Goal: Task Accomplishment & Management: Manage account settings

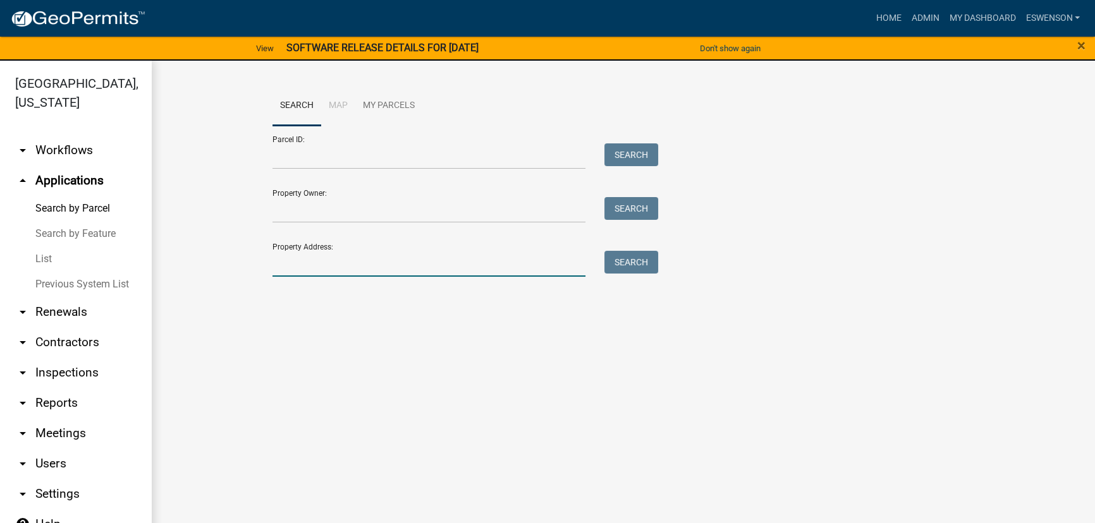
click at [326, 257] on input "Property Address:" at bounding box center [428, 264] width 313 height 26
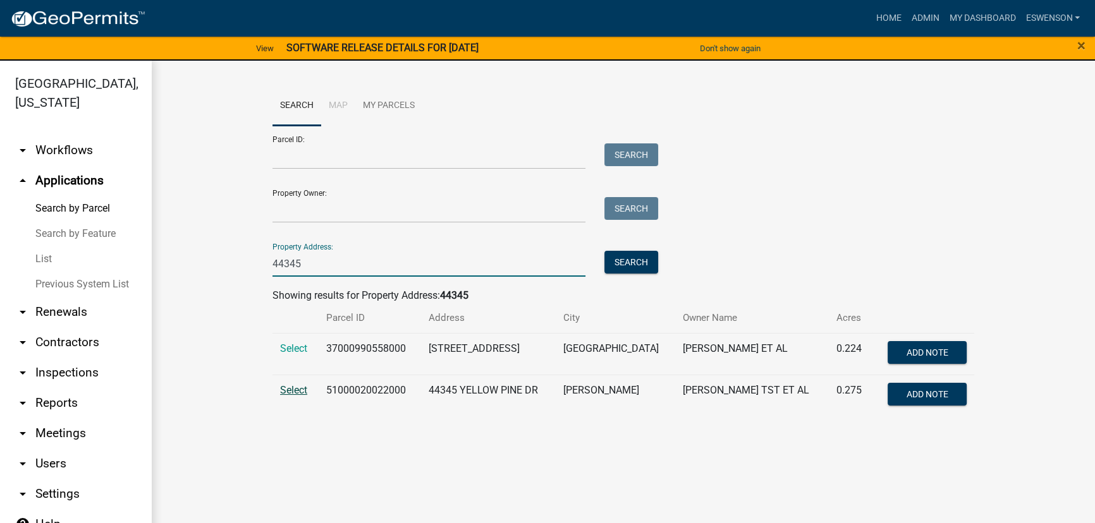
type input "44345"
click at [293, 387] on span "Select" at bounding box center [293, 390] width 27 height 12
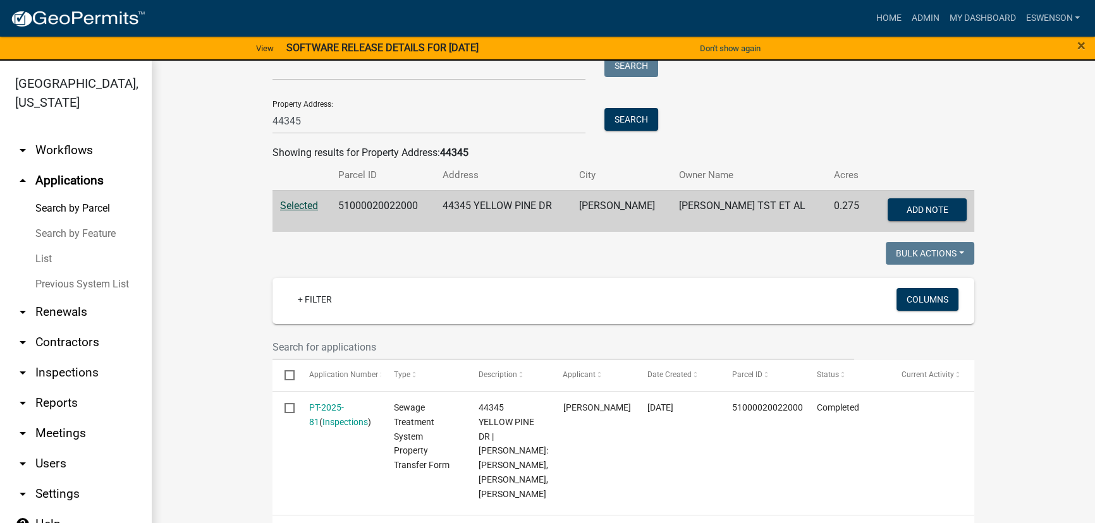
scroll to position [138, 0]
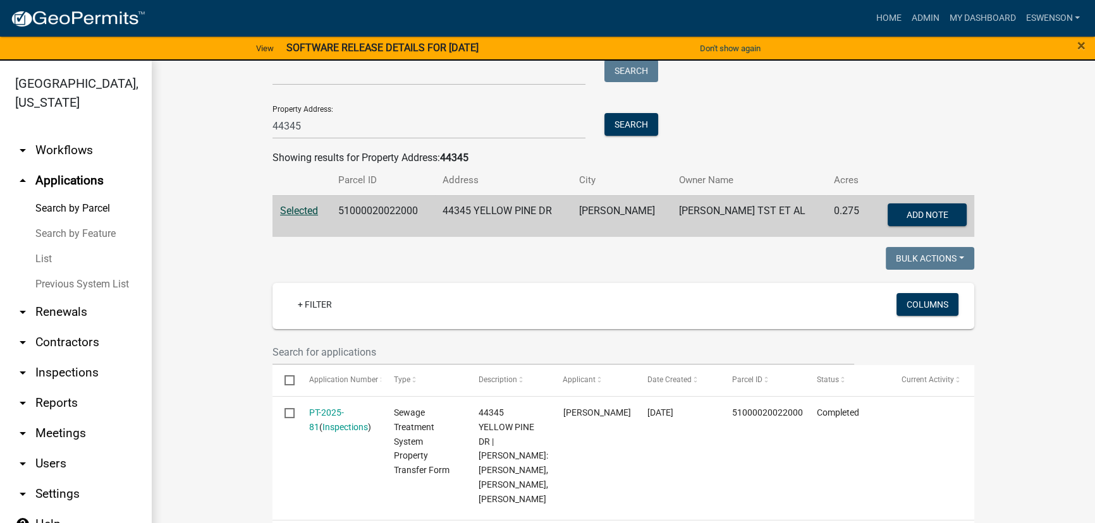
click at [377, 200] on td "51000020022000" at bounding box center [383, 216] width 104 height 42
click at [375, 205] on td "51000020022000" at bounding box center [383, 216] width 104 height 42
copy td "51000020022000"
click at [300, 126] on input "44345" at bounding box center [428, 126] width 313 height 26
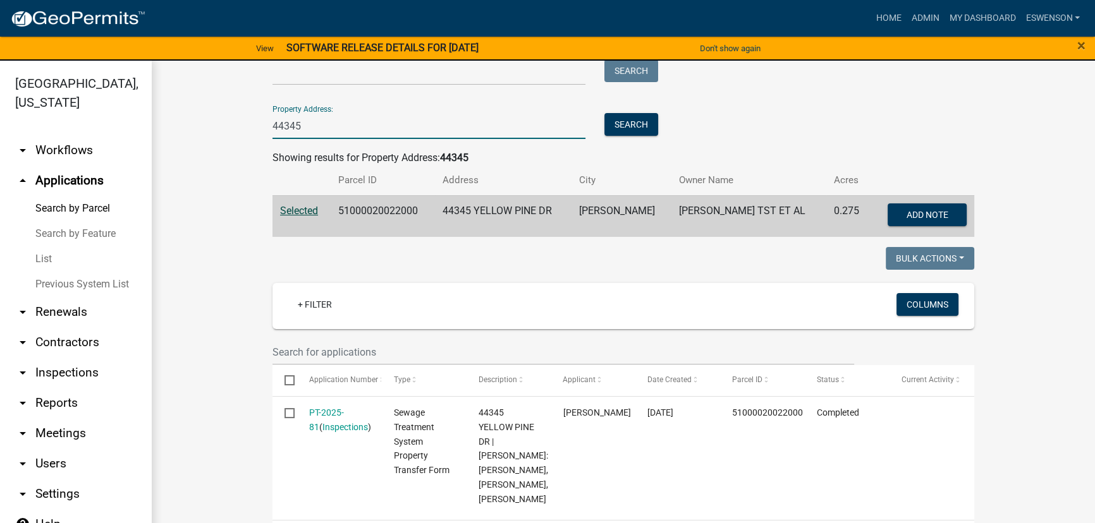
click at [300, 126] on input "44345" at bounding box center [428, 126] width 313 height 26
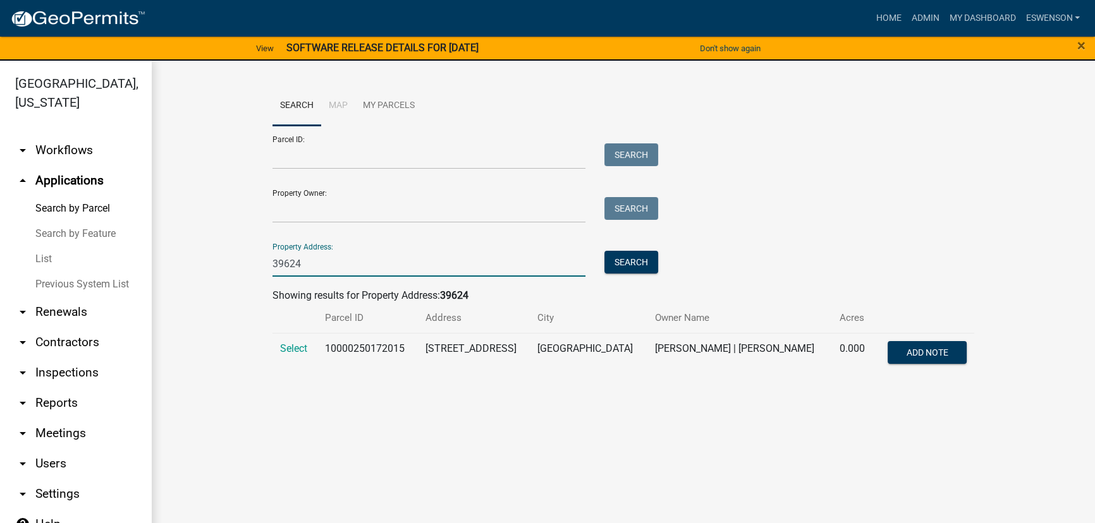
scroll to position [0, 0]
type input "39624"
click at [281, 351] on span "Select" at bounding box center [293, 349] width 27 height 12
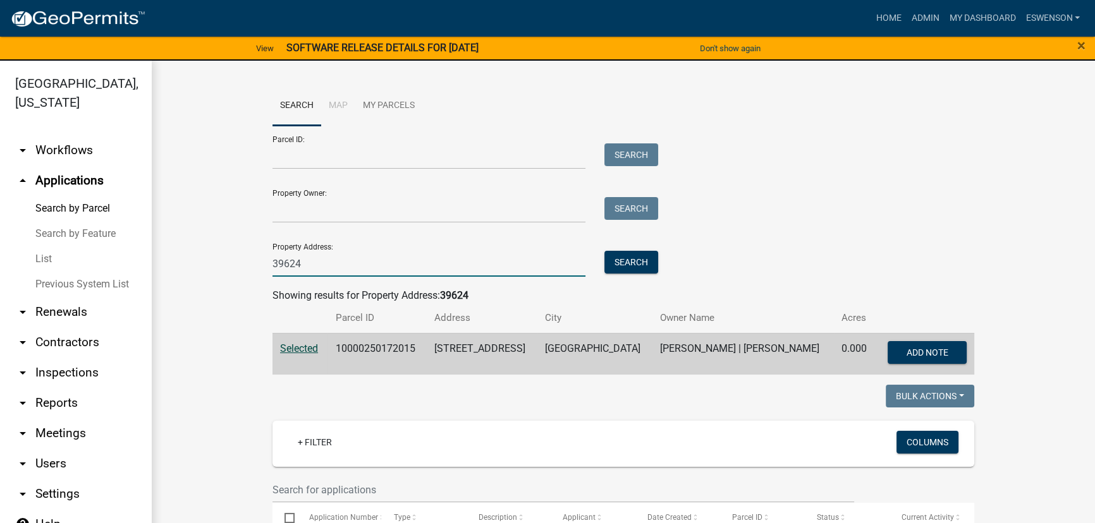
click at [308, 268] on input "39624" at bounding box center [428, 264] width 313 height 26
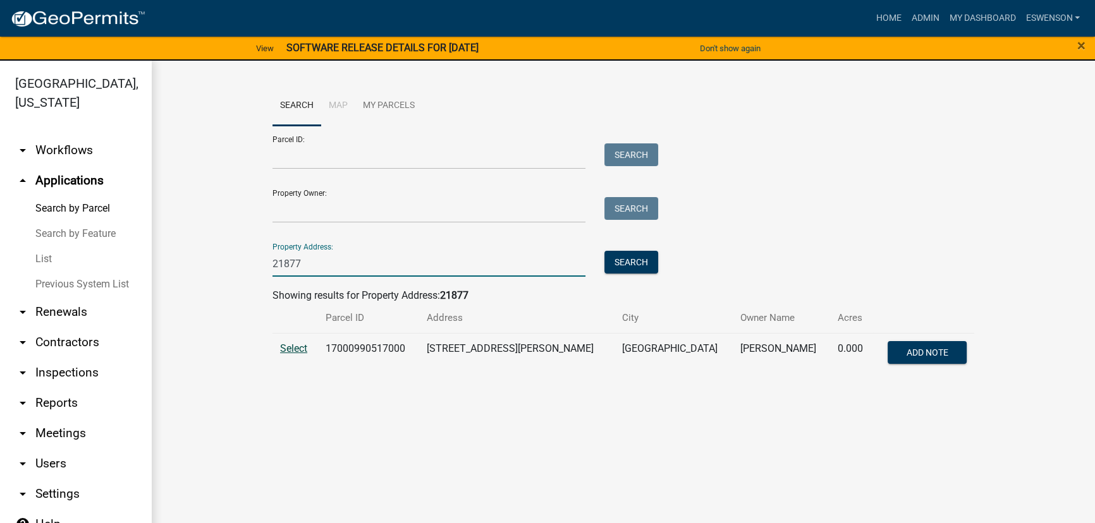
type input "21877"
click at [296, 343] on span "Select" at bounding box center [293, 349] width 27 height 12
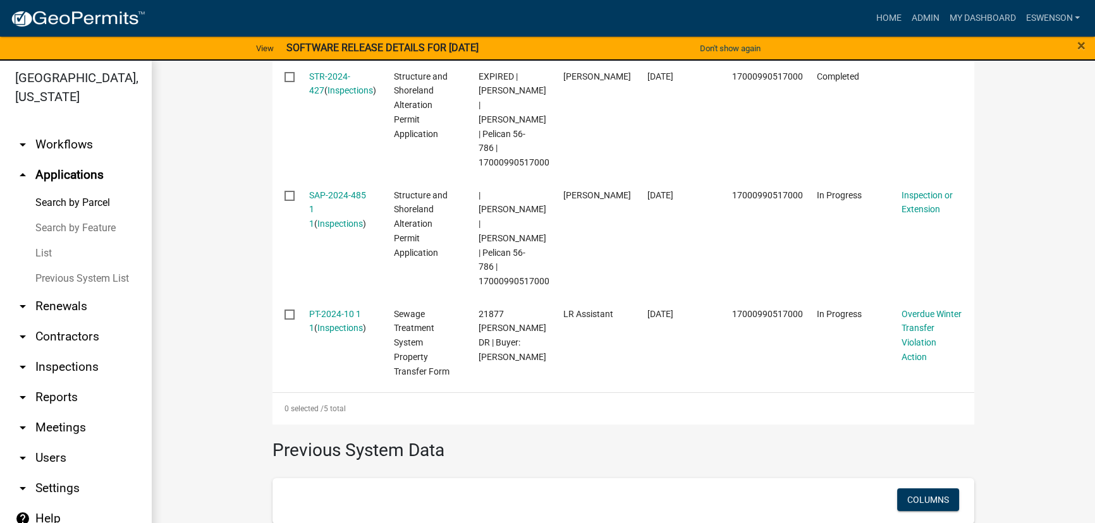
scroll to position [655, 0]
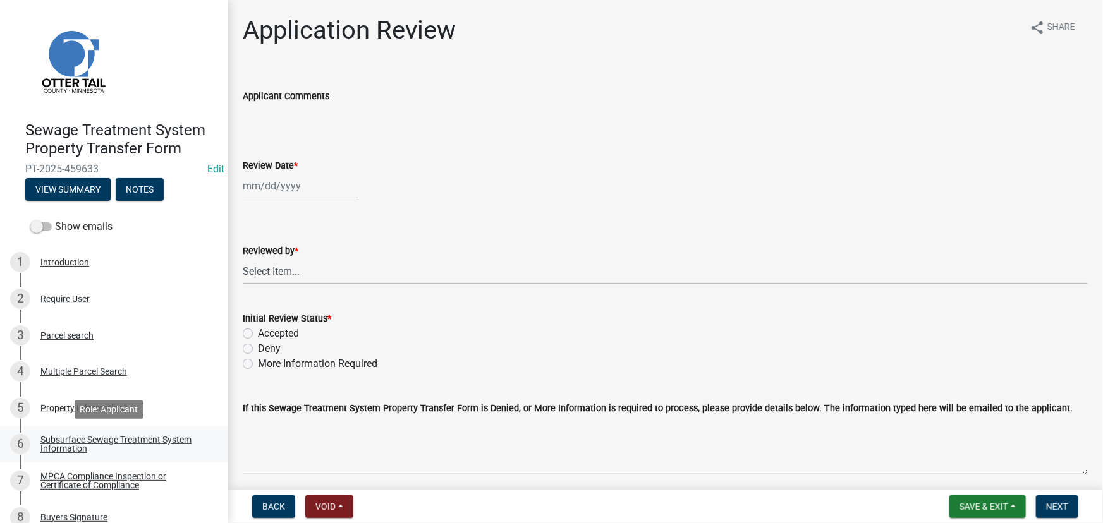
click at [126, 446] on div "Subsurface Sewage Treatment System Information" at bounding box center [123, 444] width 167 height 18
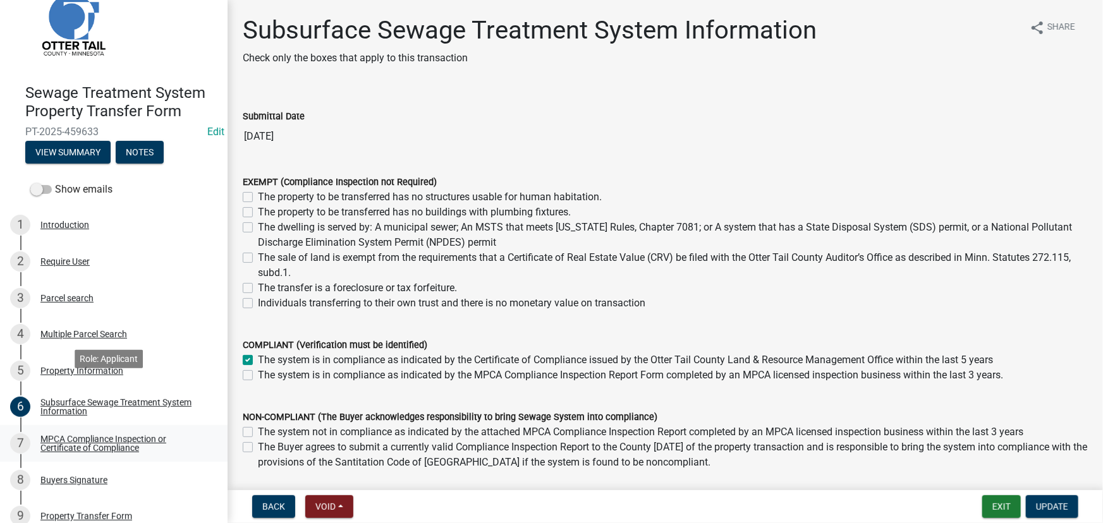
scroll to position [57, 0]
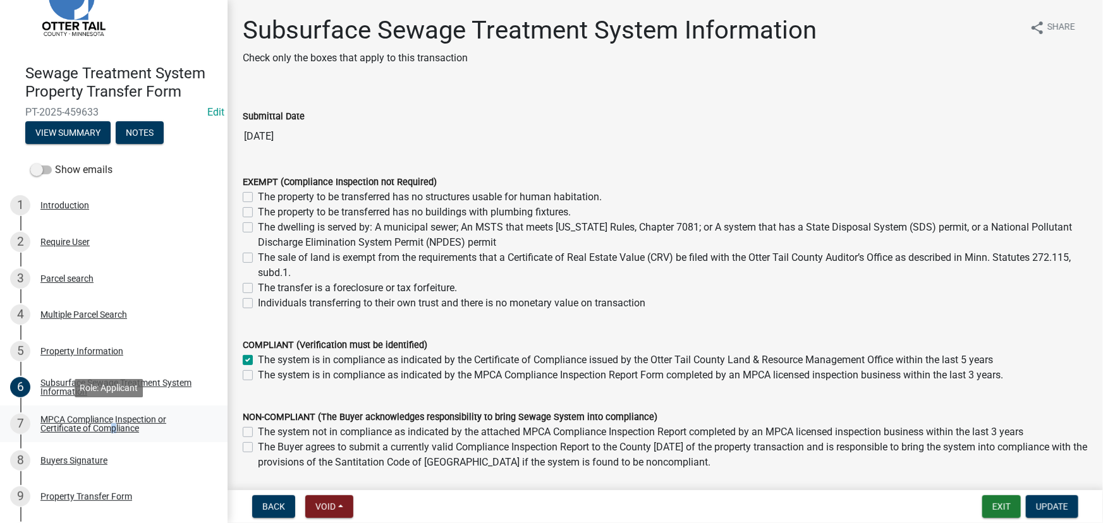
click at [109, 434] on link "7 MPCA Compliance Inspection or Certificate of Compliance" at bounding box center [114, 424] width 228 height 37
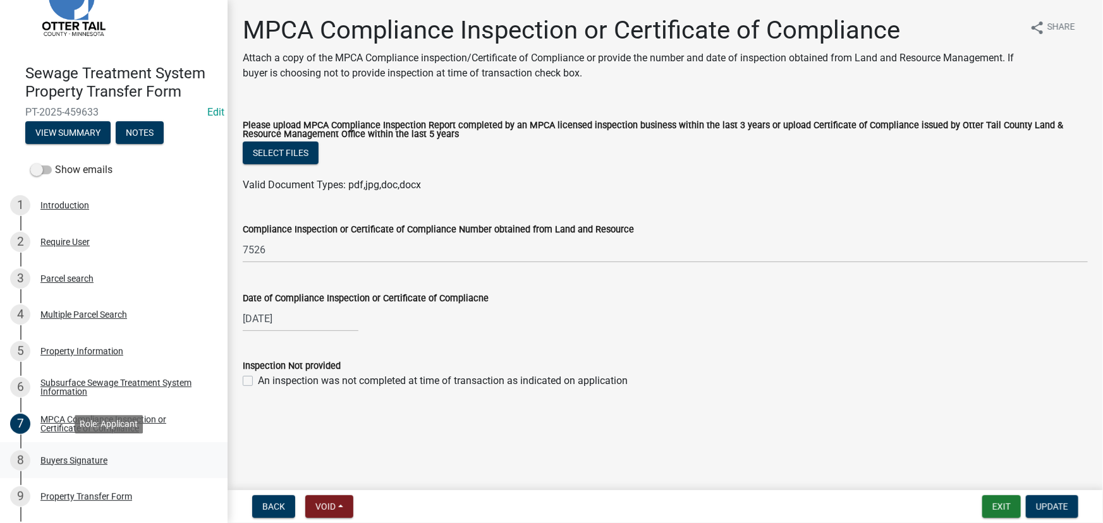
click at [83, 459] on div "Buyers Signature" at bounding box center [73, 460] width 67 height 9
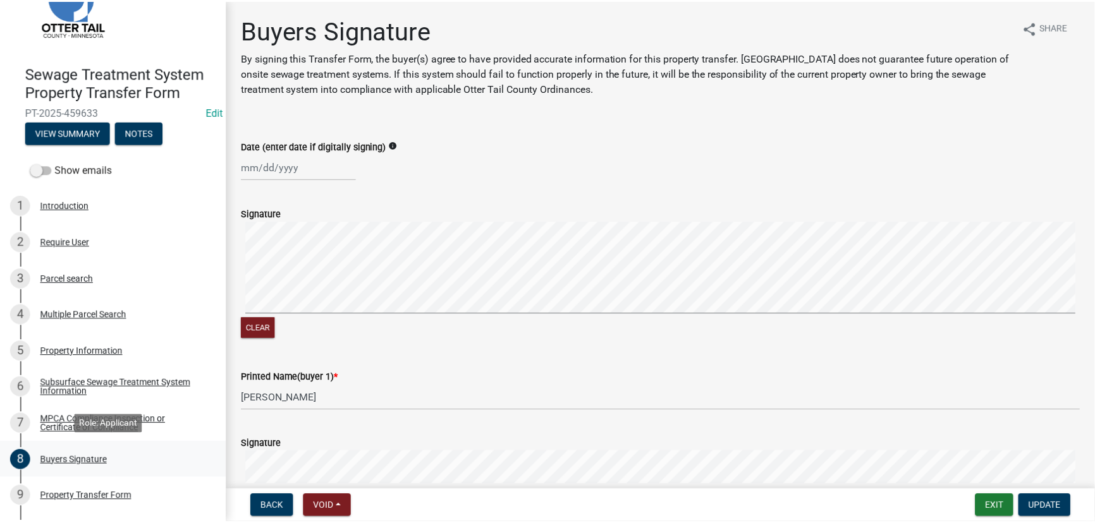
scroll to position [114, 0]
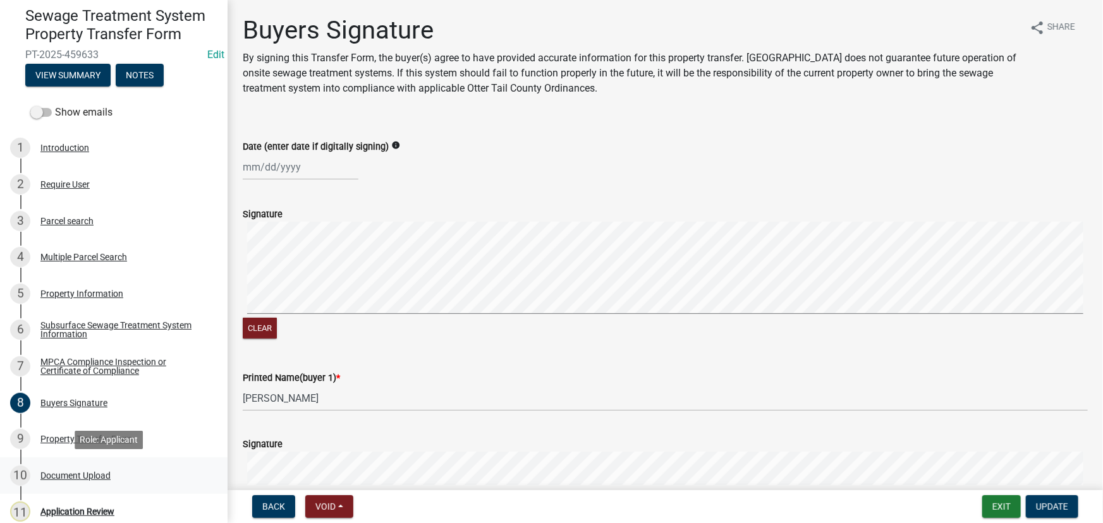
click at [82, 473] on div "Document Upload" at bounding box center [75, 476] width 70 height 9
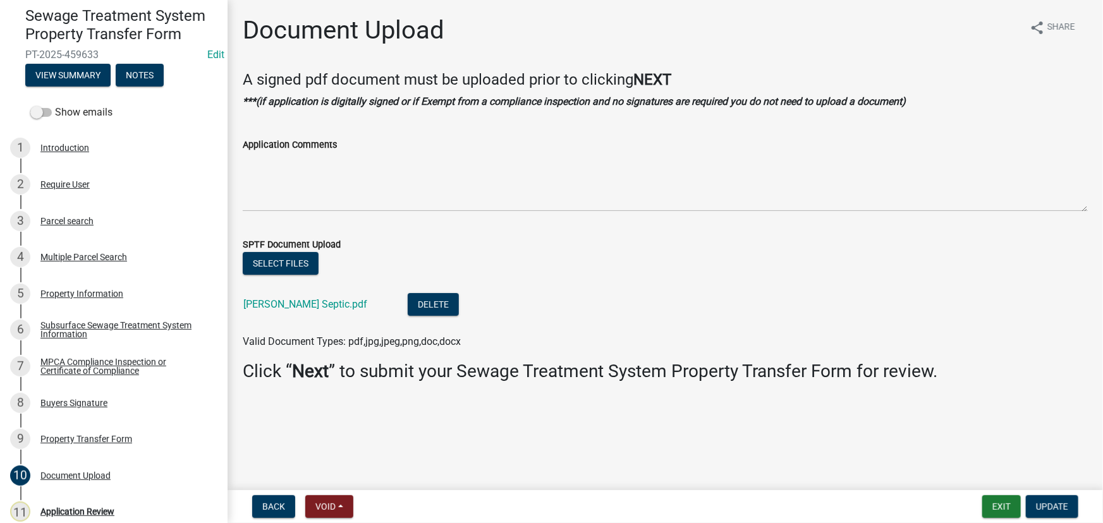
click at [267, 311] on div "Seifert Septic.pdf" at bounding box center [315, 306] width 144 height 26
click at [268, 309] on link "Seifert Septic.pdf" at bounding box center [305, 304] width 124 height 12
click at [94, 508] on div "Application Review" at bounding box center [77, 512] width 74 height 9
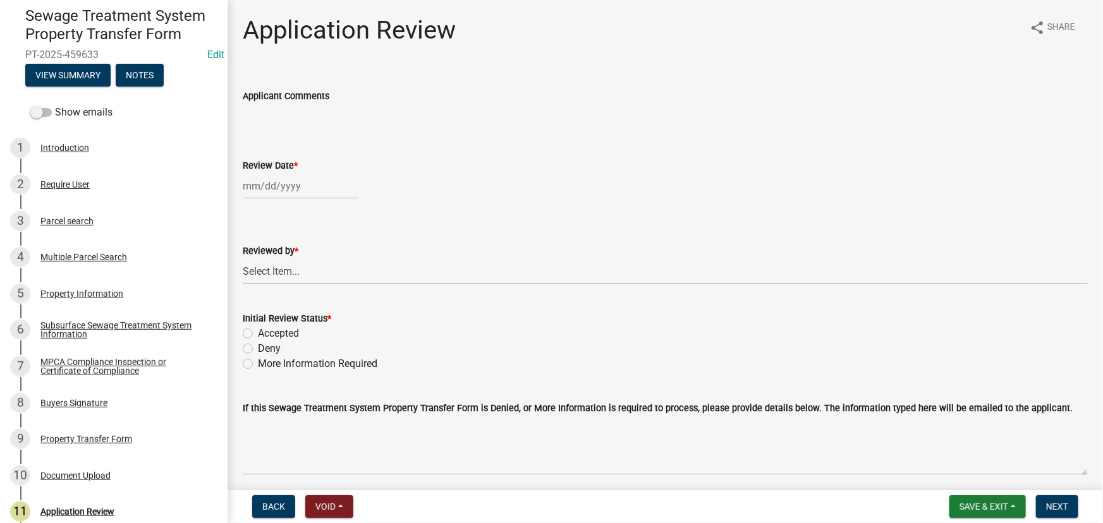
click at [272, 193] on div at bounding box center [301, 186] width 116 height 26
select select "9"
select select "2025"
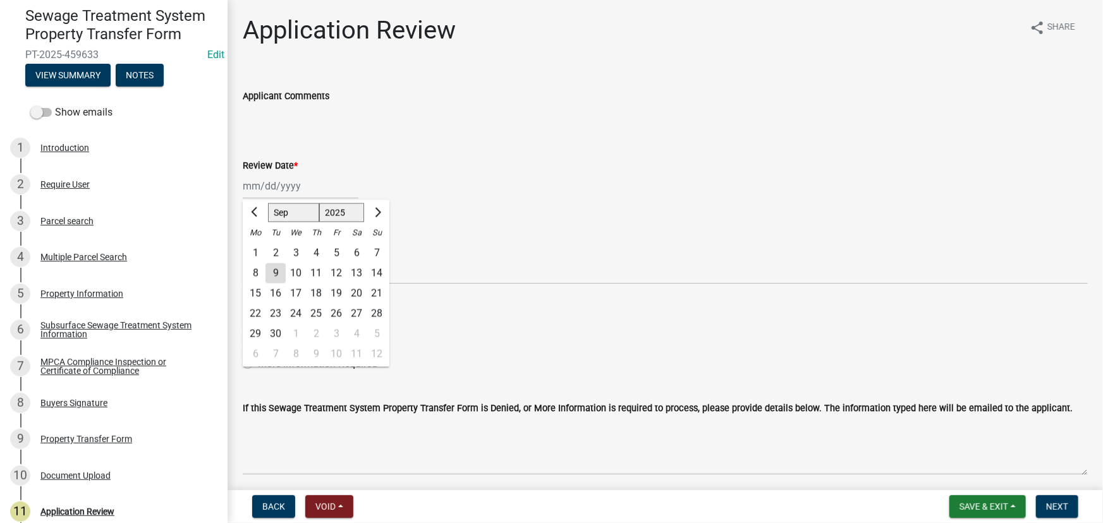
click at [283, 269] on div "9" at bounding box center [275, 274] width 20 height 20
type input "09/09/2025"
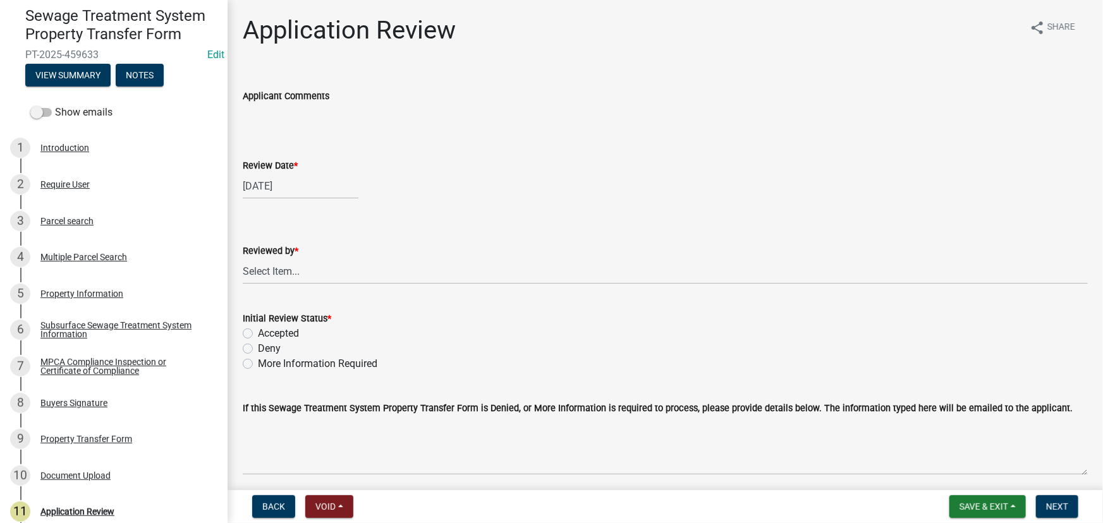
click at [314, 285] on wm-data-entity-input "Reviewed by * Select Item... Alexis Newark Amy Busko Andrea Perales Brittany To…" at bounding box center [665, 252] width 845 height 85
click at [307, 276] on select "Select Item... Alexis Newark Amy Busko Andrea Perales Brittany Tollefson Christ…" at bounding box center [665, 272] width 845 height 26
click at [243, 259] on select "Select Item... Alexis Newark Amy Busko Andrea Perales Brittany Tollefson Christ…" at bounding box center [665, 272] width 845 height 26
select select "190fd4c8-42ef-492b-a4a0-a0213555944c"
drag, startPoint x: 292, startPoint y: 334, endPoint x: 752, endPoint y: 423, distance: 468.7
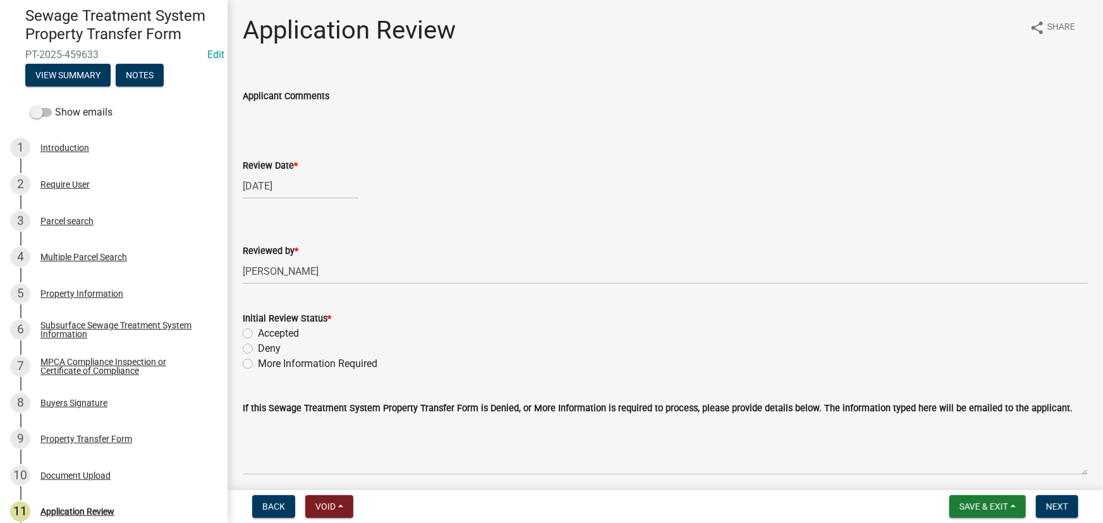
click at [292, 334] on label "Accepted" at bounding box center [278, 333] width 41 height 15
click at [266, 334] on input "Accepted" at bounding box center [262, 330] width 8 height 8
radio input "true"
click at [1059, 510] on span "Next" at bounding box center [1057, 507] width 22 height 10
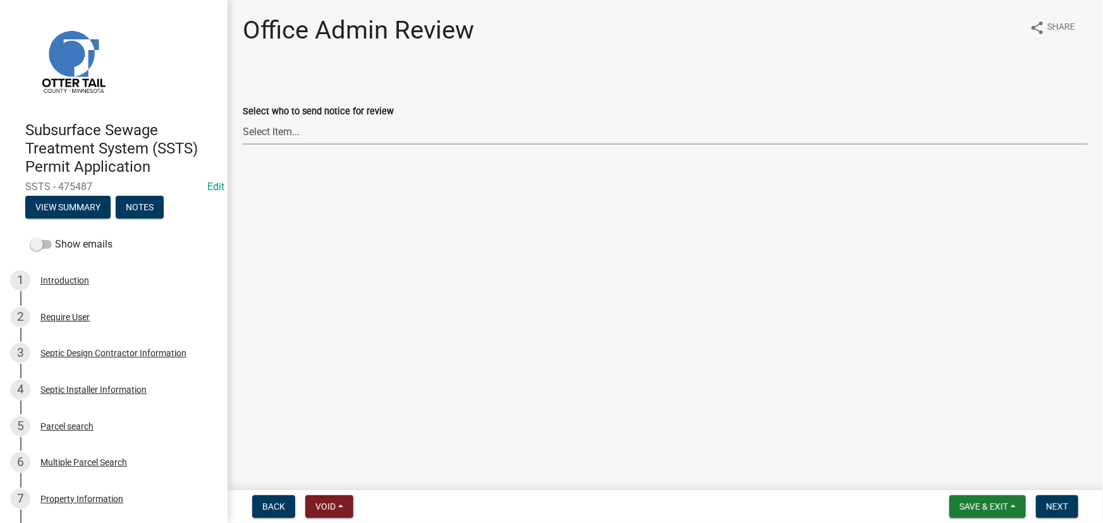
click at [298, 135] on select "Select Item... [PERSON_NAME] ([EMAIL_ADDRESS][DOMAIN_NAME]) [PERSON_NAME] ([EMA…" at bounding box center [665, 132] width 845 height 26
click at [243, 119] on select "Select Item... Alexis Newark (anewark@ottertailcounty.gov) Amy Busko (abusko@ot…" at bounding box center [665, 132] width 845 height 26
select select "587f38f5-c90e-4c12-9e10-d3e23909bbca"
click at [1058, 513] on button "Next" at bounding box center [1057, 507] width 42 height 23
drag, startPoint x: 338, startPoint y: 123, endPoint x: 334, endPoint y: 139, distance: 16.3
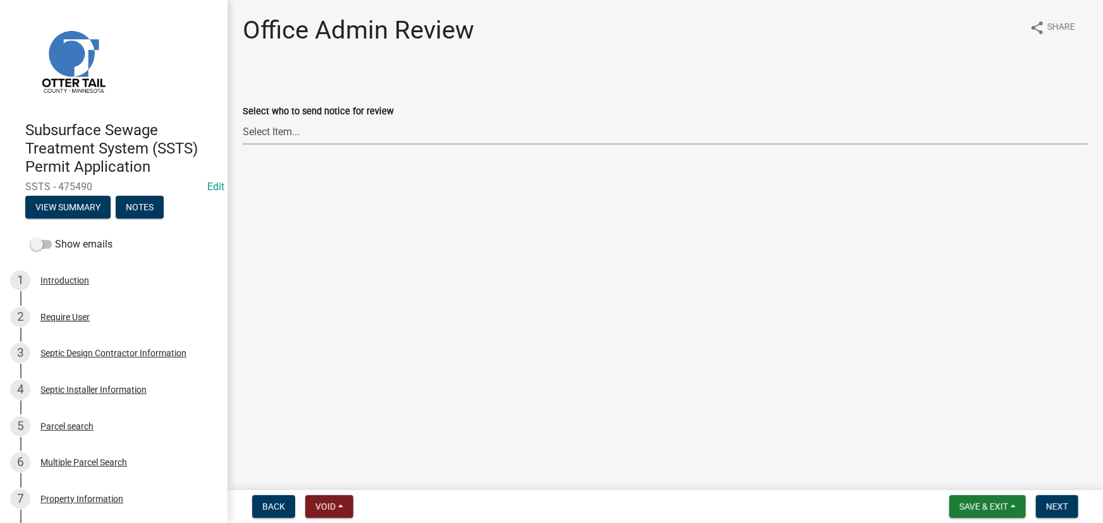
click at [338, 123] on select "Select Item... [PERSON_NAME] ([EMAIL_ADDRESS][DOMAIN_NAME]) [PERSON_NAME] ([EMA…" at bounding box center [665, 132] width 845 height 26
click at [243, 119] on select "Select Item... [PERSON_NAME] ([EMAIL_ADDRESS][DOMAIN_NAME]) [PERSON_NAME] ([EMA…" at bounding box center [665, 132] width 845 height 26
select select "587f38f5-c90e-4c12-9e10-d3e23909bbca"
click at [1055, 515] on button "Next" at bounding box center [1057, 507] width 42 height 23
click at [327, 128] on select "Select Item... Alexis Newark (anewark@ottertailcounty.gov) Amy Busko (abusko@ot…" at bounding box center [665, 132] width 845 height 26
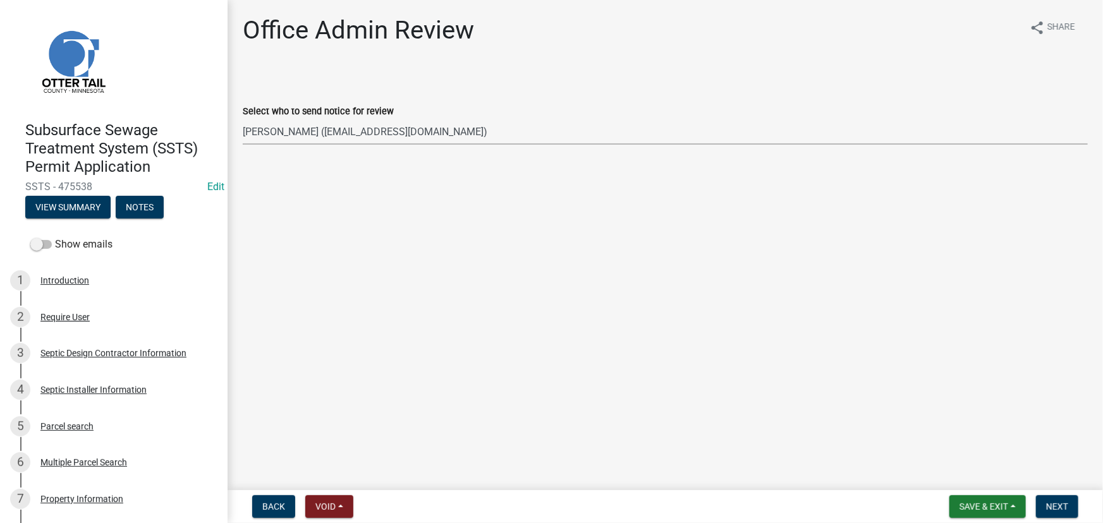
click at [243, 119] on select "Select Item... Alexis Newark (anewark@ottertailcounty.gov) Amy Busko (abusko@ot…" at bounding box center [665, 132] width 845 height 26
select select "587f38f5-c90e-4c12-9e10-d3e23909bbca"
click at [1047, 510] on span "Next" at bounding box center [1057, 507] width 22 height 10
click at [336, 130] on select "Select Item... Alexis Newark (anewark@ottertailcounty.gov) Amy Busko (abusko@ot…" at bounding box center [665, 132] width 845 height 26
click at [243, 119] on select "Select Item... Alexis Newark (anewark@ottertailcounty.gov) Amy Busko (abusko@ot…" at bounding box center [665, 132] width 845 height 26
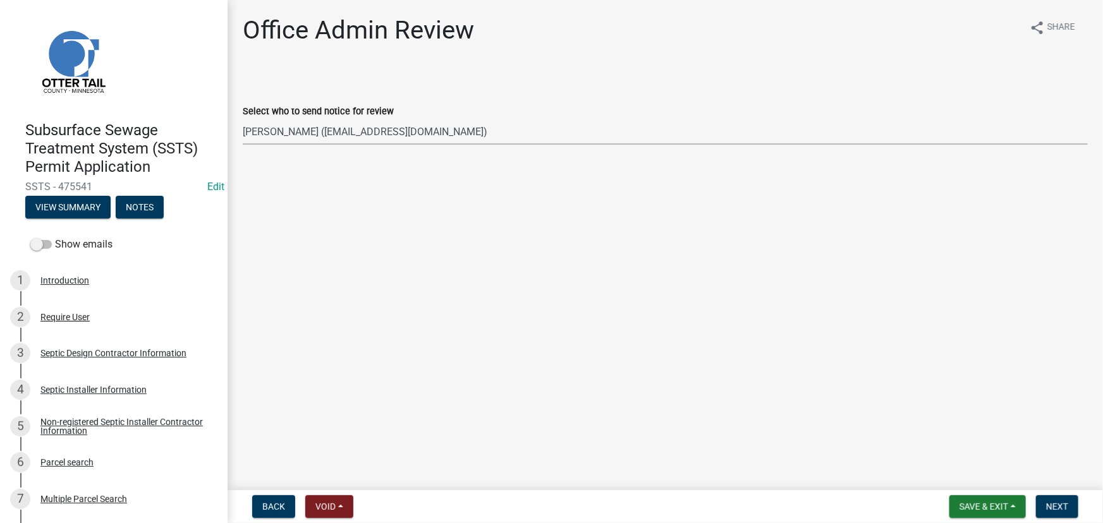
select select "587f38f5-c90e-4c12-9e10-d3e23909bbca"
click at [1063, 502] on span "Next" at bounding box center [1057, 507] width 22 height 10
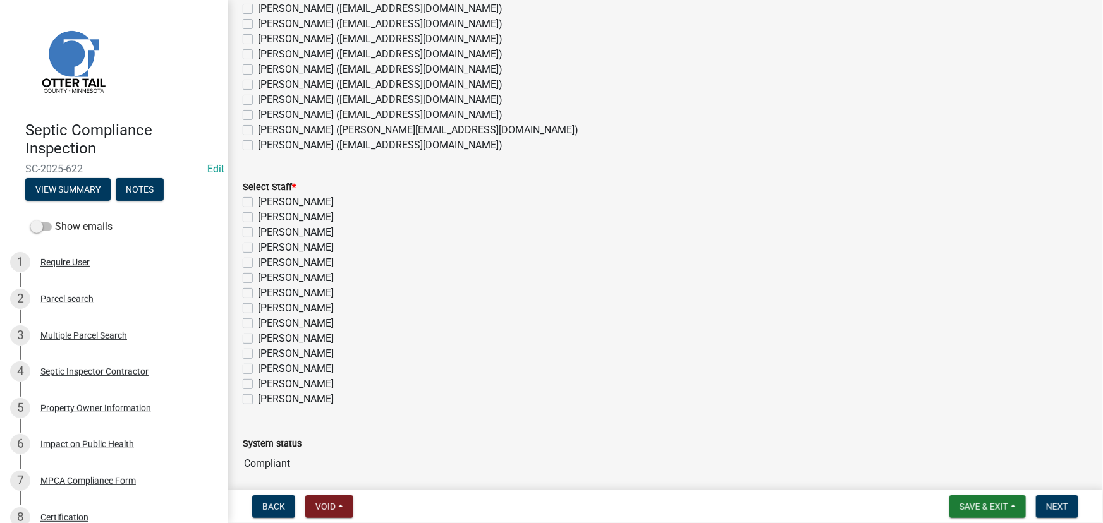
scroll to position [210, 0]
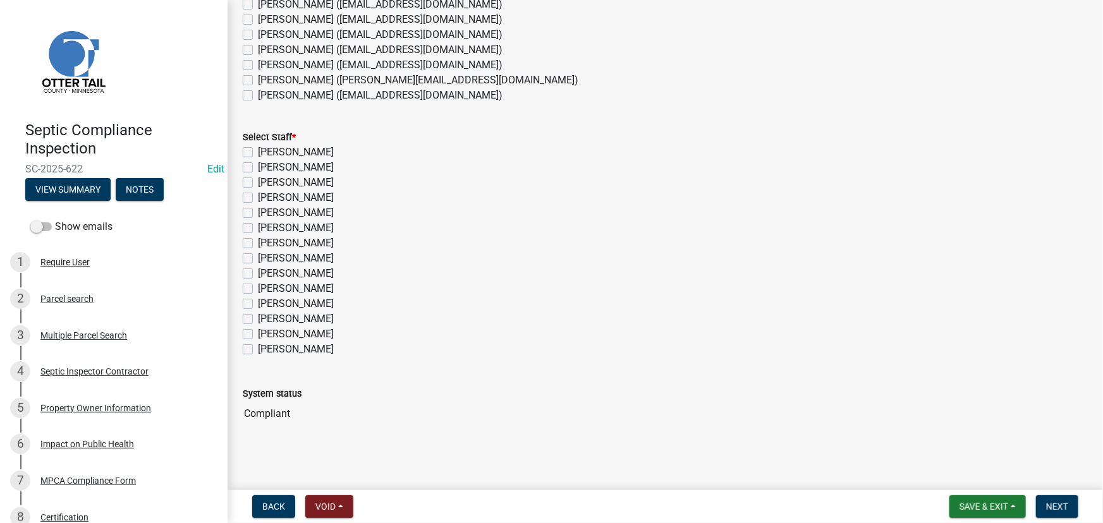
click at [298, 61] on label "[PERSON_NAME] ([EMAIL_ADDRESS][DOMAIN_NAME])" at bounding box center [380, 65] width 245 height 15
click at [266, 61] on input "[PERSON_NAME] ([EMAIL_ADDRESS][DOMAIN_NAME])" at bounding box center [262, 62] width 8 height 8
checkbox input "true"
checkbox input "false"
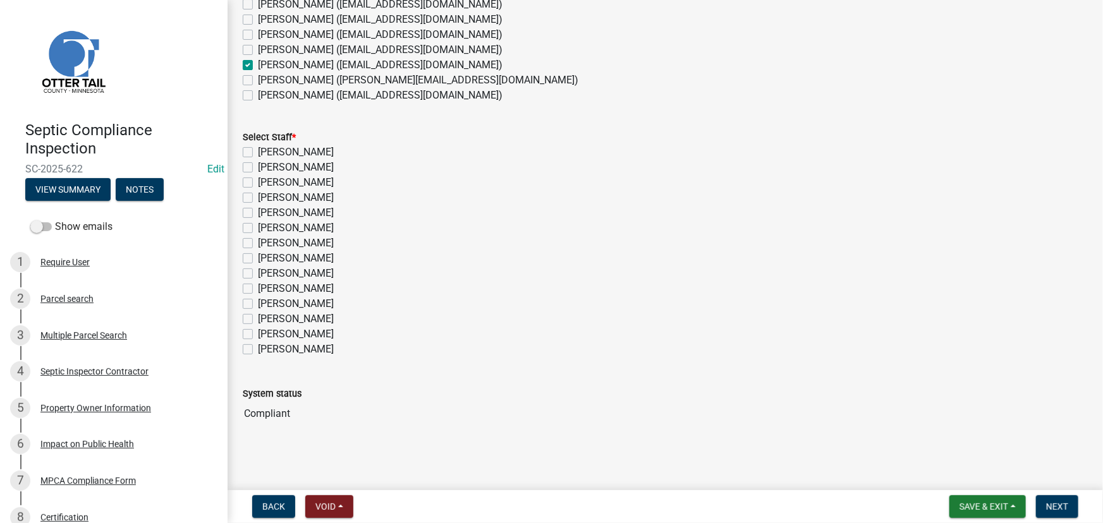
checkbox input "false"
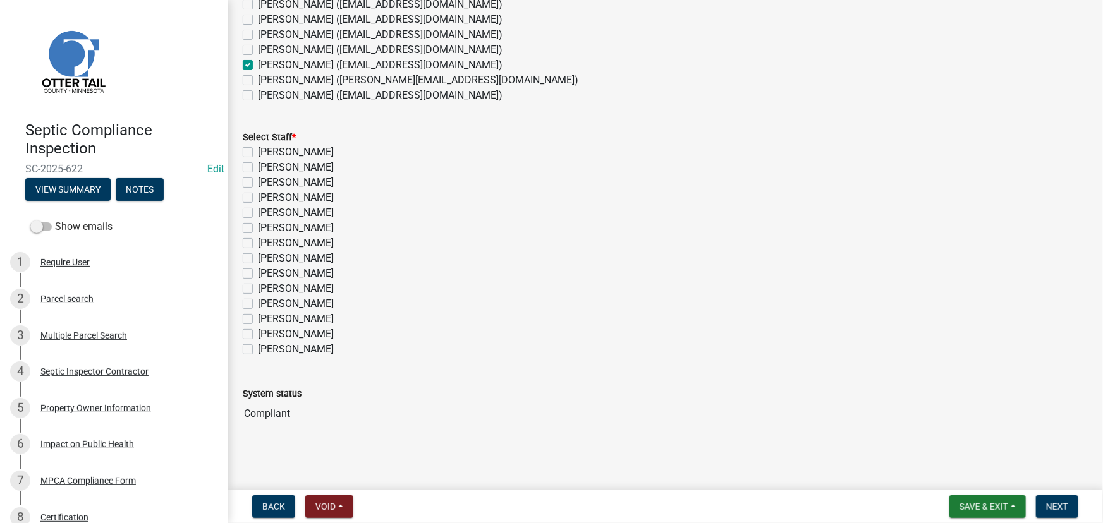
checkbox input "false"
checkbox input "true"
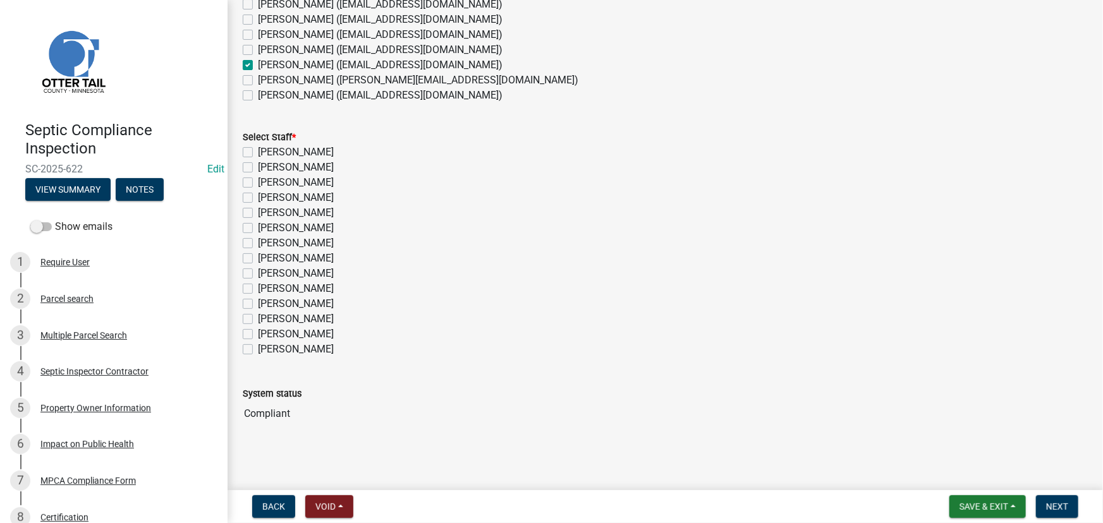
checkbox input "false"
click at [279, 316] on label "[PERSON_NAME]" at bounding box center [296, 319] width 76 height 15
click at [266, 316] on input "[PERSON_NAME]" at bounding box center [262, 316] width 8 height 8
checkbox input "true"
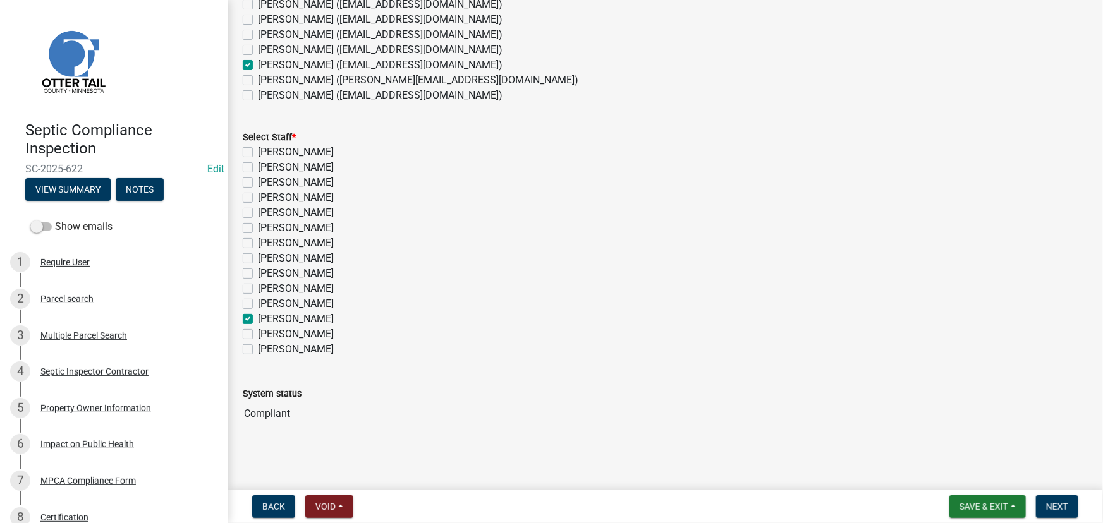
checkbox input "false"
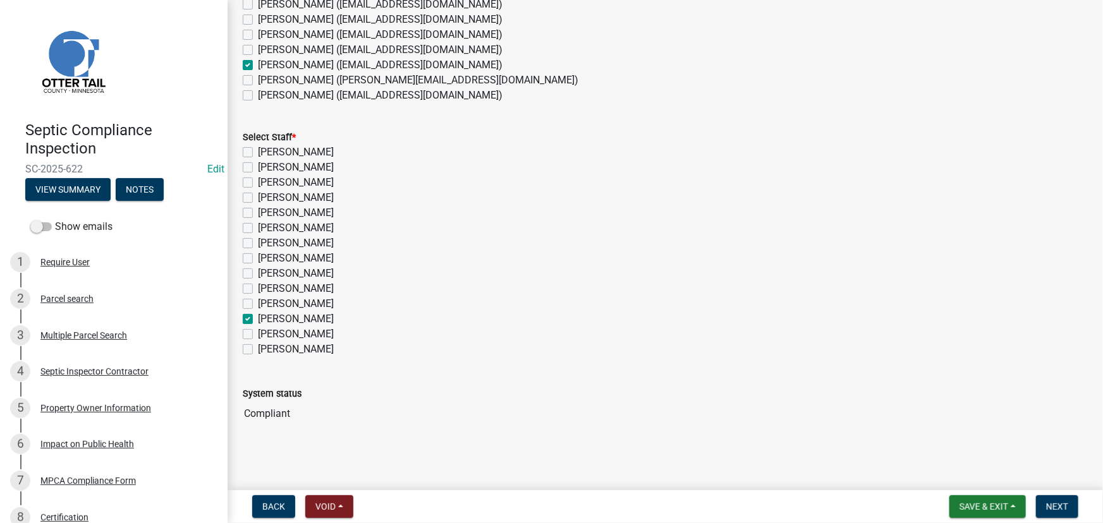
checkbox input "false"
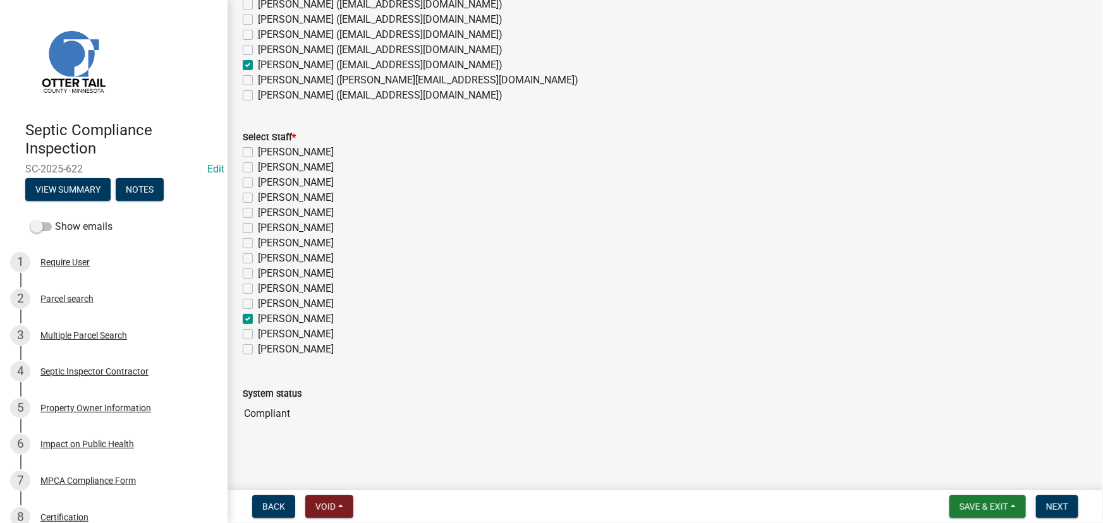
checkbox input "false"
checkbox input "true"
checkbox input "false"
click at [1048, 500] on button "Next" at bounding box center [1057, 507] width 42 height 23
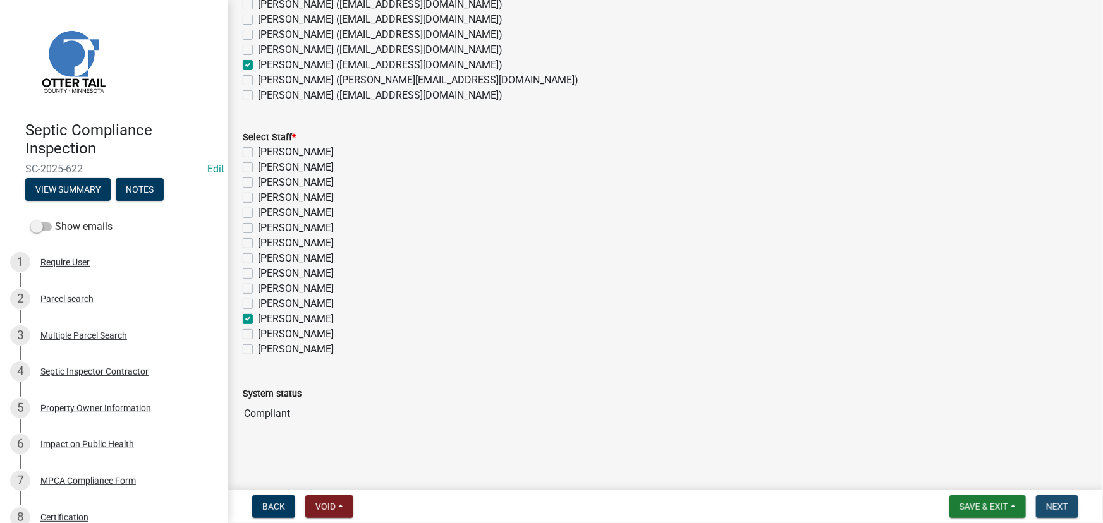
scroll to position [0, 0]
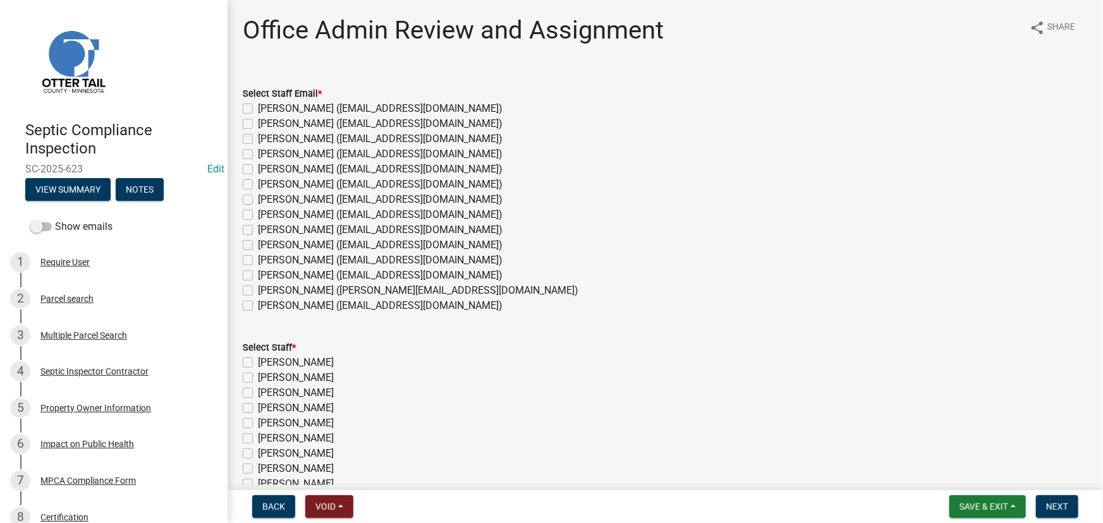
click at [293, 272] on label "[PERSON_NAME] ([EMAIL_ADDRESS][DOMAIN_NAME])" at bounding box center [380, 275] width 245 height 15
click at [266, 272] on input "[PERSON_NAME] ([EMAIL_ADDRESS][DOMAIN_NAME])" at bounding box center [262, 272] width 8 height 8
checkbox input "true"
checkbox input "false"
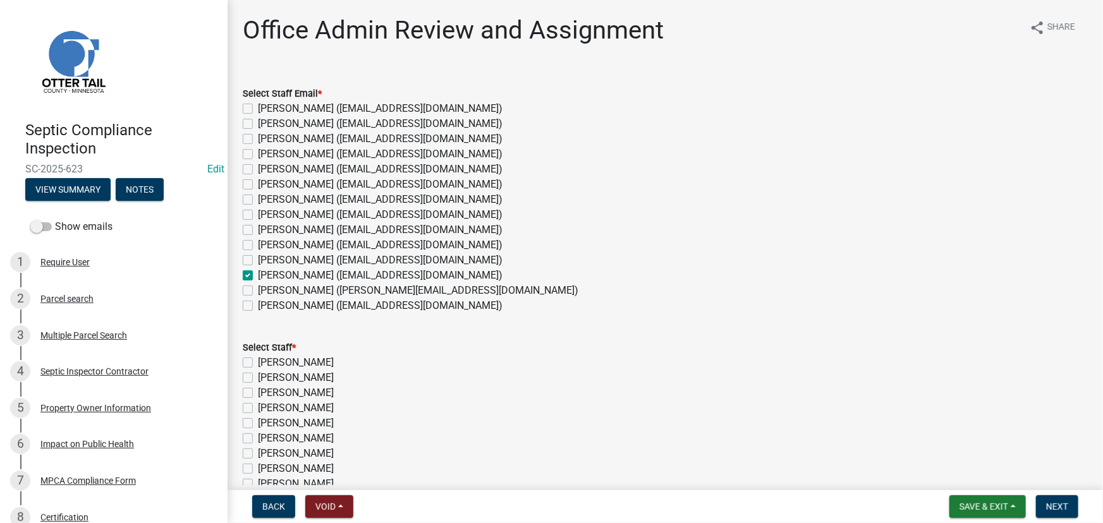
checkbox input "false"
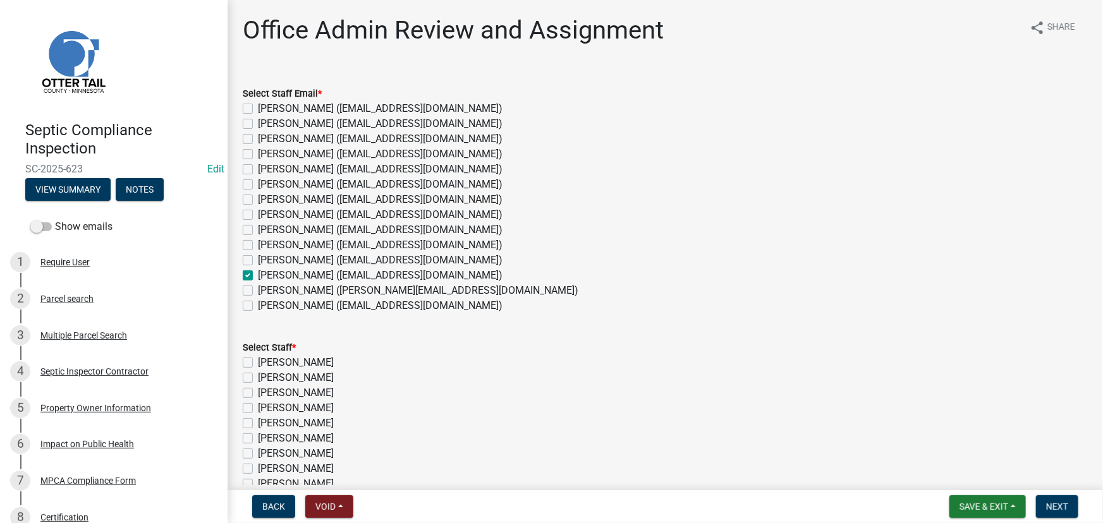
checkbox input "false"
checkbox input "true"
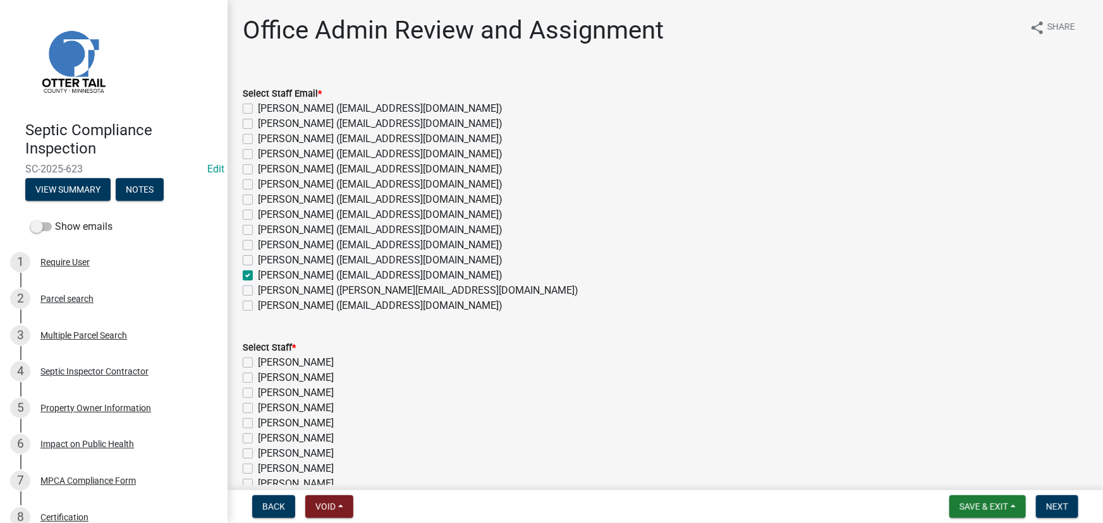
checkbox input "false"
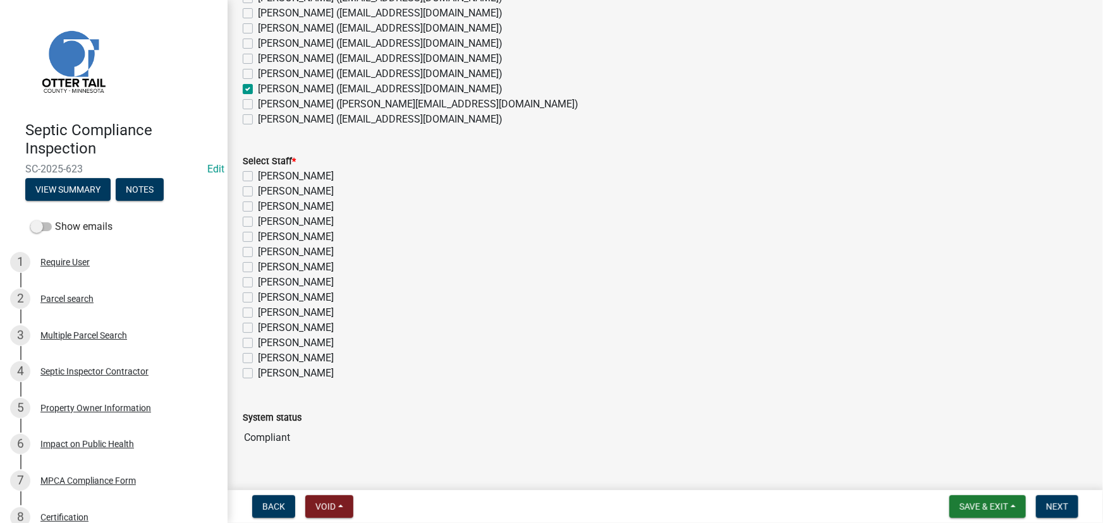
scroll to position [210, 0]
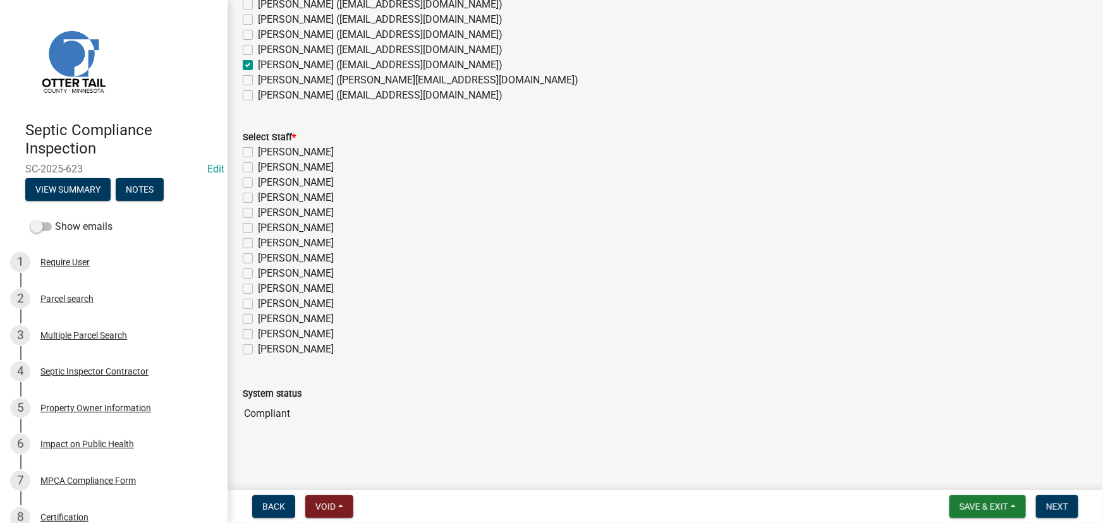
click at [284, 312] on label "[PERSON_NAME]" at bounding box center [296, 319] width 76 height 15
click at [266, 312] on input "[PERSON_NAME]" at bounding box center [262, 316] width 8 height 8
checkbox input "true"
checkbox input "false"
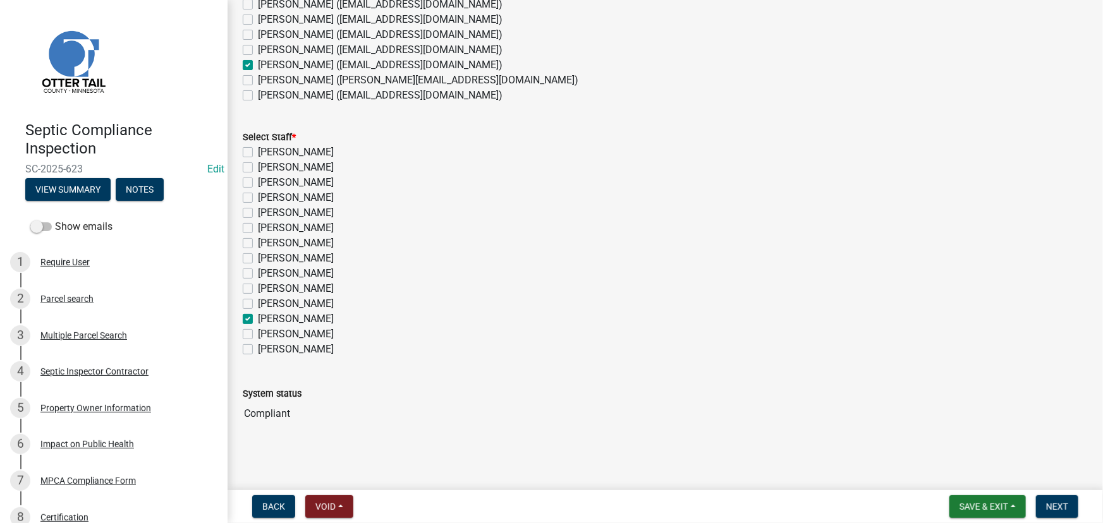
checkbox input "false"
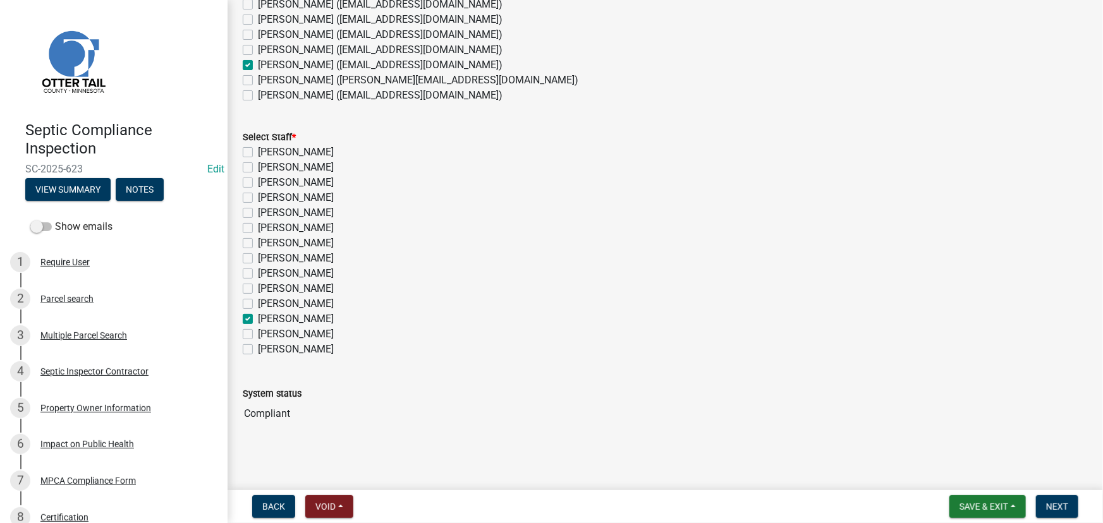
checkbox input "false"
checkbox input "true"
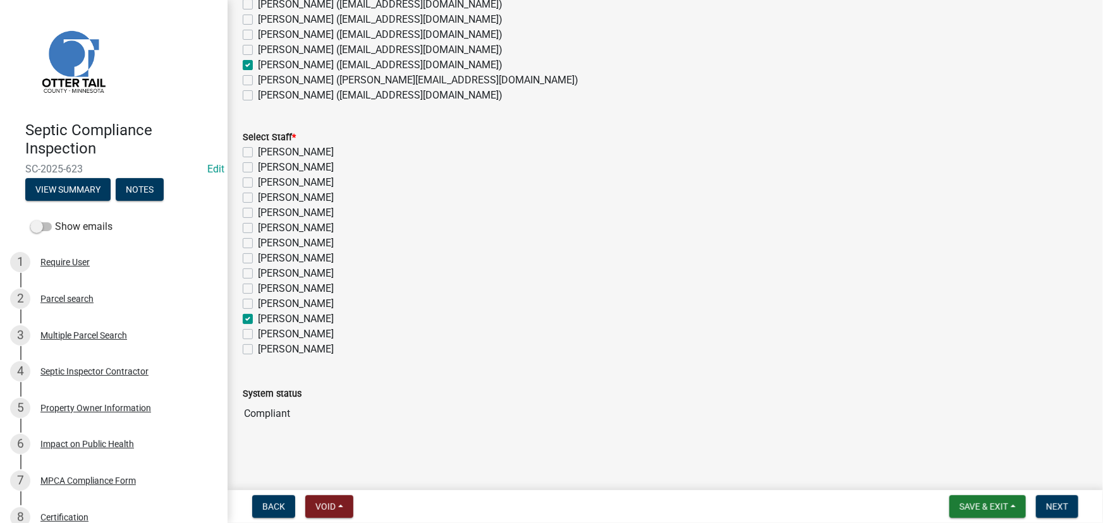
checkbox input "false"
click at [1060, 498] on button "Next" at bounding box center [1057, 507] width 42 height 23
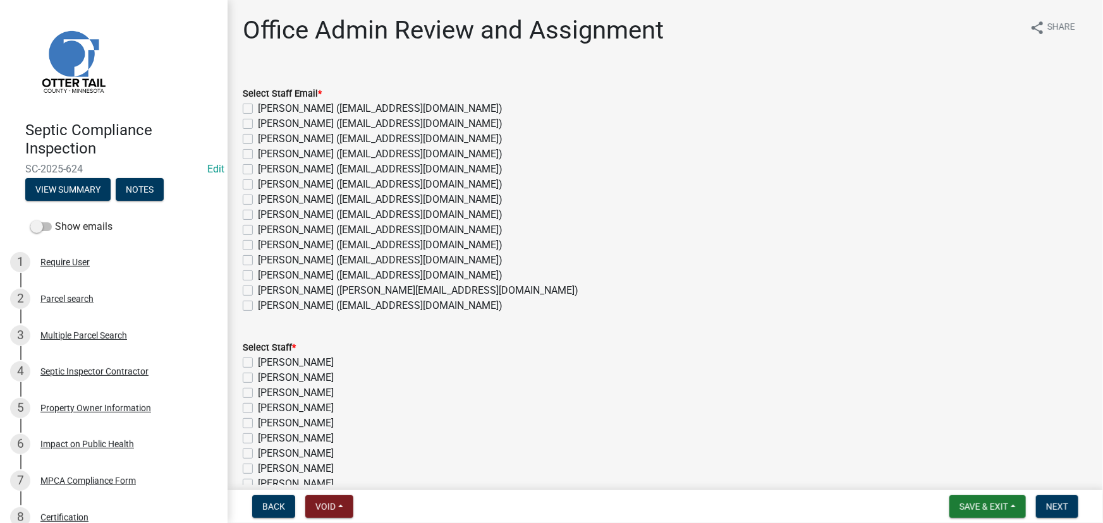
click at [279, 274] on label "[PERSON_NAME] ([EMAIL_ADDRESS][DOMAIN_NAME])" at bounding box center [380, 275] width 245 height 15
click at [266, 274] on input "[PERSON_NAME] ([EMAIL_ADDRESS][DOMAIN_NAME])" at bounding box center [262, 272] width 8 height 8
checkbox input "true"
checkbox input "false"
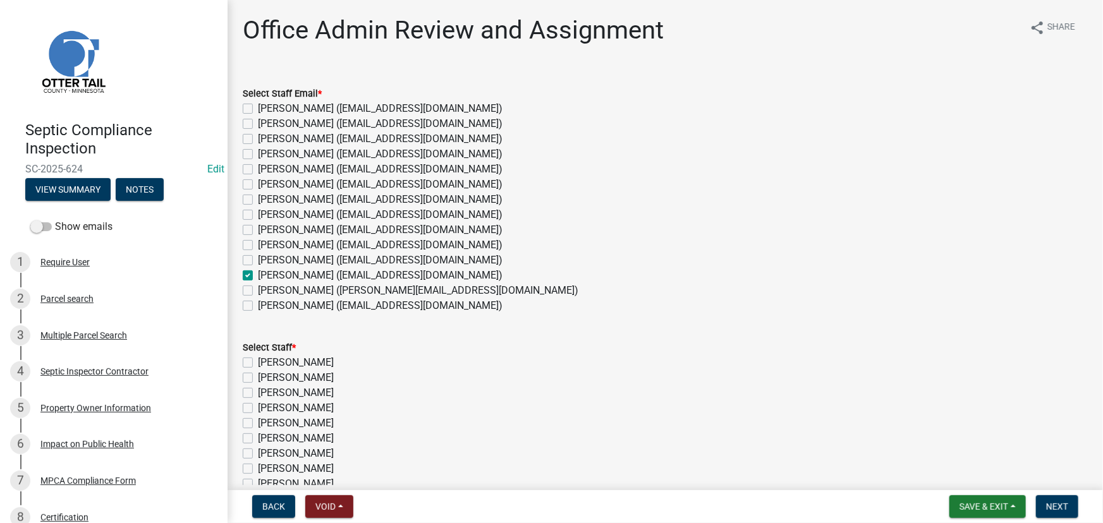
checkbox input "false"
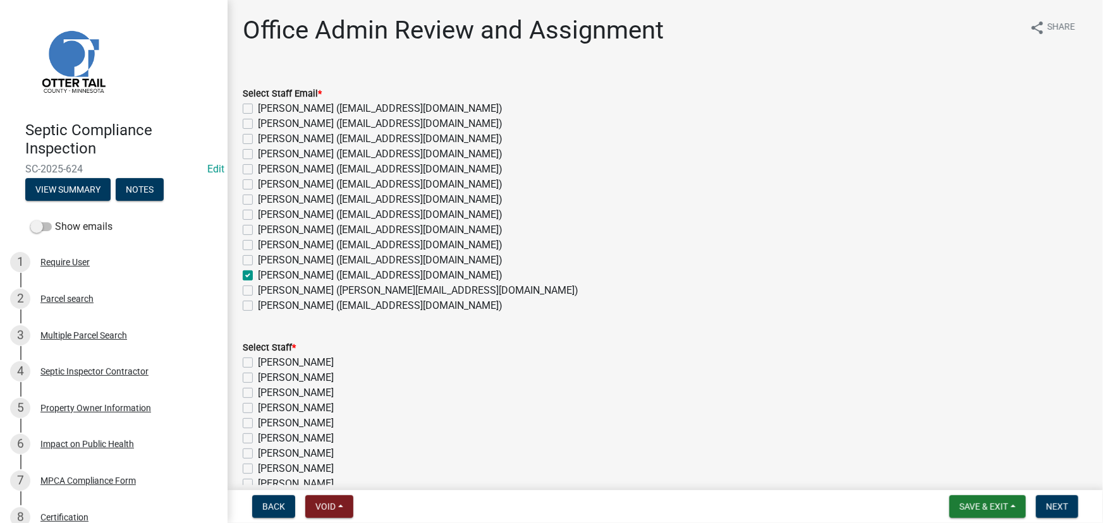
checkbox input "false"
checkbox input "true"
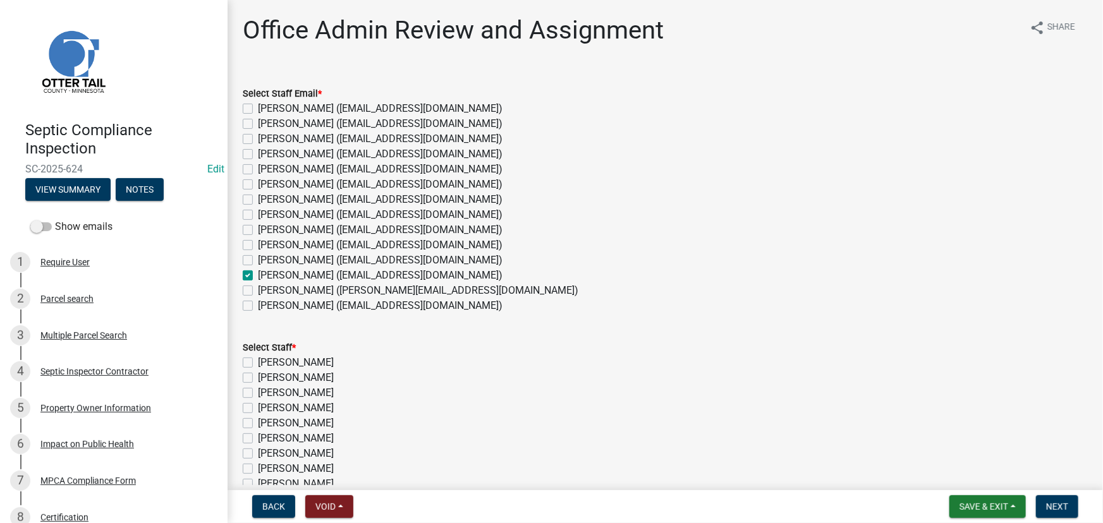
checkbox input "false"
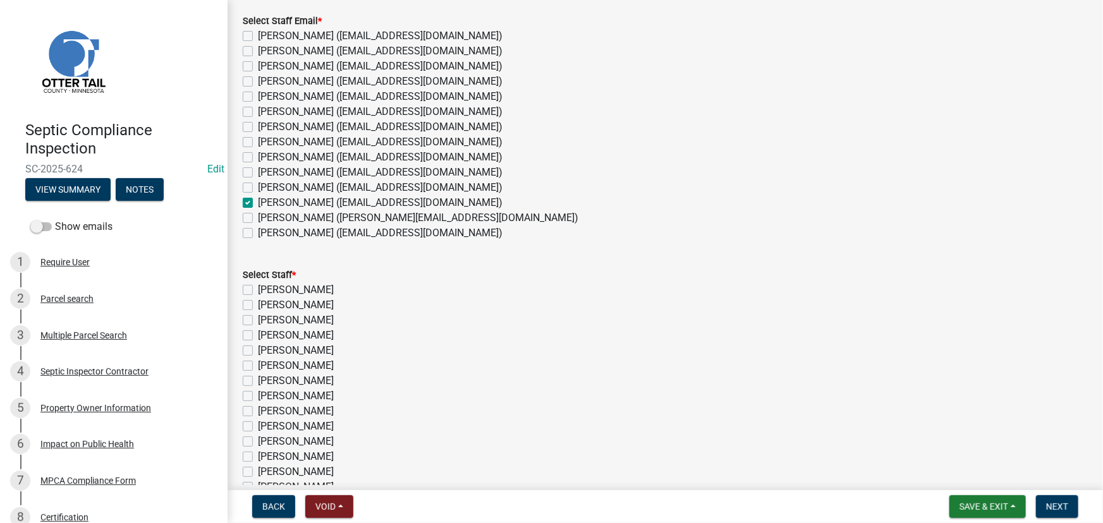
scroll to position [210, 0]
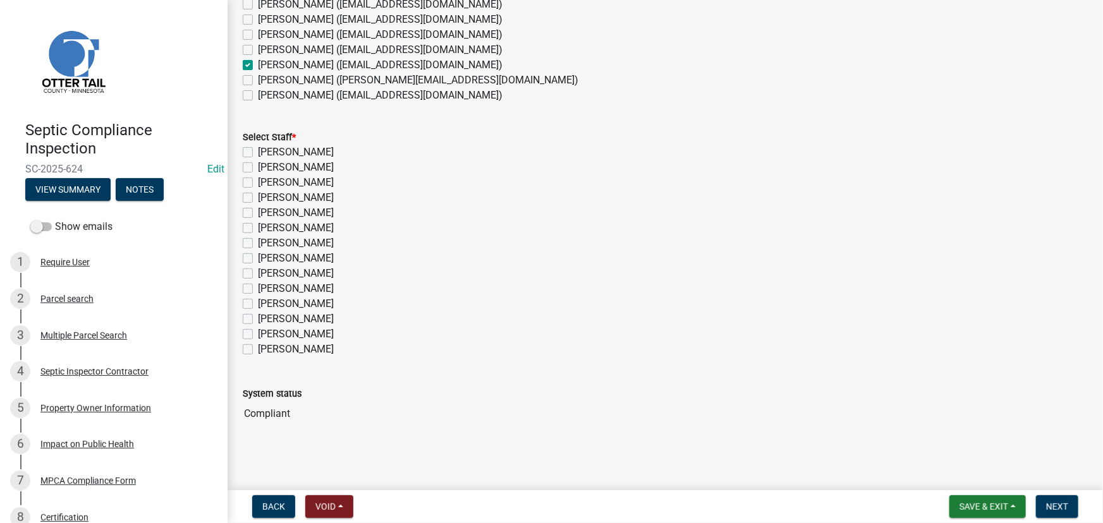
click at [290, 319] on label "[PERSON_NAME]" at bounding box center [296, 319] width 76 height 15
click at [266, 319] on input "[PERSON_NAME]" at bounding box center [262, 316] width 8 height 8
checkbox input "true"
checkbox input "false"
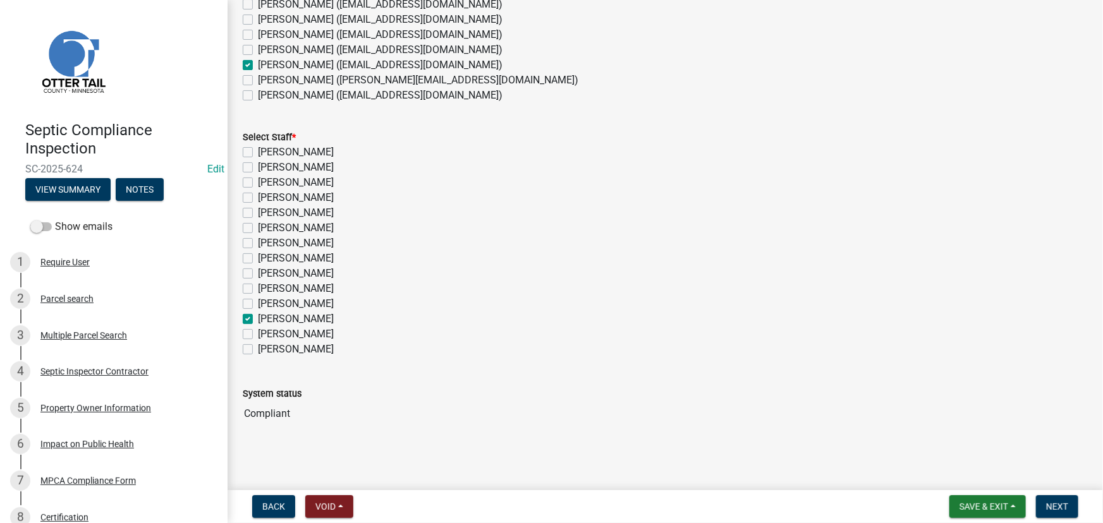
checkbox input "false"
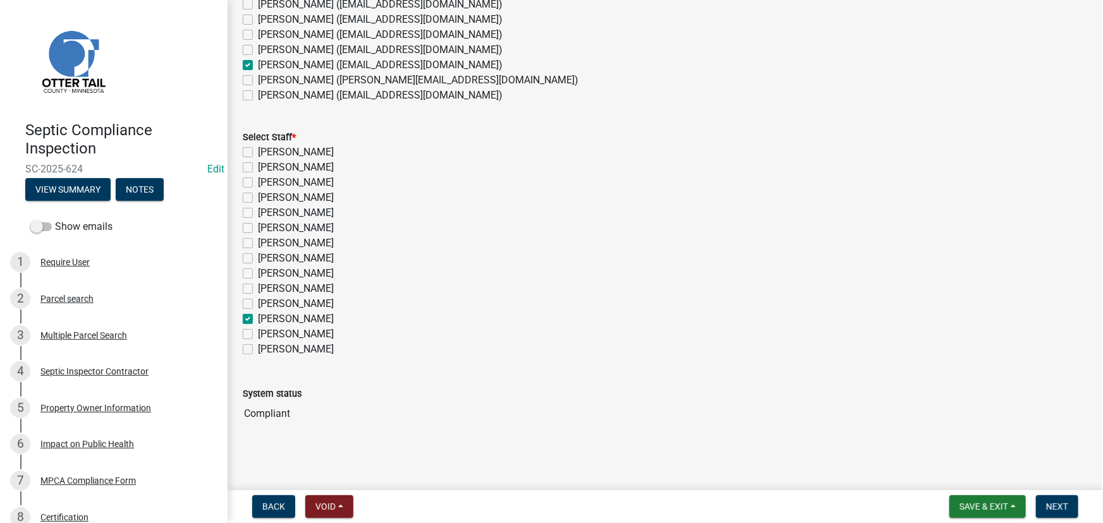
checkbox input "false"
checkbox input "true"
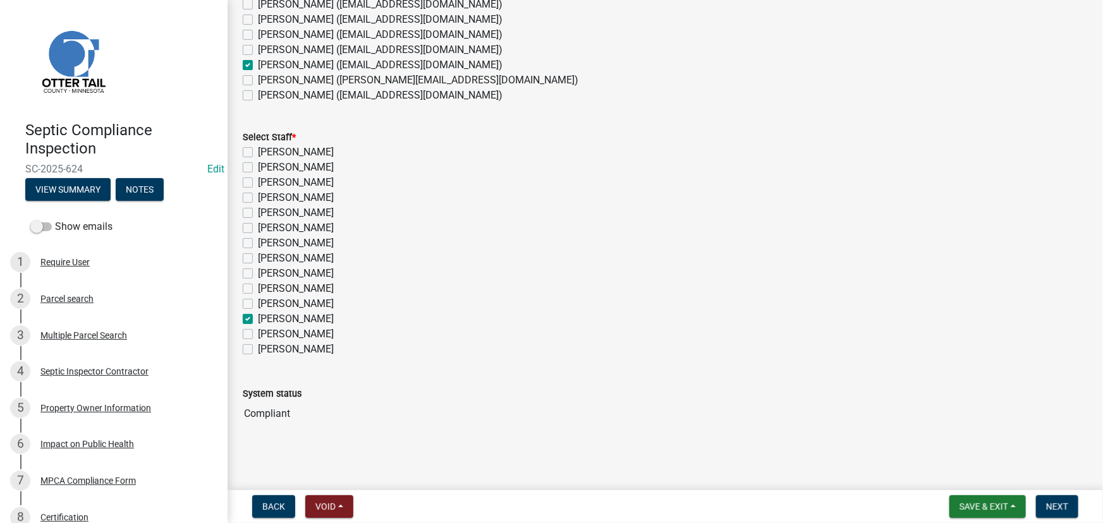
checkbox input "false"
click at [1057, 513] on button "Next" at bounding box center [1057, 507] width 42 height 23
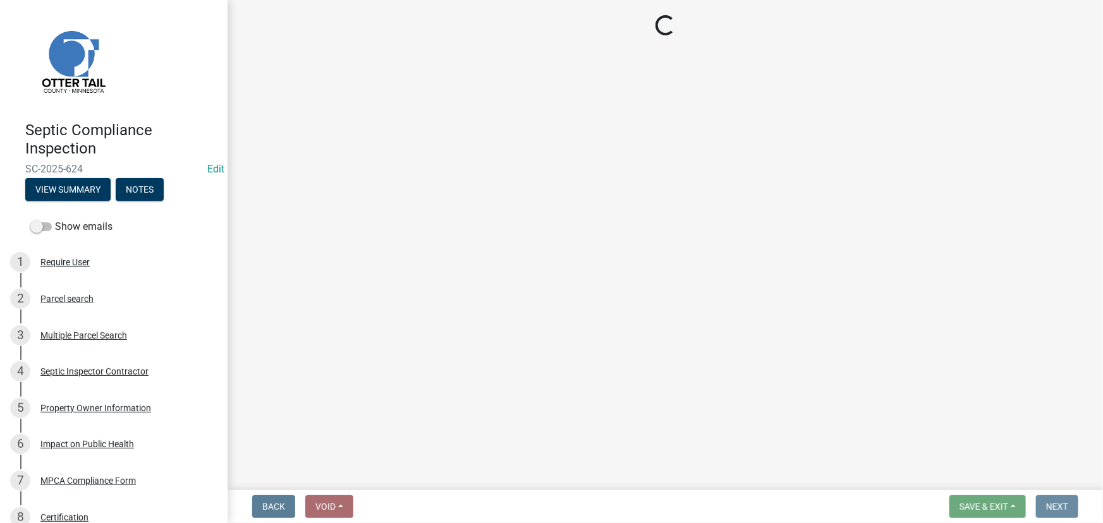
scroll to position [0, 0]
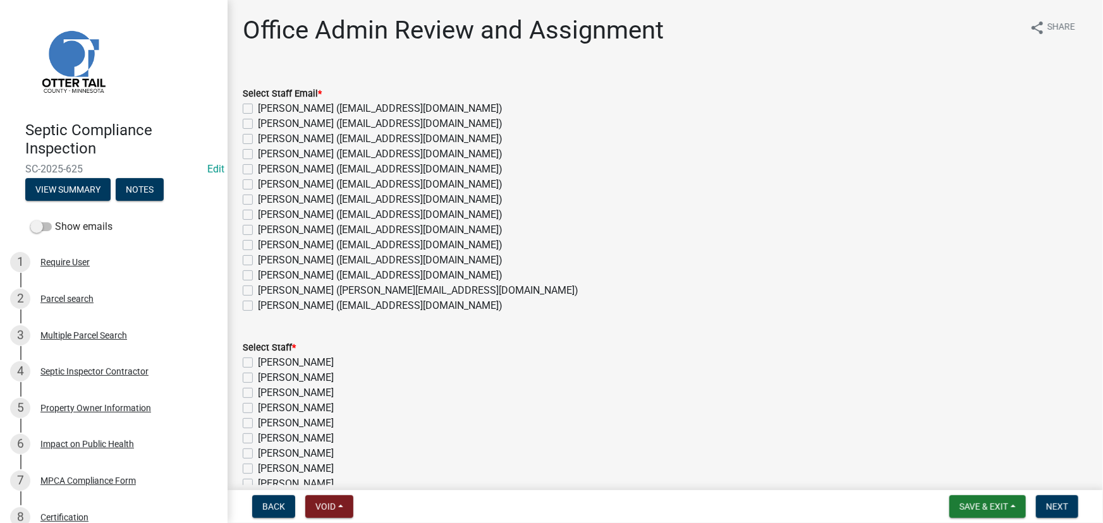
click at [300, 272] on label "[PERSON_NAME] ([EMAIL_ADDRESS][DOMAIN_NAME])" at bounding box center [380, 275] width 245 height 15
click at [266, 272] on input "[PERSON_NAME] ([EMAIL_ADDRESS][DOMAIN_NAME])" at bounding box center [262, 272] width 8 height 8
checkbox input "true"
checkbox input "false"
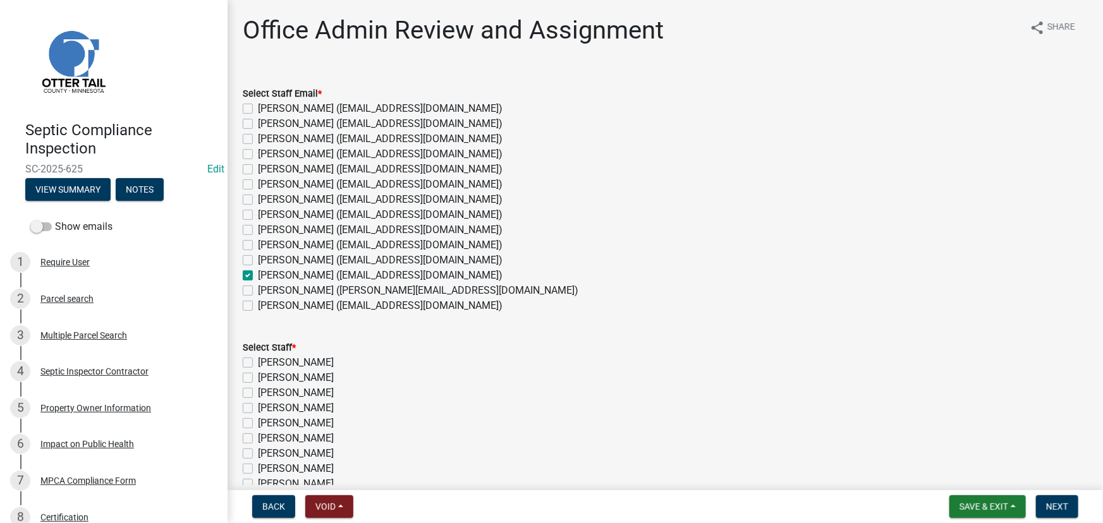
checkbox input "false"
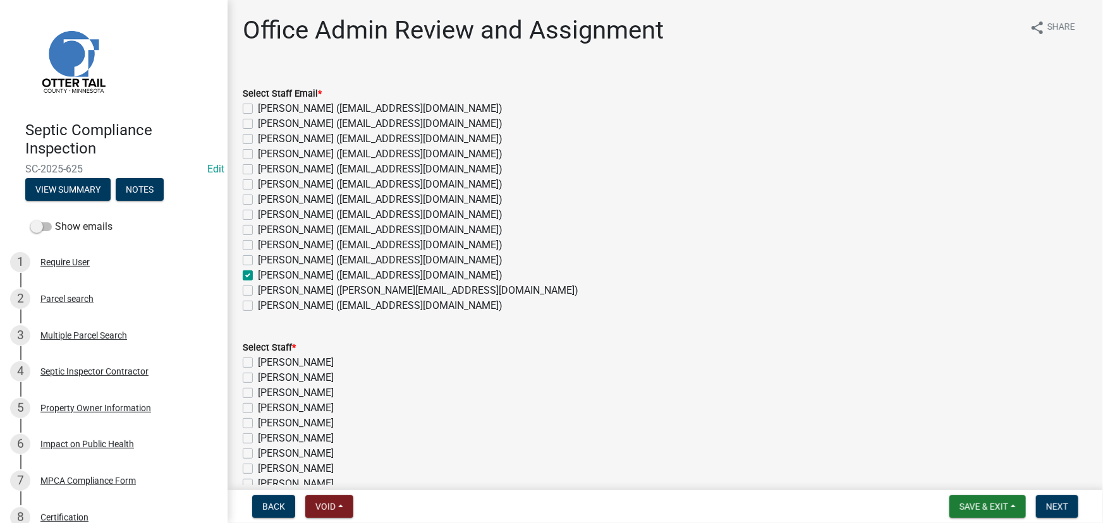
checkbox input "false"
checkbox input "true"
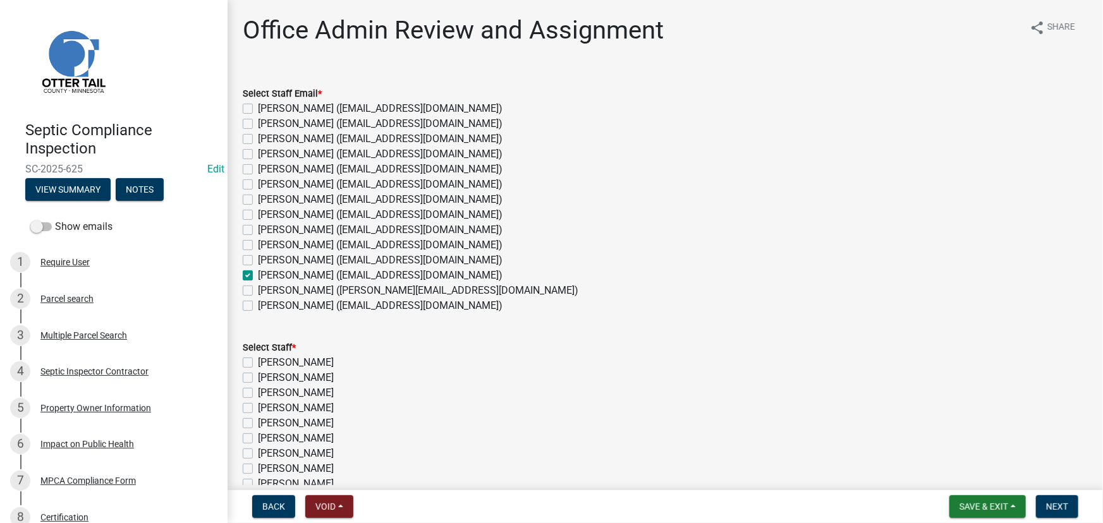
checkbox input "false"
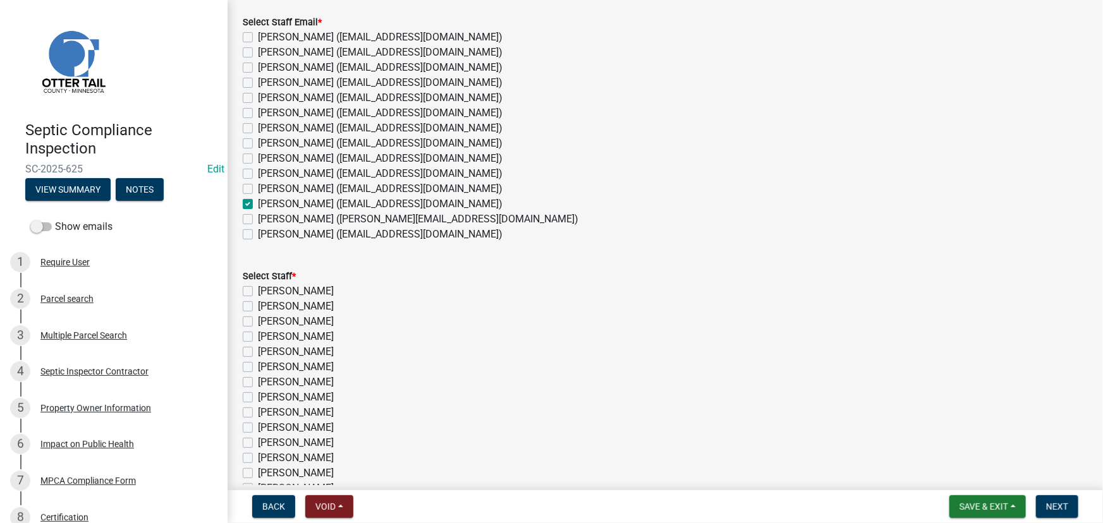
scroll to position [172, 0]
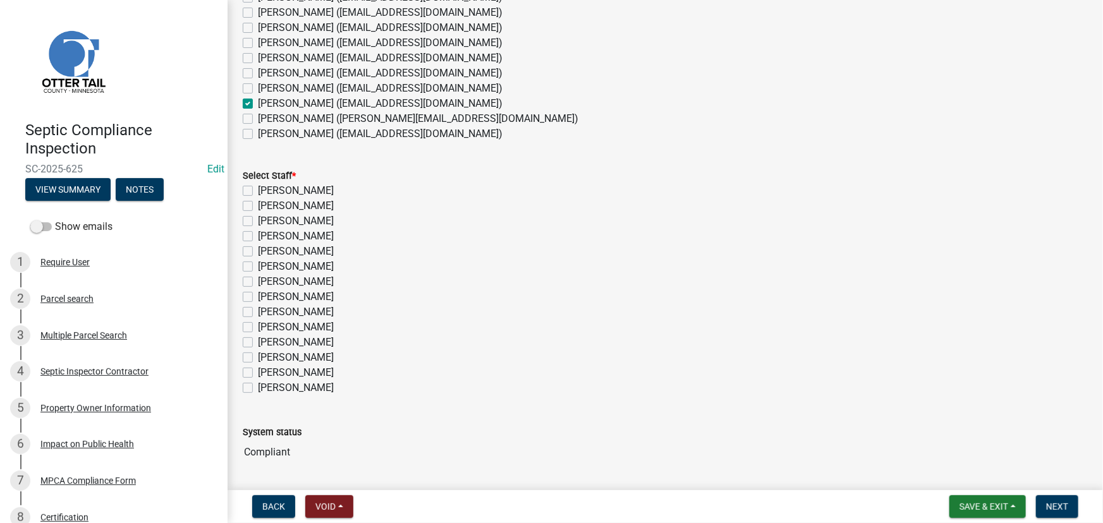
click at [303, 365] on label "[PERSON_NAME]" at bounding box center [296, 372] width 76 height 15
click at [266, 365] on input "[PERSON_NAME]" at bounding box center [262, 369] width 8 height 8
checkbox input "true"
checkbox input "false"
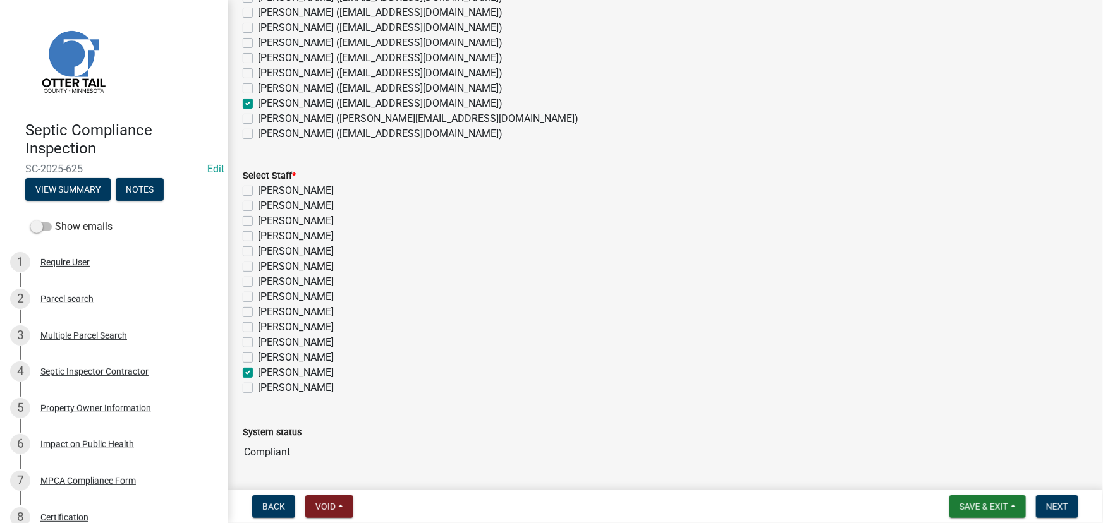
checkbox input "false"
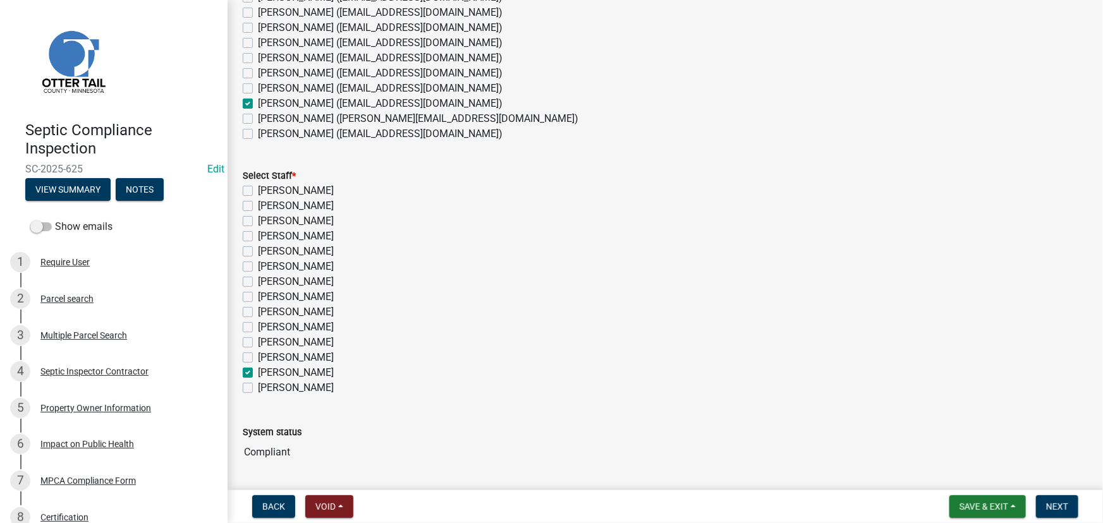
checkbox input "false"
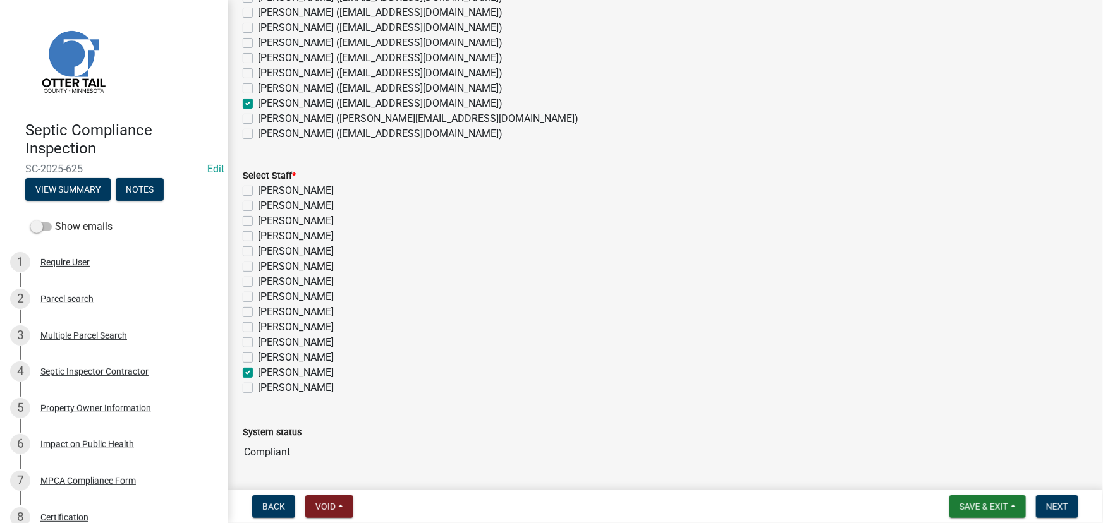
checkbox input "true"
checkbox input "false"
click at [303, 357] on label "[PERSON_NAME]" at bounding box center [296, 357] width 76 height 15
click at [266, 357] on input "[PERSON_NAME]" at bounding box center [262, 354] width 8 height 8
checkbox input "true"
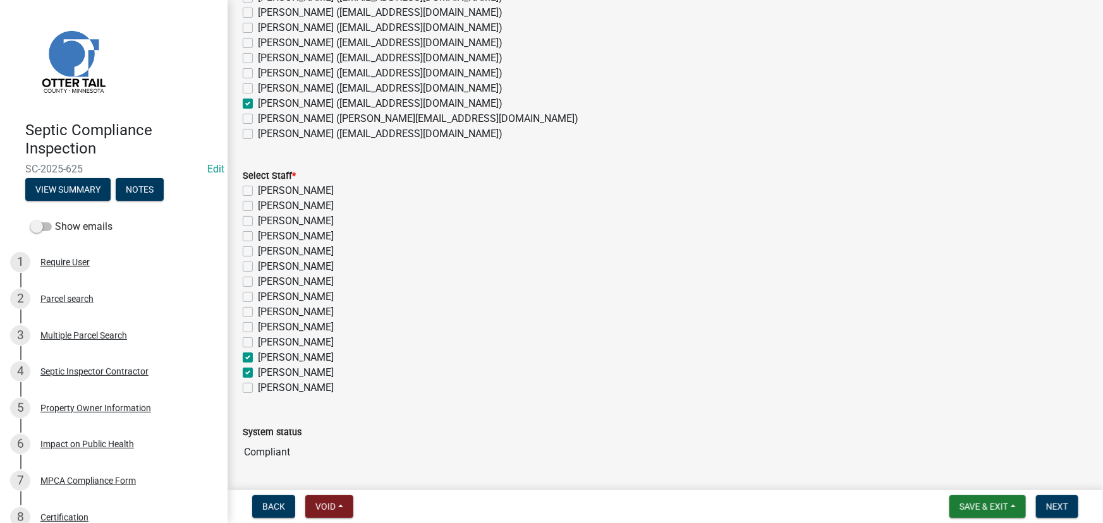
checkbox input "false"
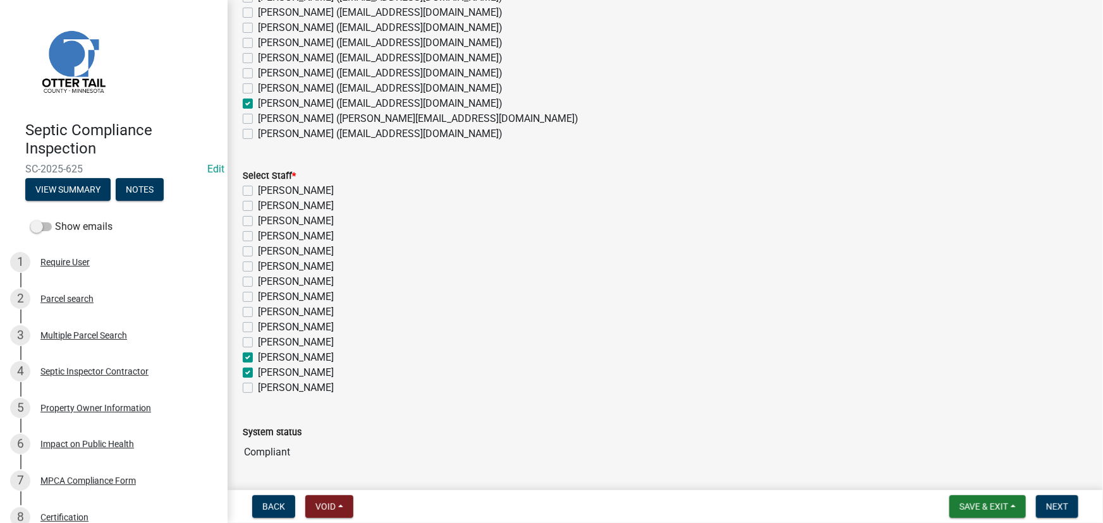
checkbox input "false"
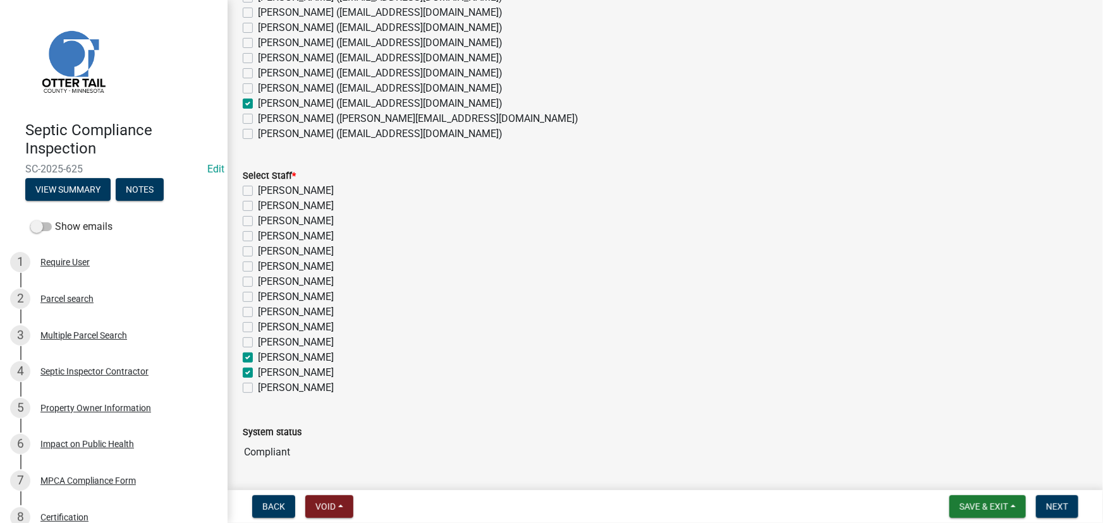
checkbox input "false"
checkbox input "true"
checkbox input "false"
click at [300, 370] on label "[PERSON_NAME]" at bounding box center [296, 372] width 76 height 15
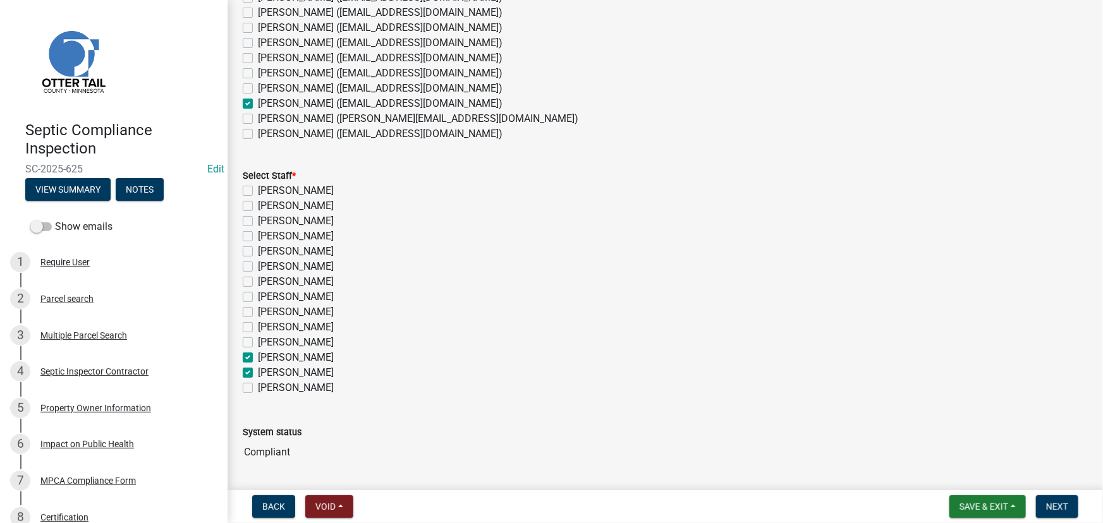
click at [266, 370] on input "[PERSON_NAME]" at bounding box center [262, 369] width 8 height 8
checkbox input "false"
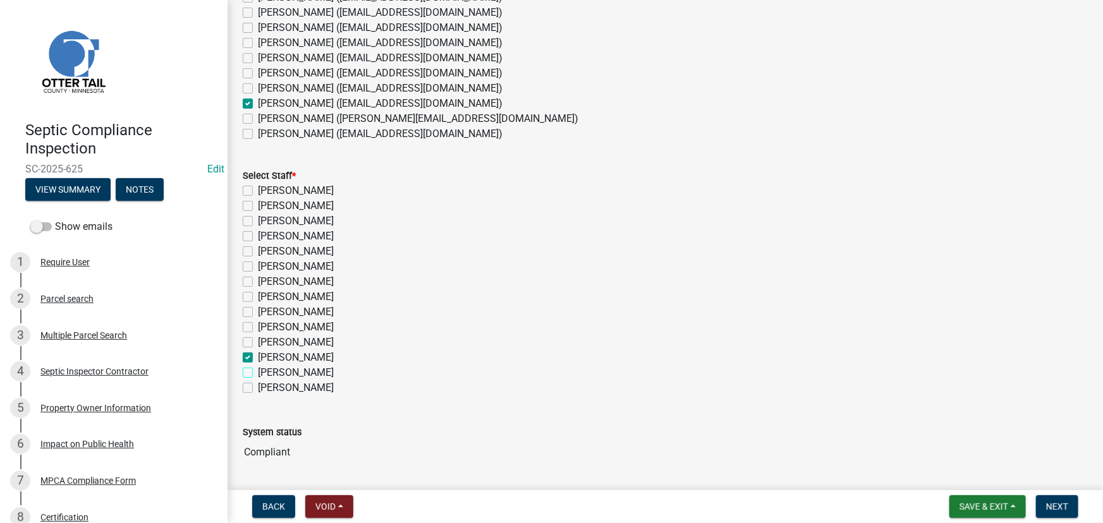
checkbox input "false"
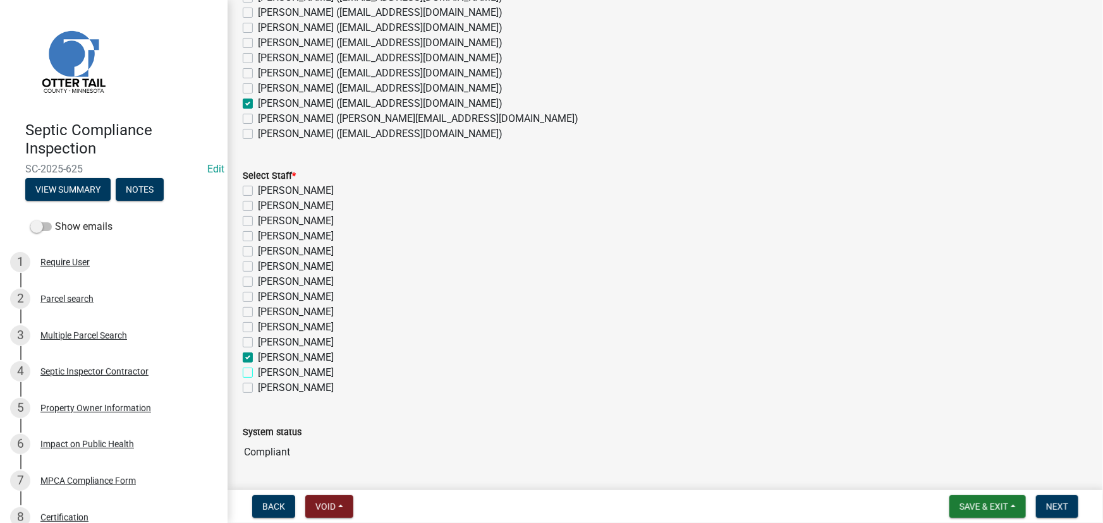
checkbox input "false"
checkbox input "true"
checkbox input "false"
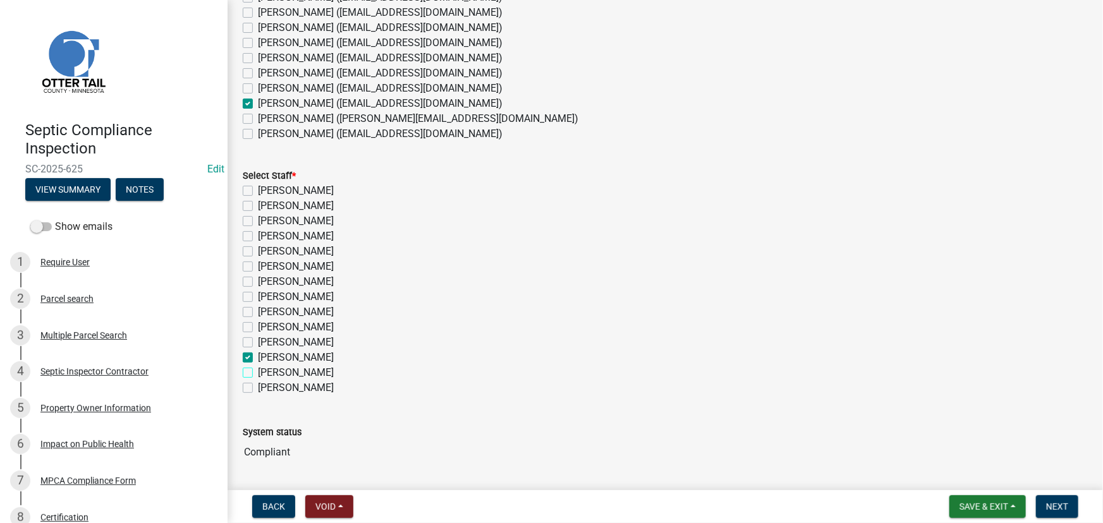
checkbox input "false"
click at [1052, 499] on button "Next" at bounding box center [1057, 507] width 42 height 23
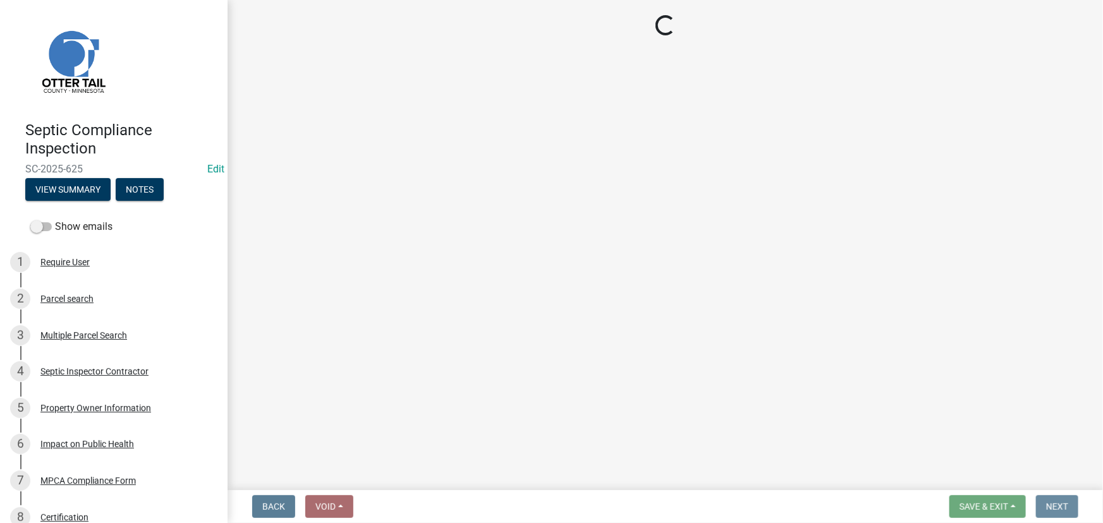
scroll to position [0, 0]
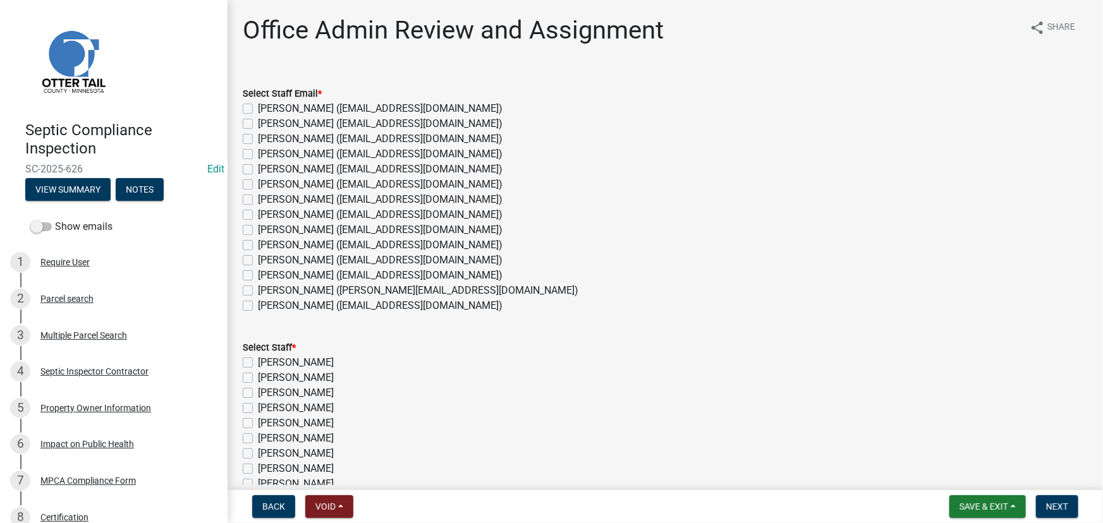
click at [286, 272] on label "[PERSON_NAME] ([EMAIL_ADDRESS][DOMAIN_NAME])" at bounding box center [380, 275] width 245 height 15
click at [266, 272] on input "[PERSON_NAME] ([EMAIL_ADDRESS][DOMAIN_NAME])" at bounding box center [262, 272] width 8 height 8
checkbox input "true"
checkbox input "false"
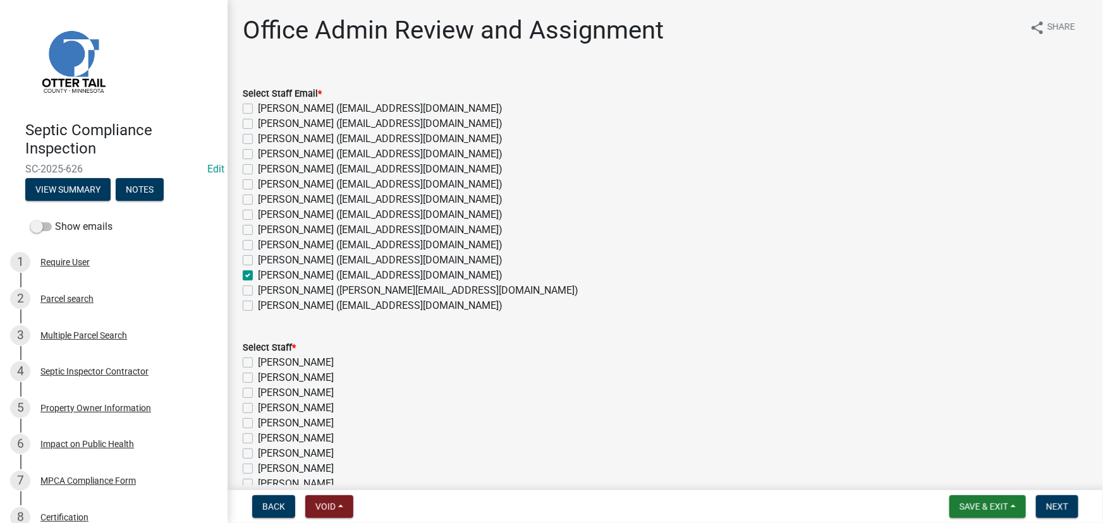
checkbox input "false"
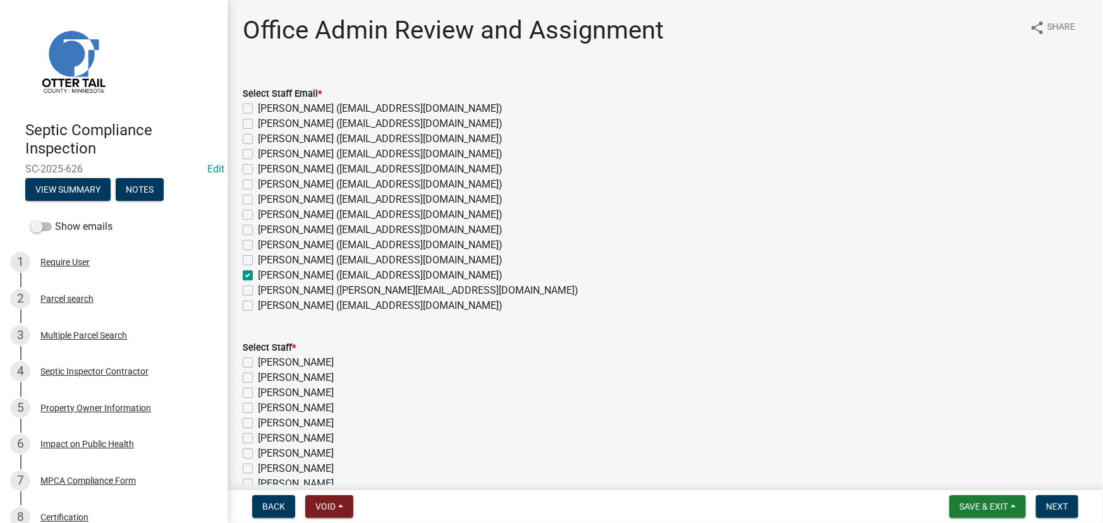
checkbox input "false"
checkbox input "true"
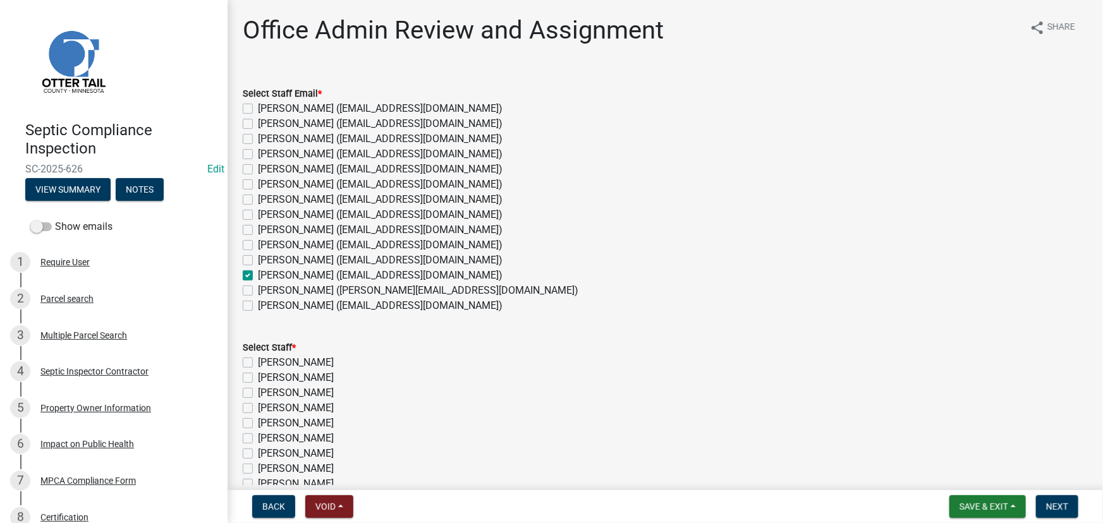
checkbox input "false"
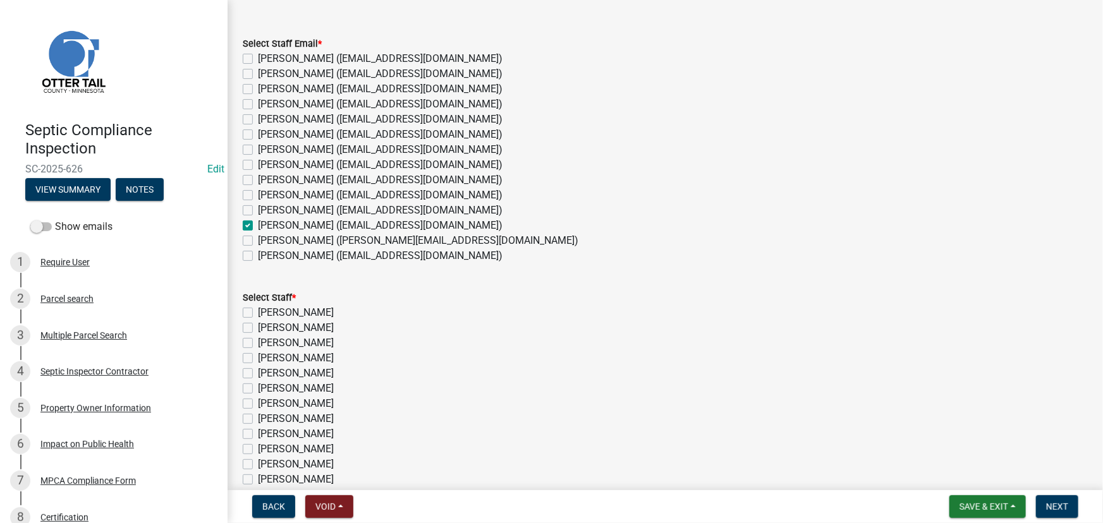
scroll to position [114, 0]
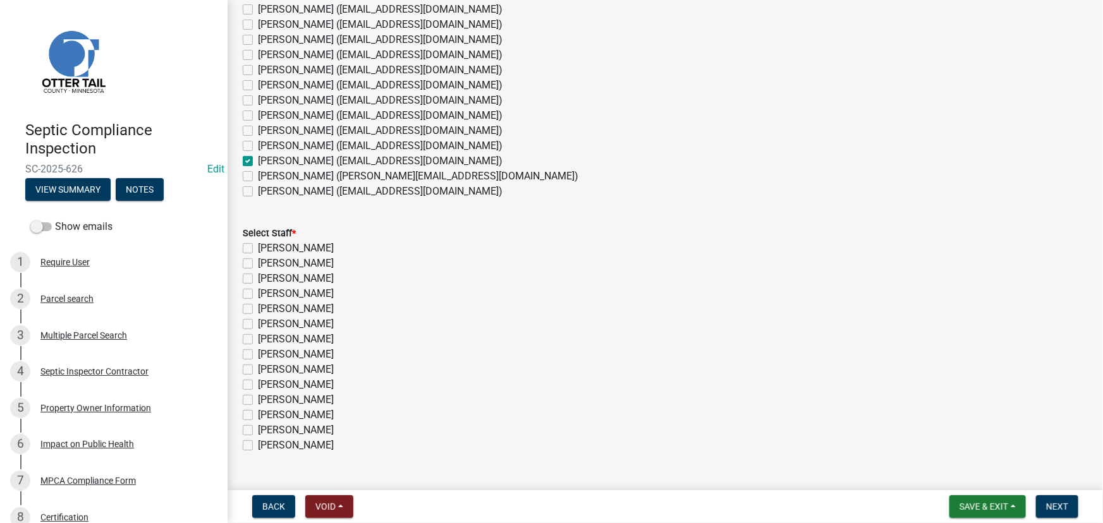
click at [295, 411] on label "[PERSON_NAME]" at bounding box center [296, 415] width 76 height 15
click at [266, 411] on input "[PERSON_NAME]" at bounding box center [262, 412] width 8 height 8
checkbox input "true"
checkbox input "false"
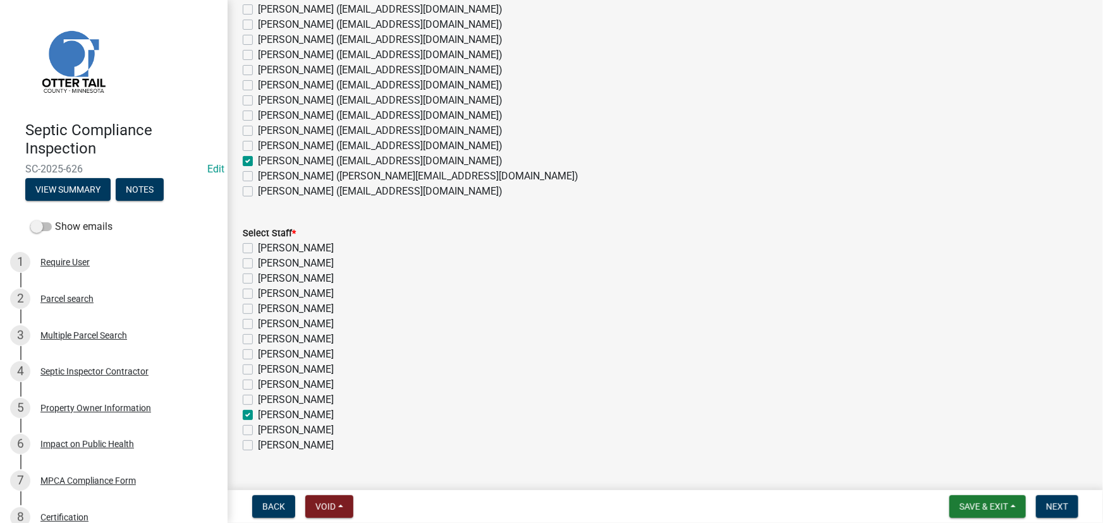
checkbox input "false"
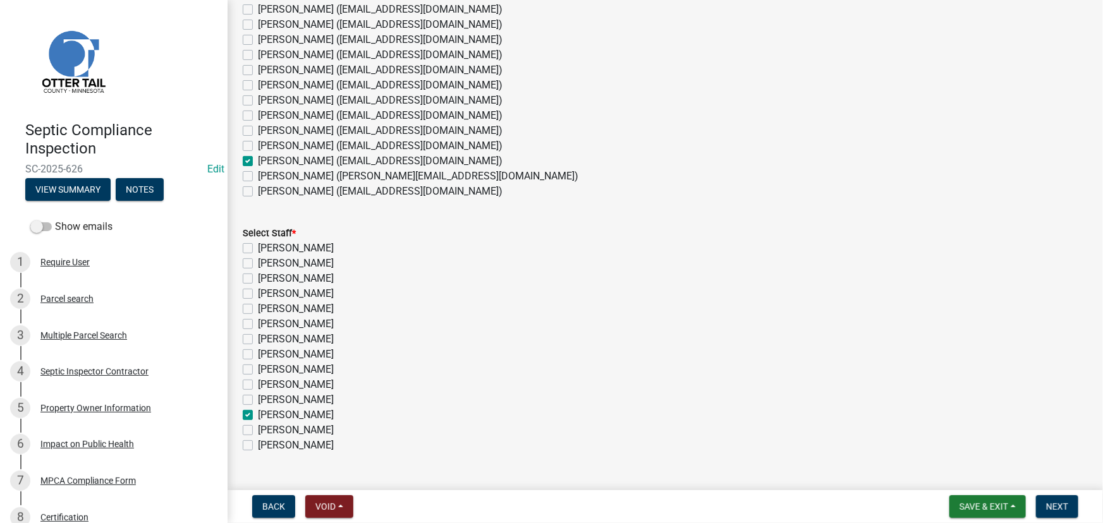
checkbox input "false"
checkbox input "true"
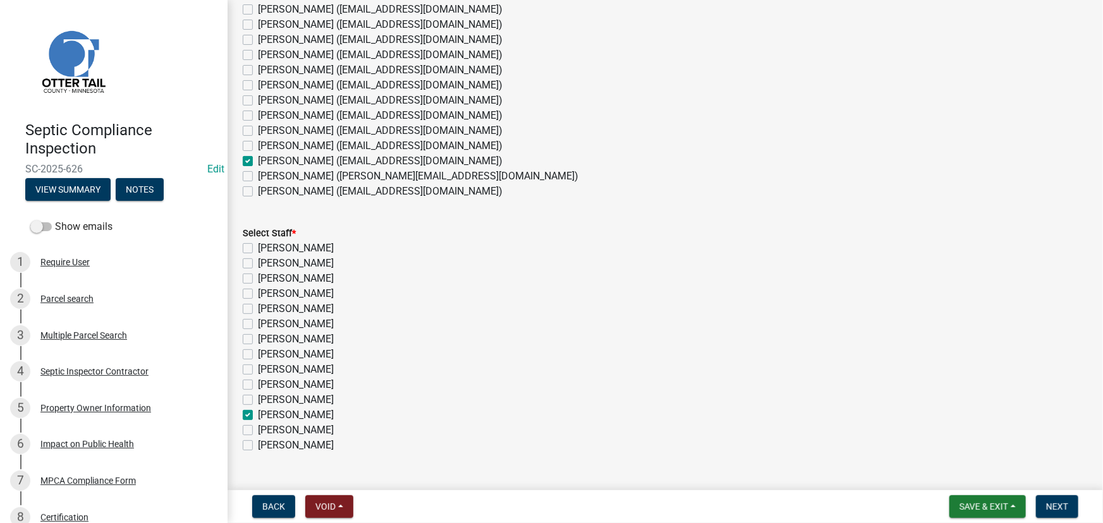
checkbox input "false"
click at [1056, 511] on span "Next" at bounding box center [1057, 507] width 22 height 10
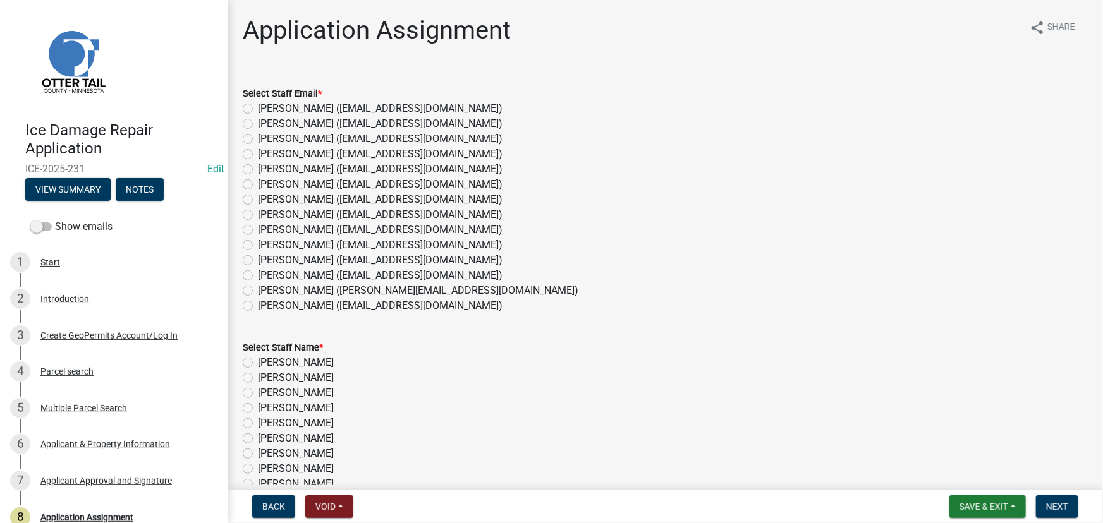
click at [285, 240] on label "[PERSON_NAME] ([EMAIL_ADDRESS][DOMAIN_NAME])" at bounding box center [380, 245] width 245 height 15
click at [266, 240] on input "[PERSON_NAME] ([EMAIL_ADDRESS][DOMAIN_NAME])" at bounding box center [262, 242] width 8 height 8
radio input "true"
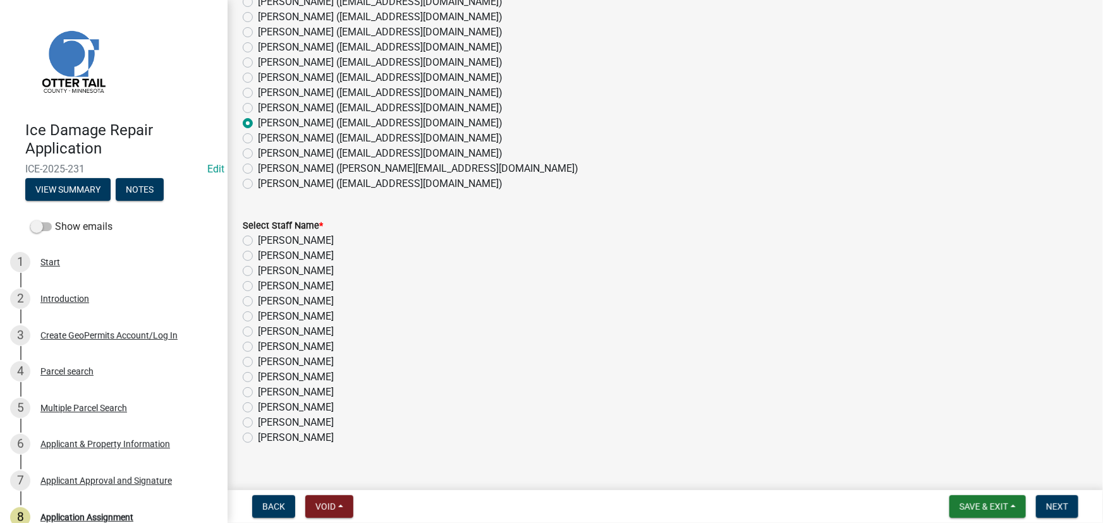
scroll to position [142, 0]
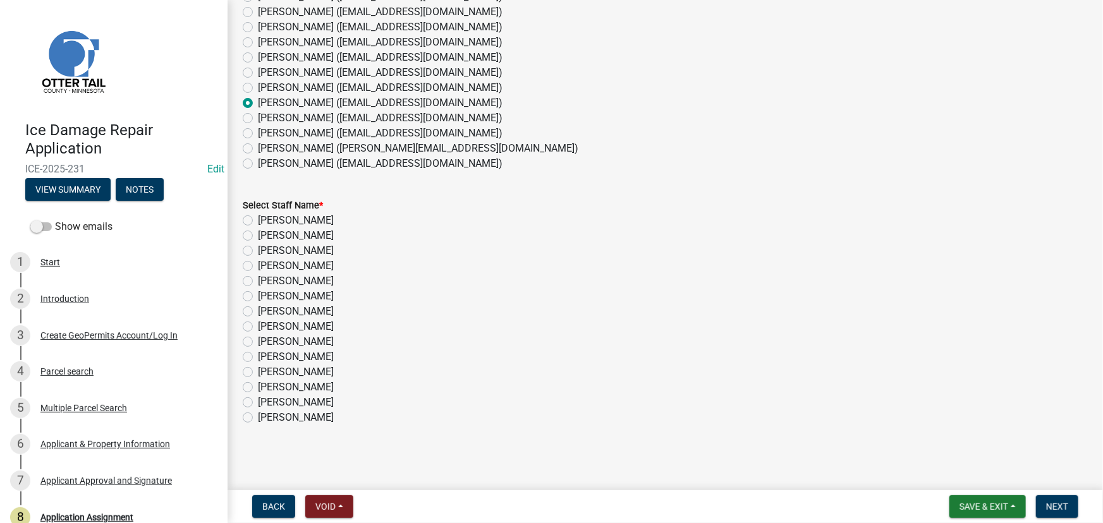
click at [290, 361] on label "[PERSON_NAME]" at bounding box center [296, 357] width 76 height 15
click at [266, 358] on input "[PERSON_NAME]" at bounding box center [262, 354] width 8 height 8
radio input "true"
click at [1061, 511] on span "Next" at bounding box center [1057, 507] width 22 height 10
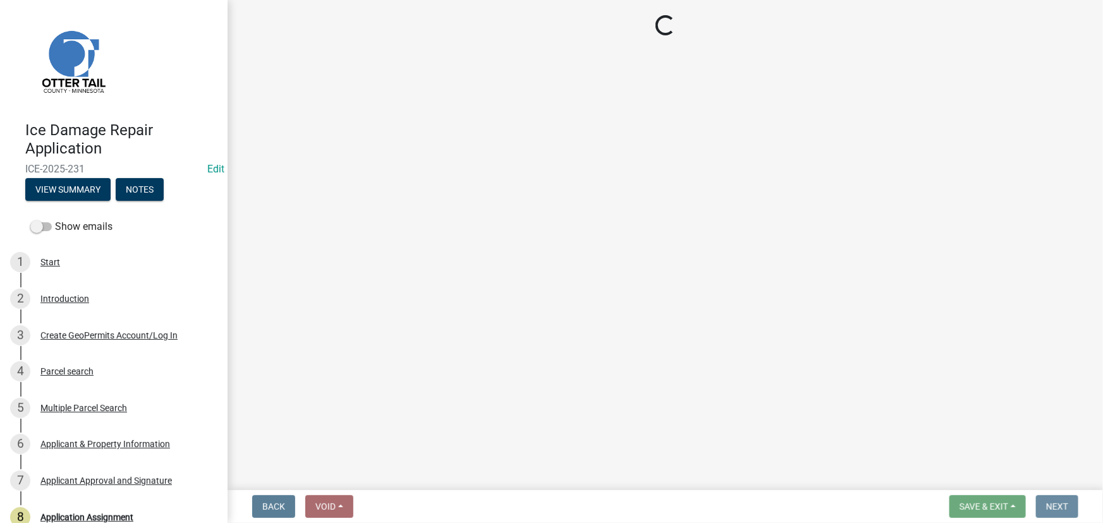
scroll to position [0, 0]
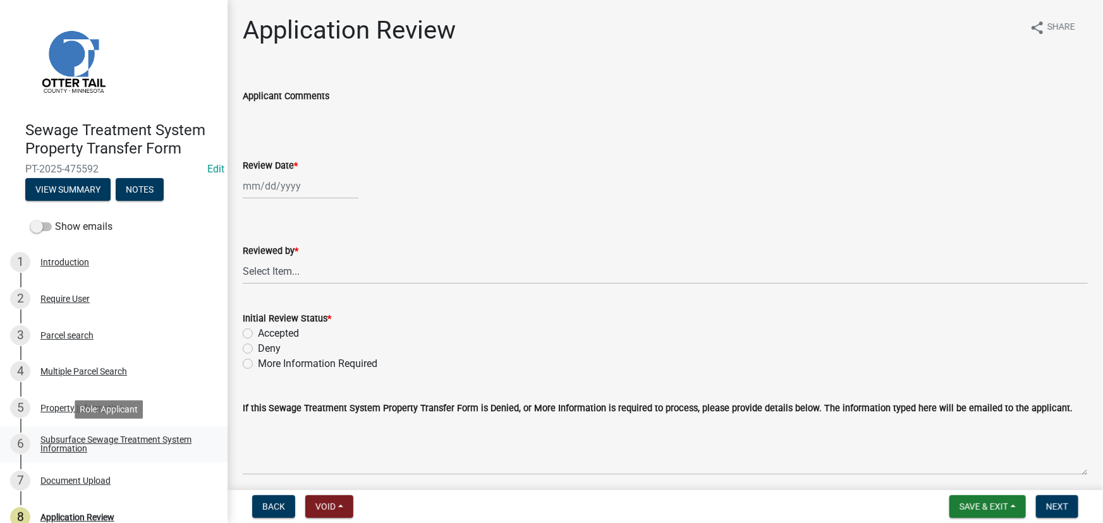
click at [127, 438] on div "Subsurface Sewage Treatment System Information" at bounding box center [123, 444] width 167 height 18
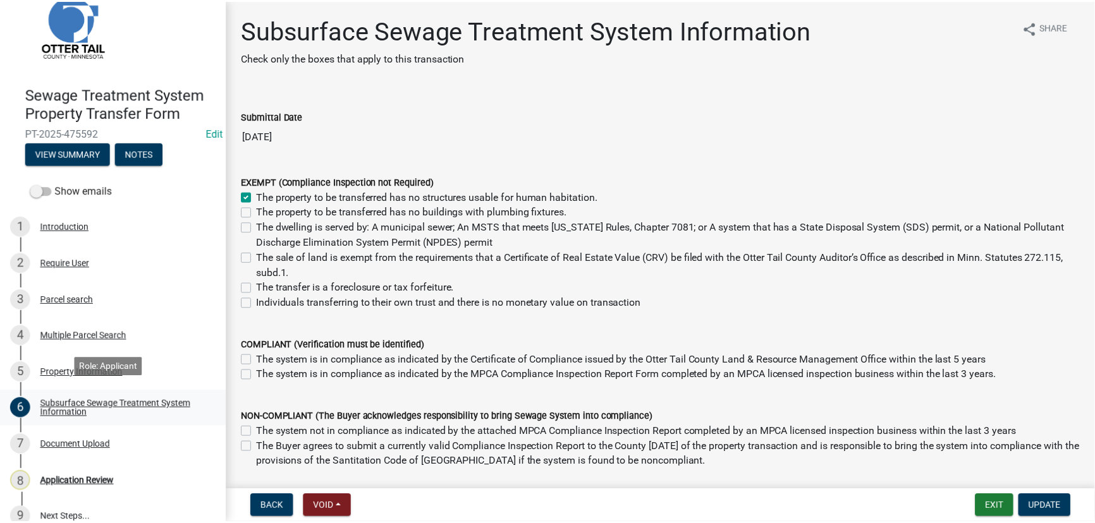
scroll to position [53, 0]
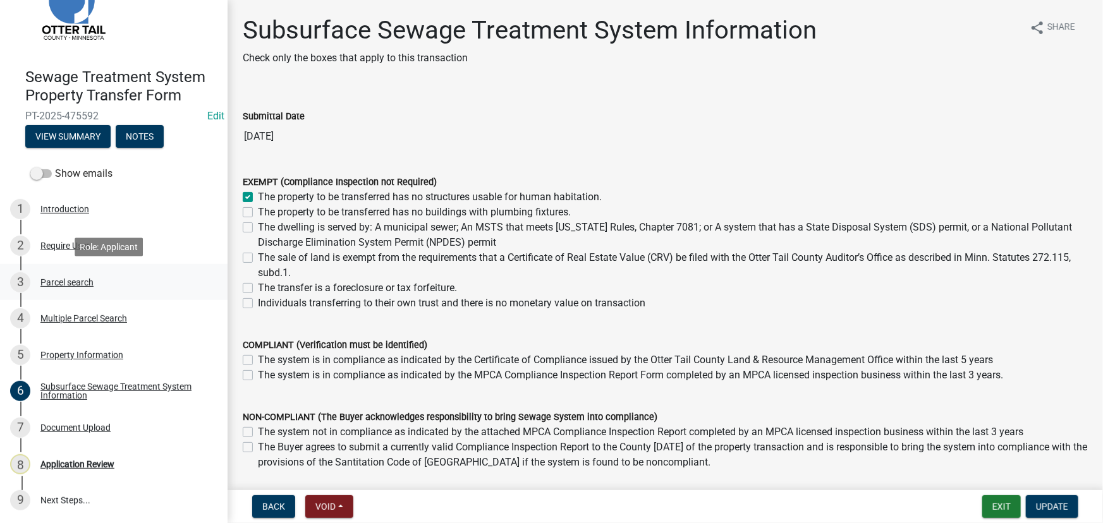
click at [53, 279] on div "Parcel search" at bounding box center [66, 282] width 53 height 9
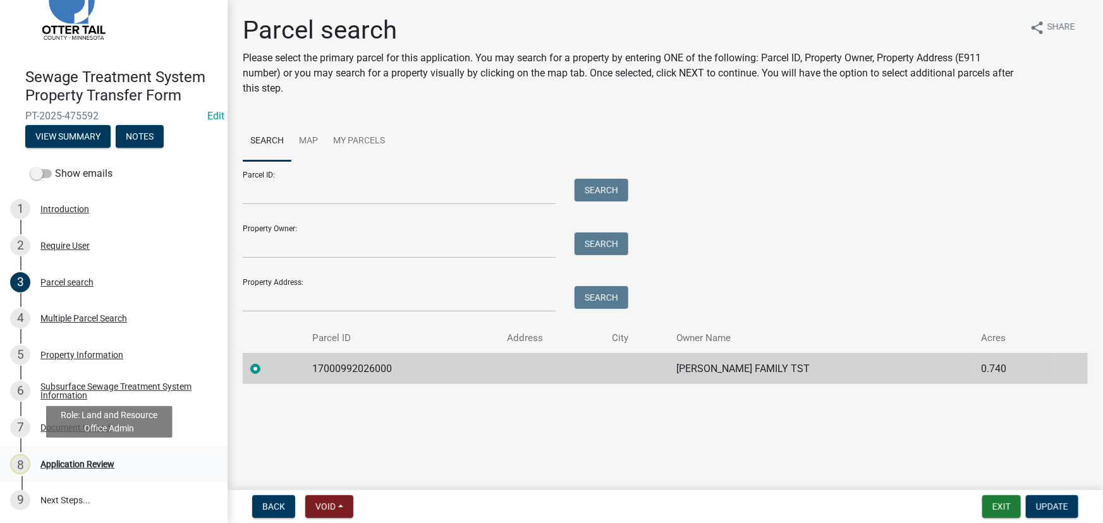
click at [88, 460] on div "Application Review" at bounding box center [77, 464] width 74 height 9
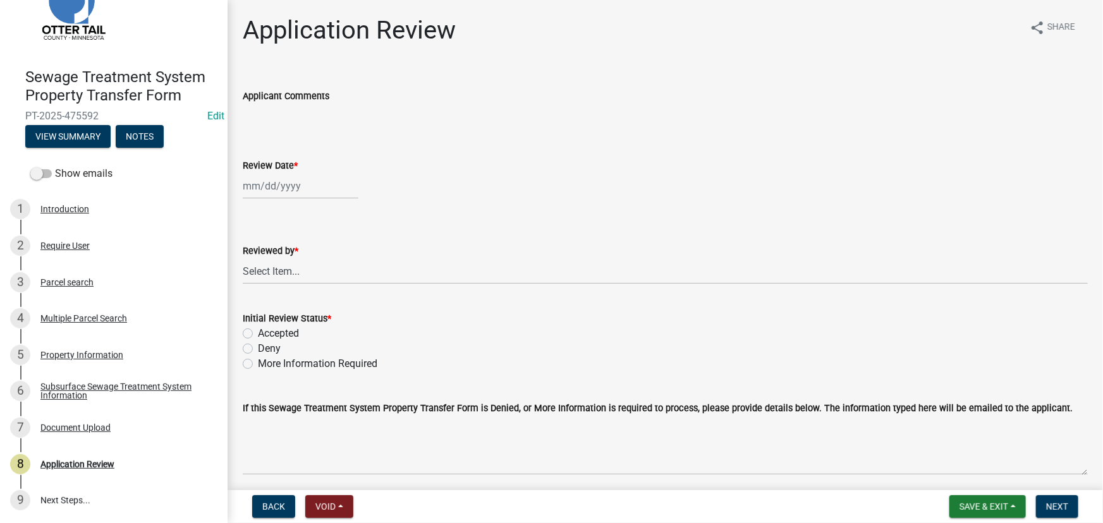
click at [305, 191] on div at bounding box center [301, 186] width 116 height 26
select select "9"
select select "2025"
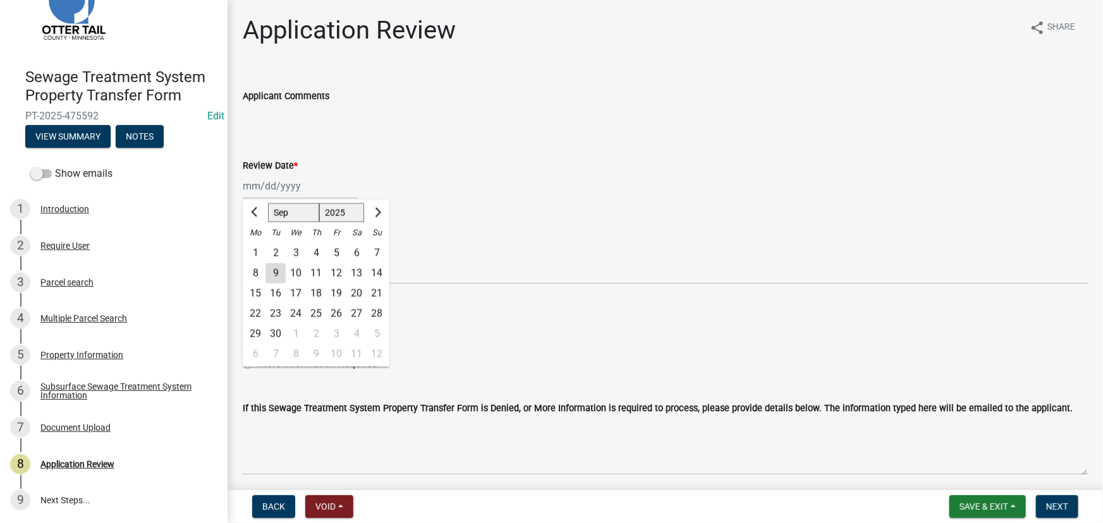
click at [277, 276] on div "9" at bounding box center [275, 274] width 20 height 20
type input "[DATE]"
click at [277, 277] on select "Select Item... [PERSON_NAME] [PERSON_NAME] [PERSON_NAME] [PERSON_NAME] [PERSON_…" at bounding box center [665, 272] width 845 height 26
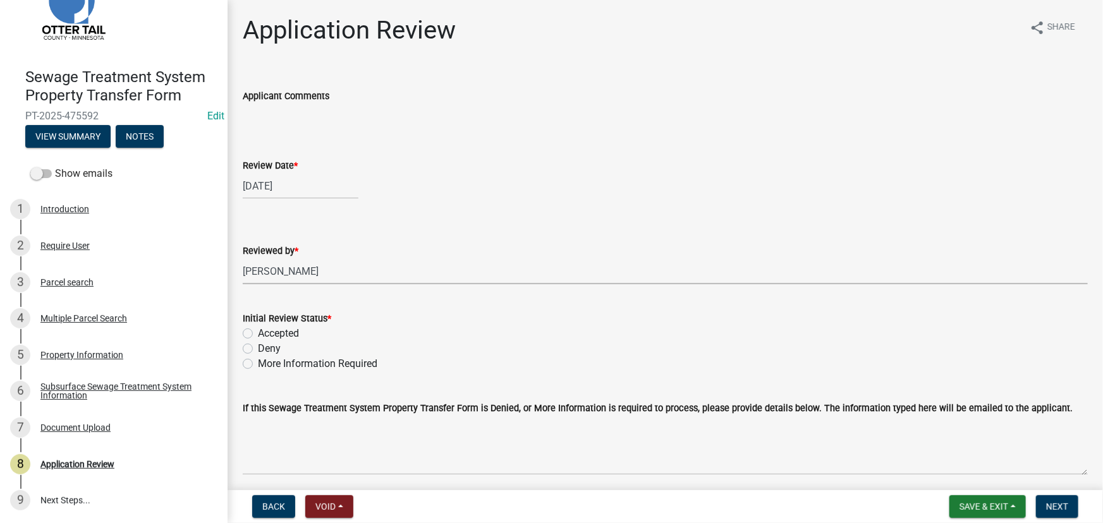
click at [243, 259] on select "Select Item... [PERSON_NAME] [PERSON_NAME] [PERSON_NAME] [PERSON_NAME] [PERSON_…" at bounding box center [665, 272] width 845 height 26
select select "190fd4c8-42ef-492b-a4a0-a0213555944c"
click at [282, 335] on label "Accepted" at bounding box center [278, 333] width 41 height 15
click at [266, 334] on input "Accepted" at bounding box center [262, 330] width 8 height 8
radio input "true"
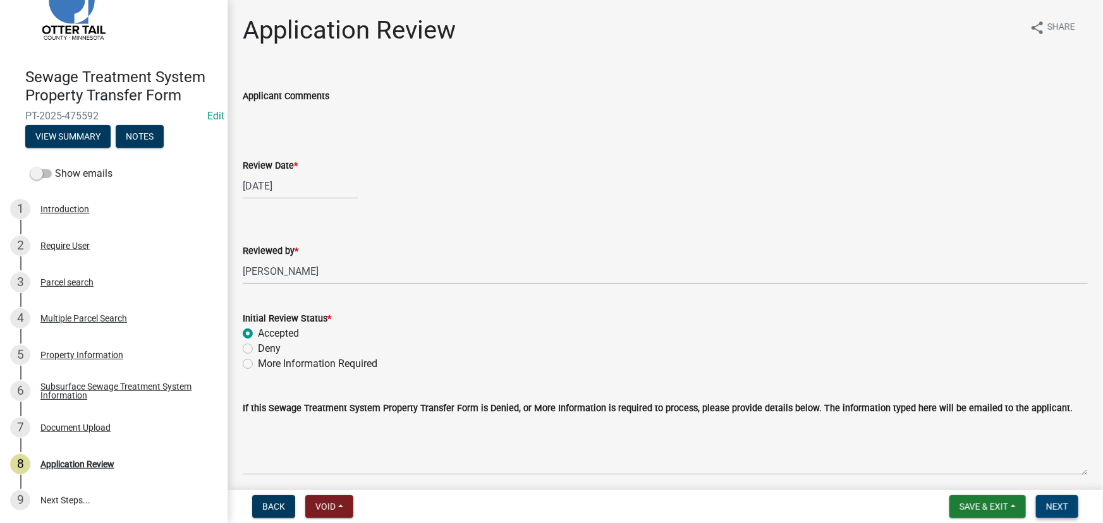
click at [1059, 506] on span "Next" at bounding box center [1057, 507] width 22 height 10
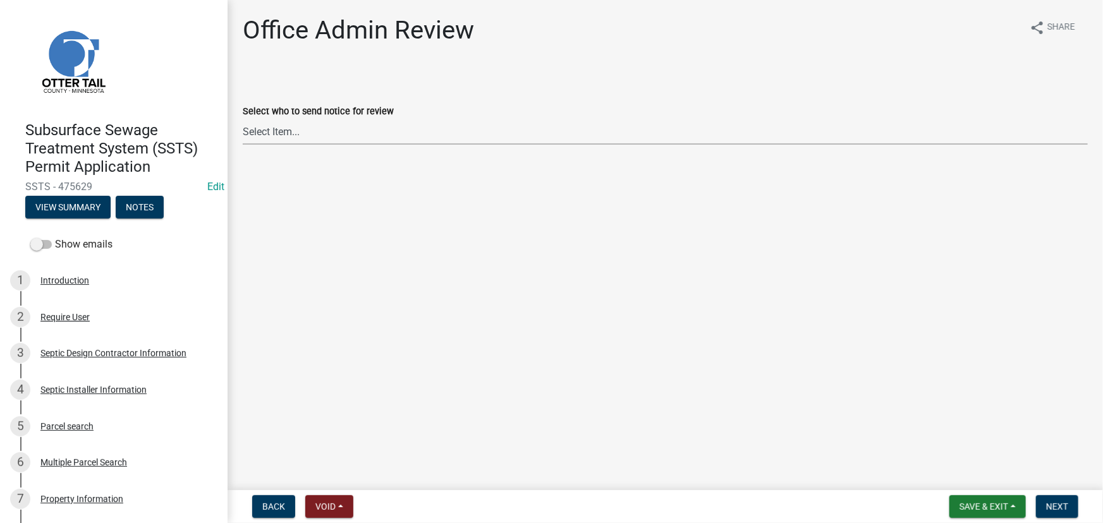
click at [320, 134] on select "Select Item... [PERSON_NAME] ([EMAIL_ADDRESS][DOMAIN_NAME]) [PERSON_NAME] ([EMA…" at bounding box center [665, 132] width 845 height 26
click at [243, 119] on select "Select Item... [PERSON_NAME] ([EMAIL_ADDRESS][DOMAIN_NAME]) [PERSON_NAME] ([EMA…" at bounding box center [665, 132] width 845 height 26
select select "587f38f5-c90e-4c12-9e10-d3e23909bbca"
click at [1053, 508] on span "Next" at bounding box center [1057, 507] width 22 height 10
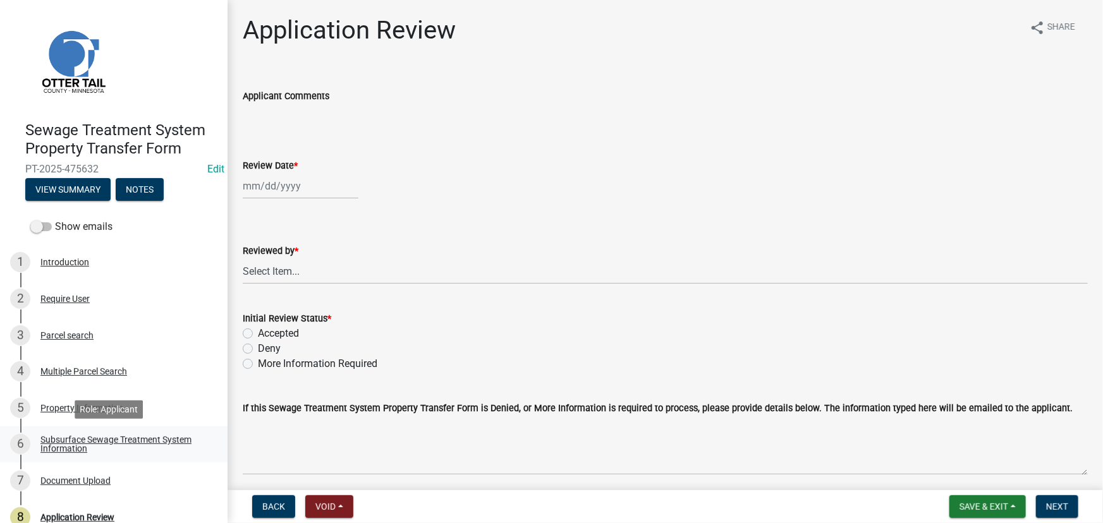
drag, startPoint x: 94, startPoint y: 441, endPoint x: 94, endPoint y: 456, distance: 14.5
click at [94, 441] on div "Subsurface Sewage Treatment System Information" at bounding box center [123, 444] width 167 height 18
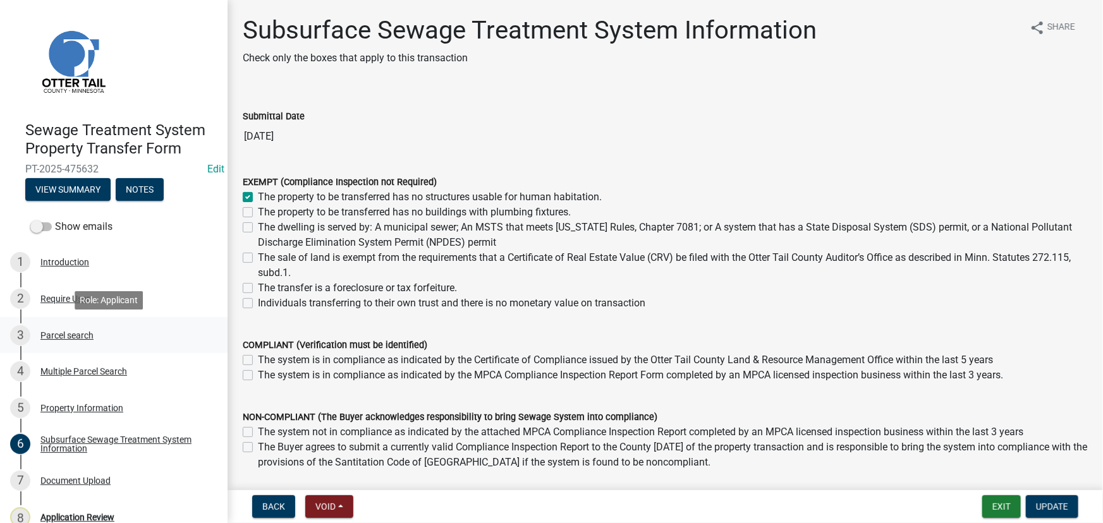
click at [89, 335] on div "Parcel search" at bounding box center [66, 335] width 53 height 9
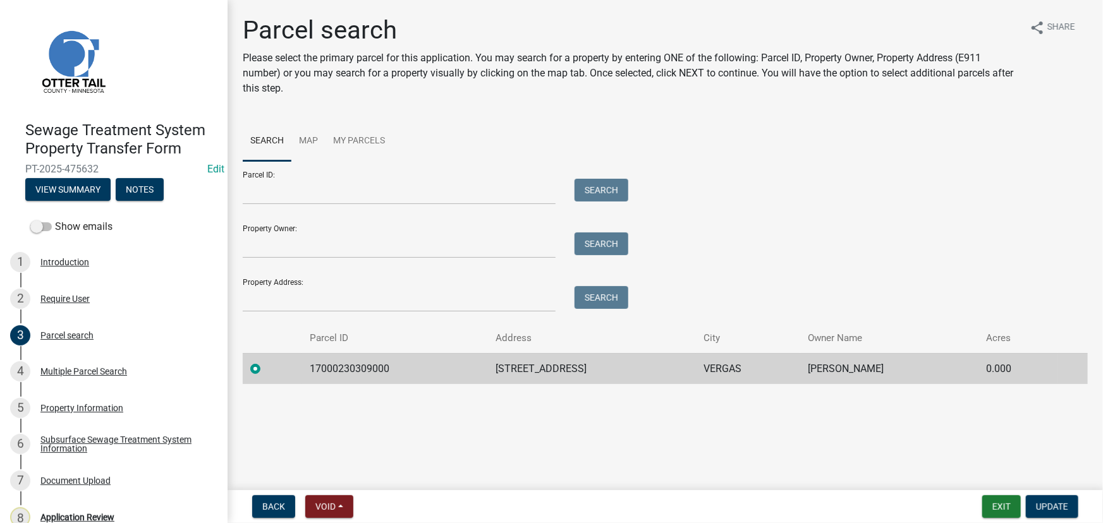
click at [324, 368] on td "17000230309000" at bounding box center [395, 368] width 186 height 31
copy td "17000230309000"
click at [107, 441] on div "Subsurface Sewage Treatment System Information" at bounding box center [123, 444] width 167 height 18
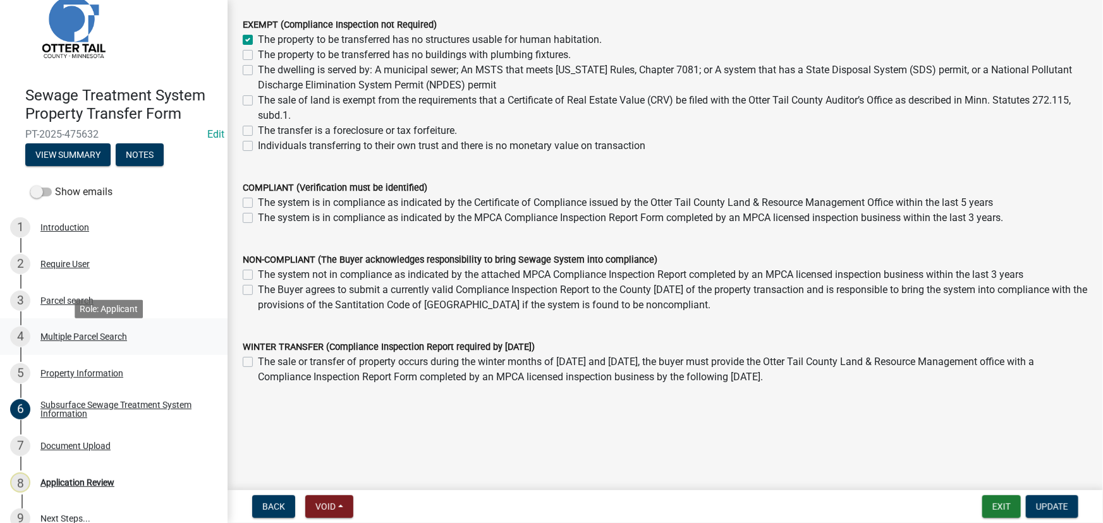
scroll to position [53, 0]
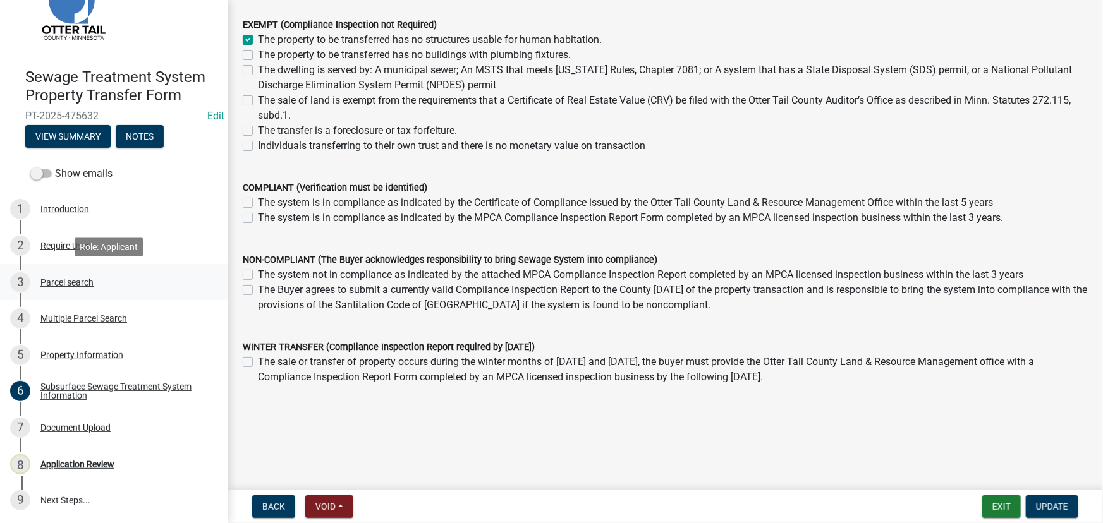
click at [69, 279] on div "Parcel search" at bounding box center [66, 282] width 53 height 9
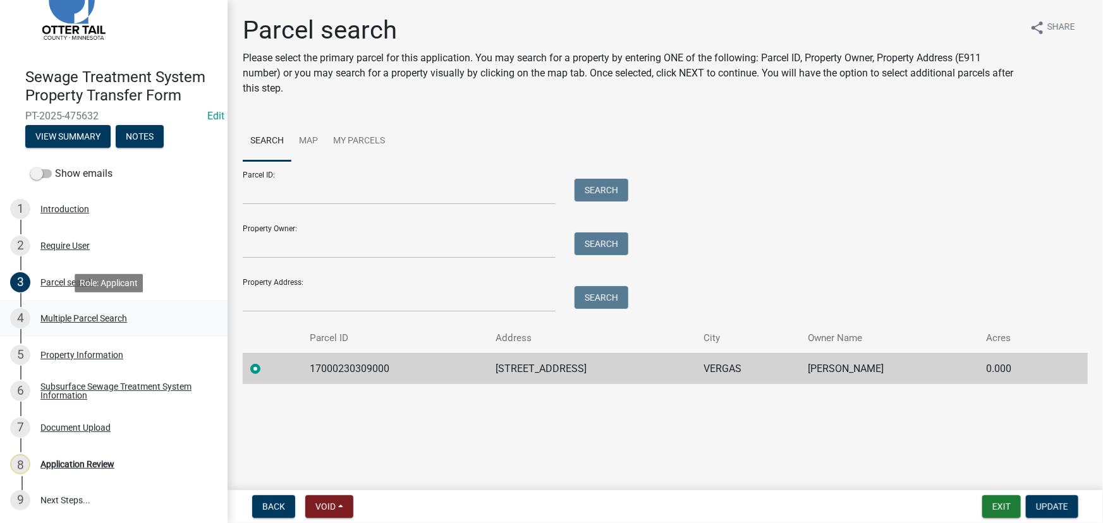
click at [63, 322] on div "Multiple Parcel Search" at bounding box center [83, 318] width 87 height 9
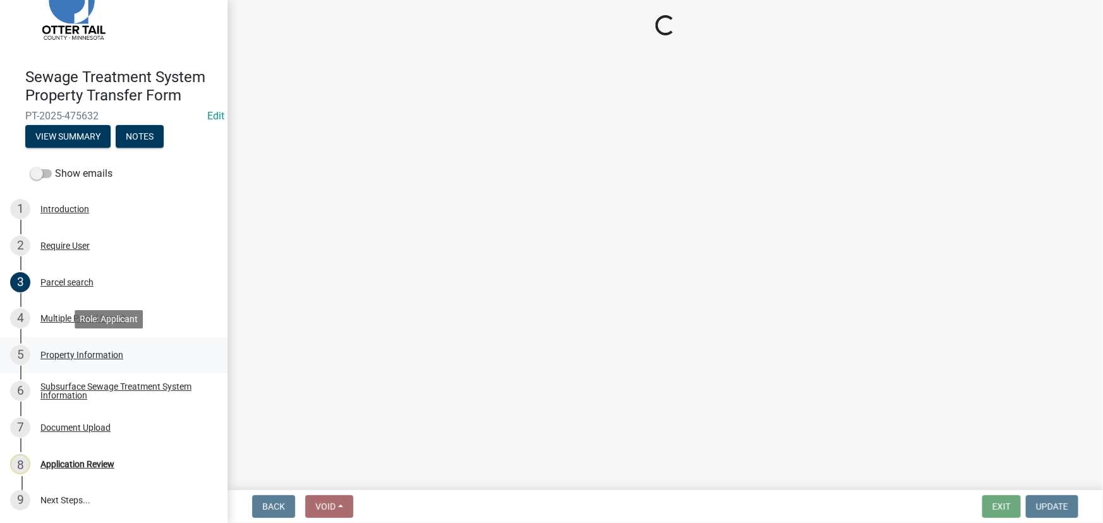
click at [64, 352] on div "Property Information" at bounding box center [81, 355] width 83 height 9
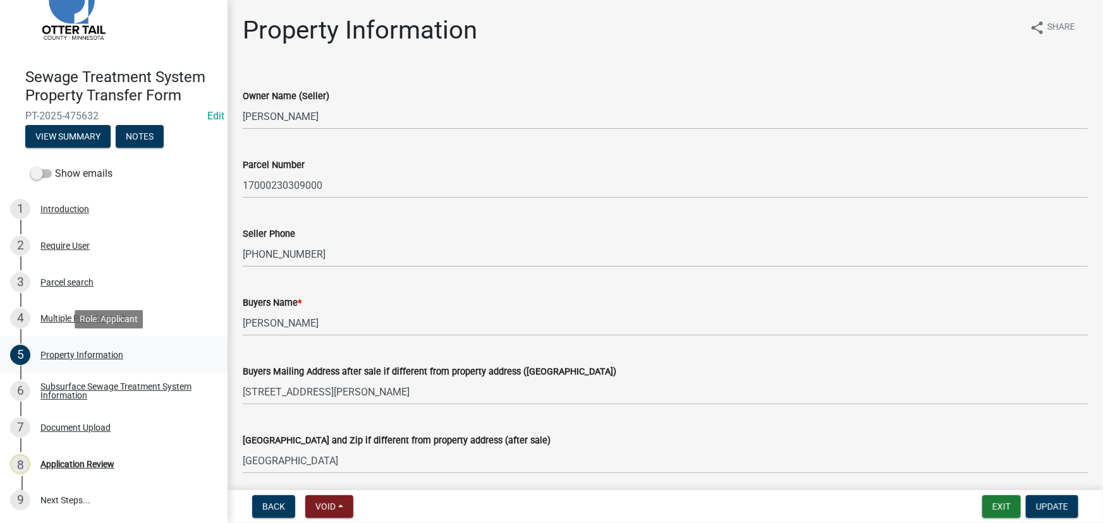
click at [64, 354] on div "Property Information" at bounding box center [81, 355] width 83 height 9
click at [64, 423] on div "Document Upload" at bounding box center [75, 427] width 70 height 9
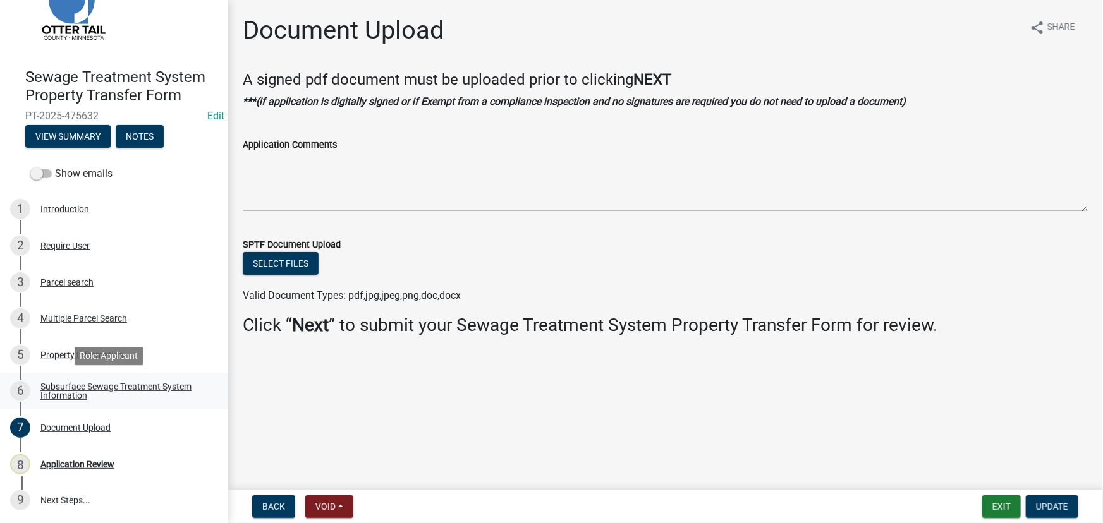
click at [71, 392] on div "Subsurface Sewage Treatment System Information" at bounding box center [123, 391] width 167 height 18
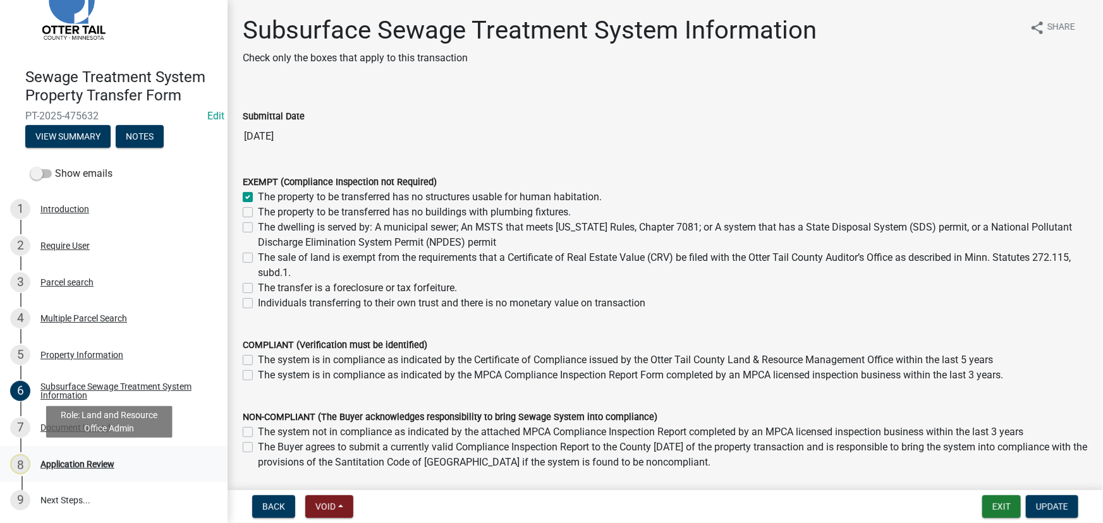
click at [85, 460] on div "Application Review" at bounding box center [77, 464] width 74 height 9
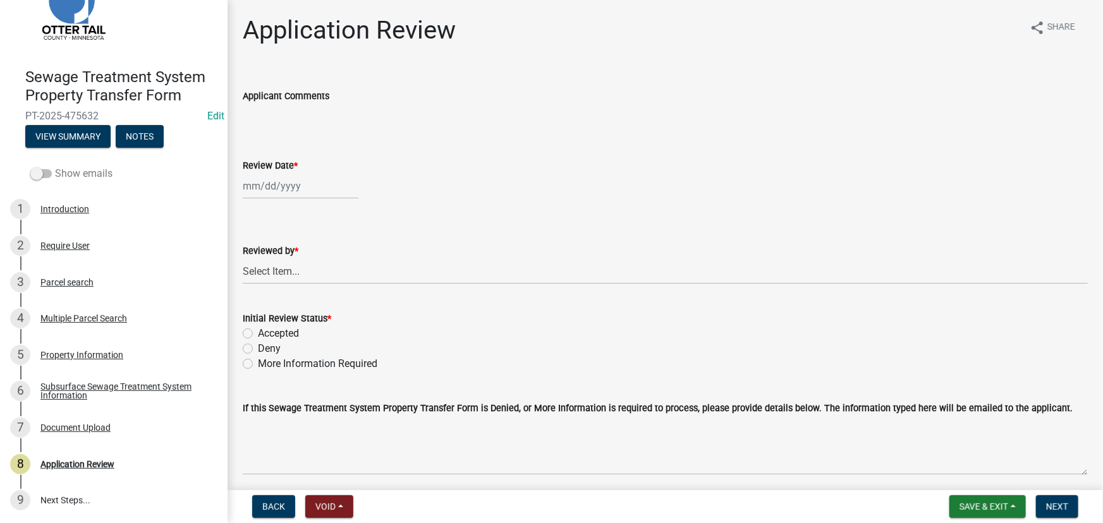
click at [72, 169] on label "Show emails" at bounding box center [71, 173] width 82 height 15
click at [55, 166] on input "Show emails" at bounding box center [55, 166] width 0 height 0
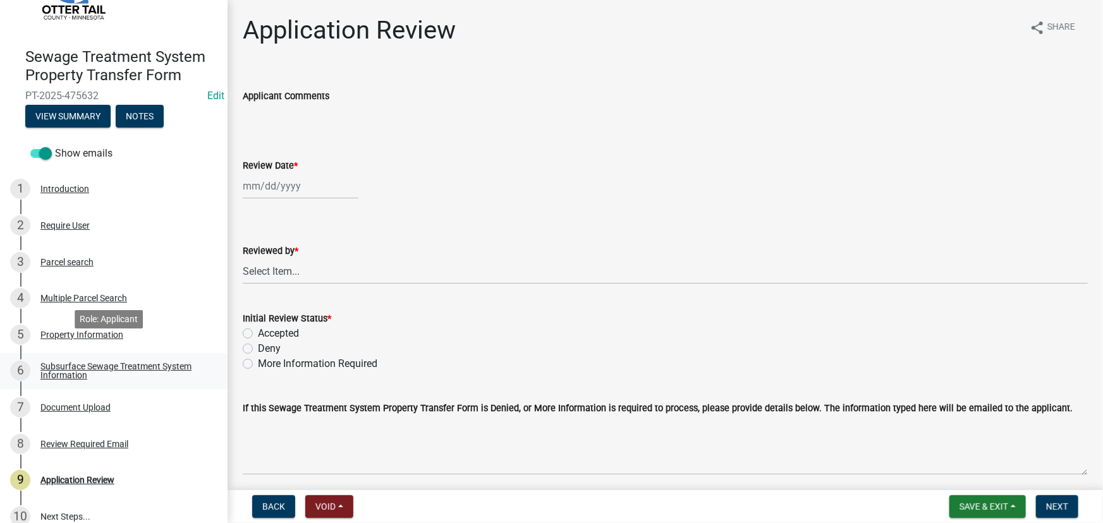
scroll to position [89, 0]
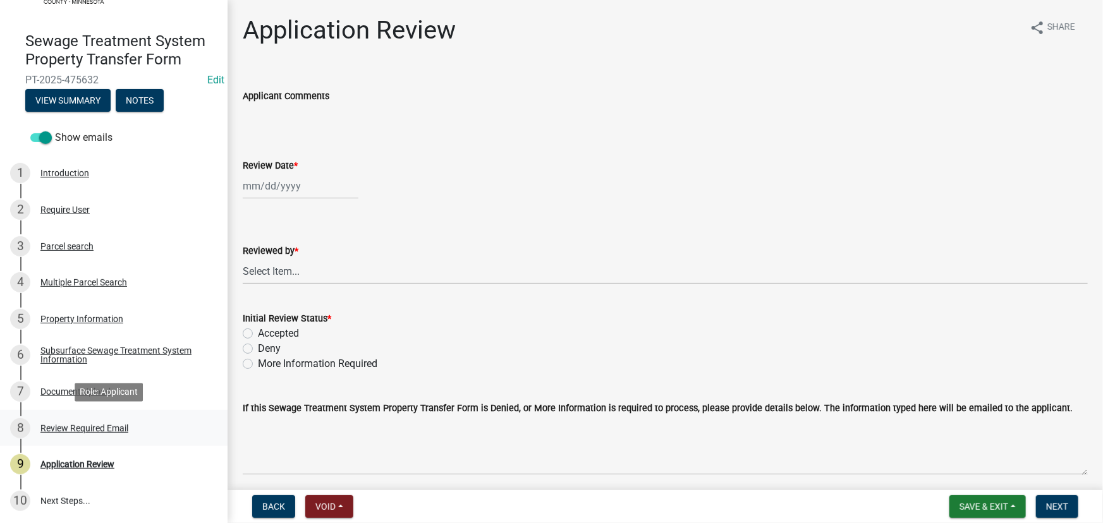
click at [78, 442] on link "8 Review Required Email" at bounding box center [114, 428] width 228 height 37
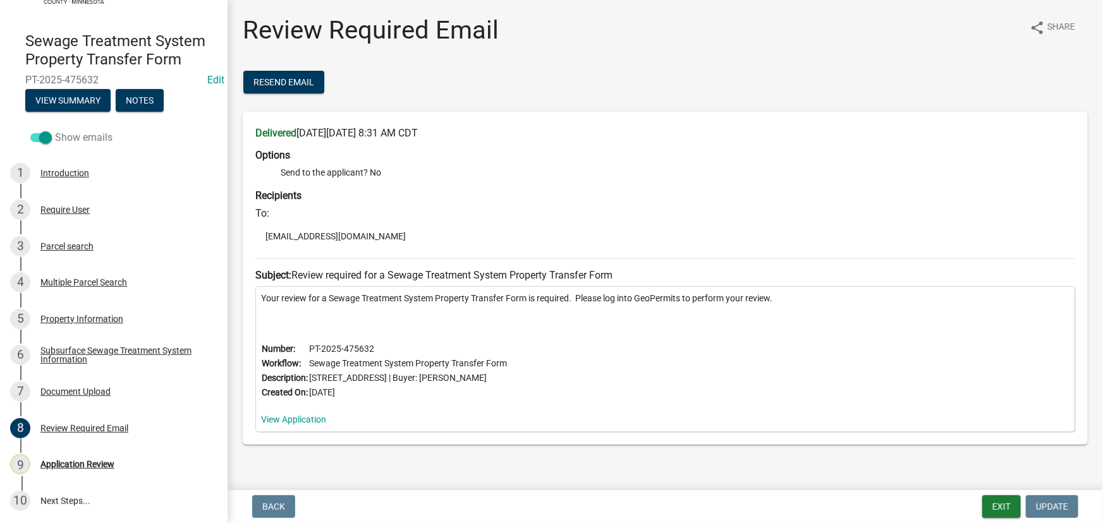
click at [51, 131] on label "Show emails" at bounding box center [71, 137] width 82 height 15
click at [55, 130] on input "Show emails" at bounding box center [55, 130] width 0 height 0
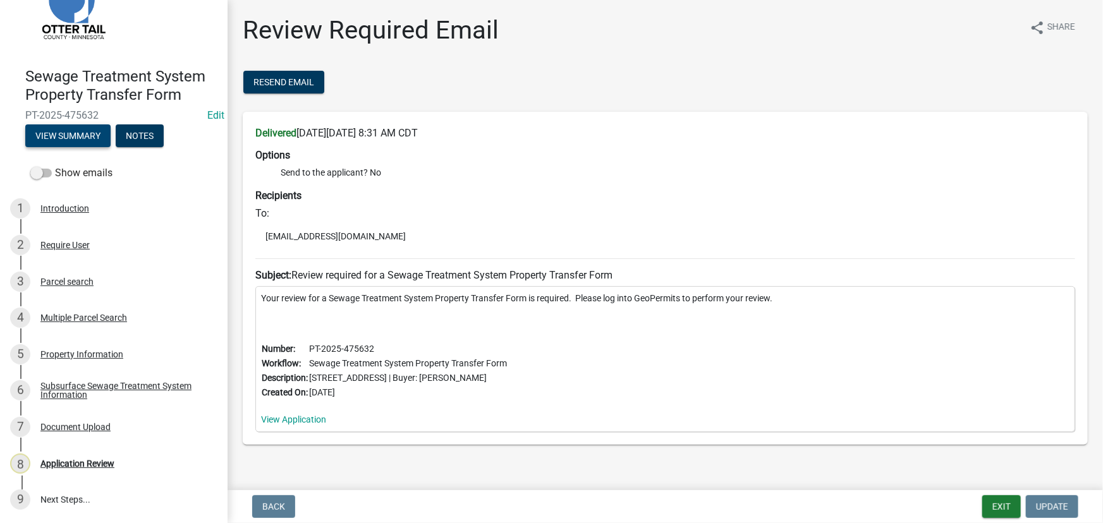
scroll to position [53, 0]
click at [61, 133] on button "View Summary" at bounding box center [67, 136] width 85 height 23
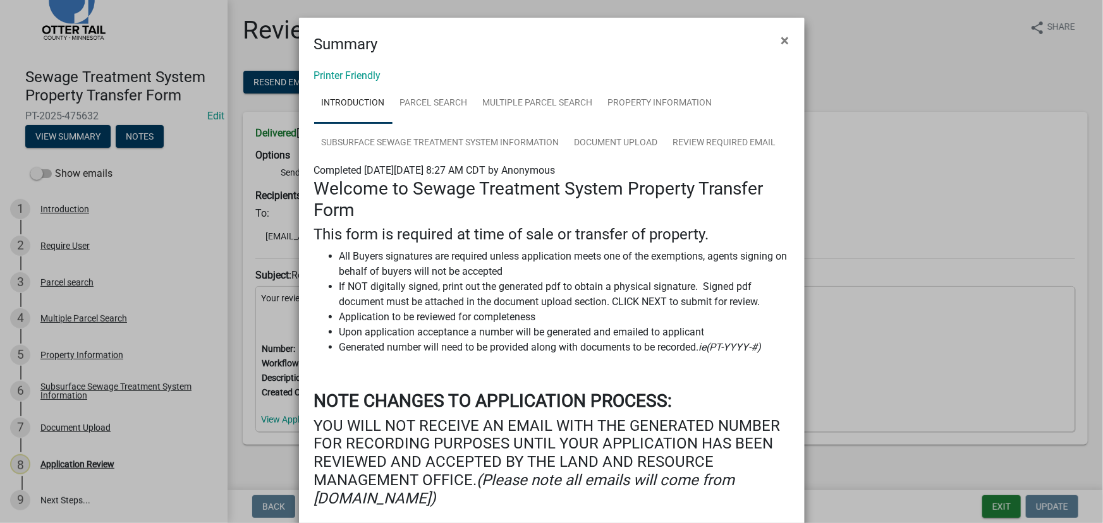
click at [348, 67] on div "Printer Friendly Introduction Parcel search Multiple Parcel Search Property Inf…" at bounding box center [552, 363] width 506 height 615
click at [346, 70] on link "Printer Friendly" at bounding box center [347, 76] width 67 height 12
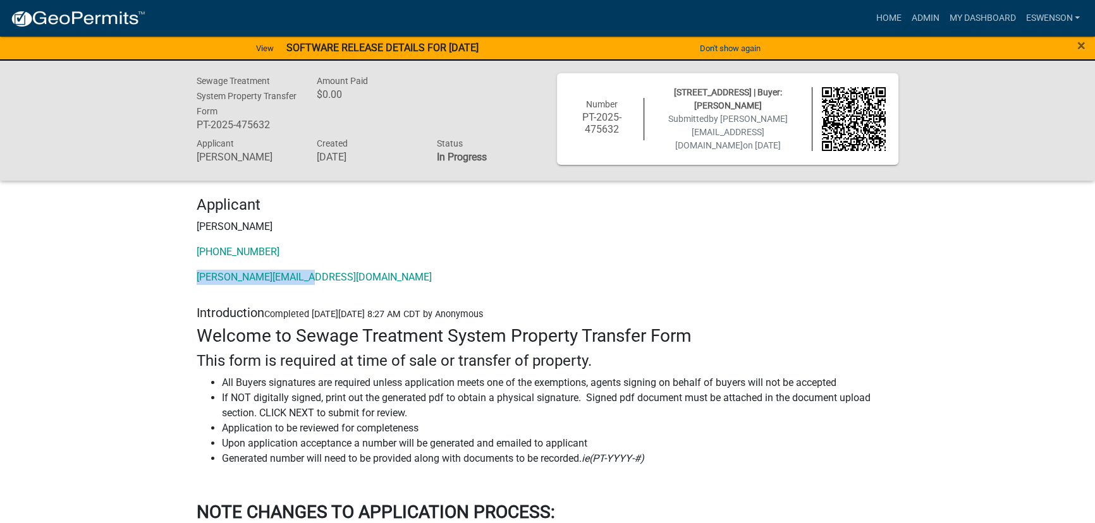
drag, startPoint x: 335, startPoint y: 278, endPoint x: 184, endPoint y: 277, distance: 151.1
copy link "kirt@thetitleteam.com"
drag, startPoint x: 657, startPoint y: 98, endPoint x: 750, endPoint y: 107, distance: 93.4
click at [750, 107] on div "26008 485TH ST | Buyer: Gary E. Kaiser II Submitted by kirt@thetitleteam.com on…" at bounding box center [727, 119] width 167 height 66
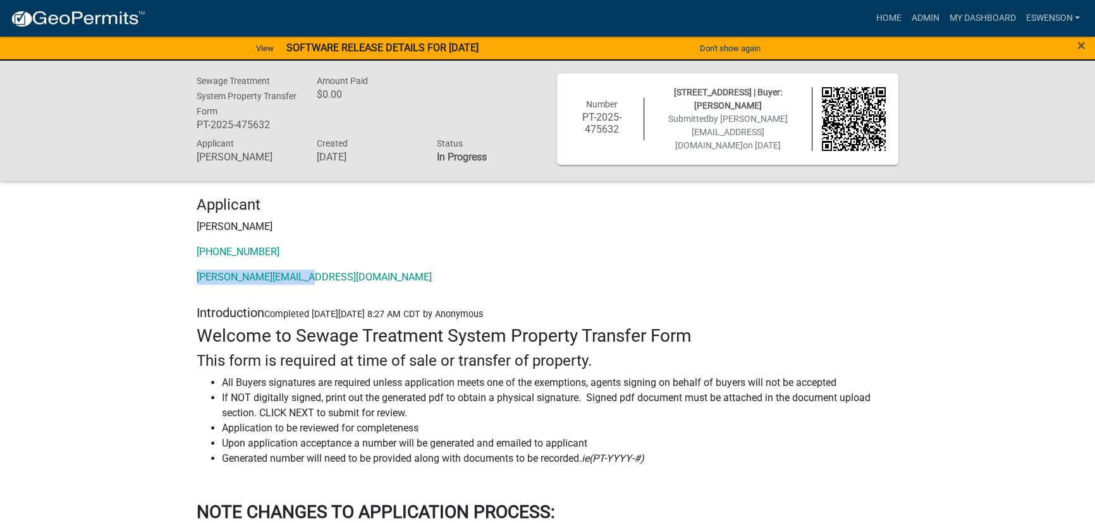
copy span "26008 485TH ST | Buyer: Gary E. Kaiser II"
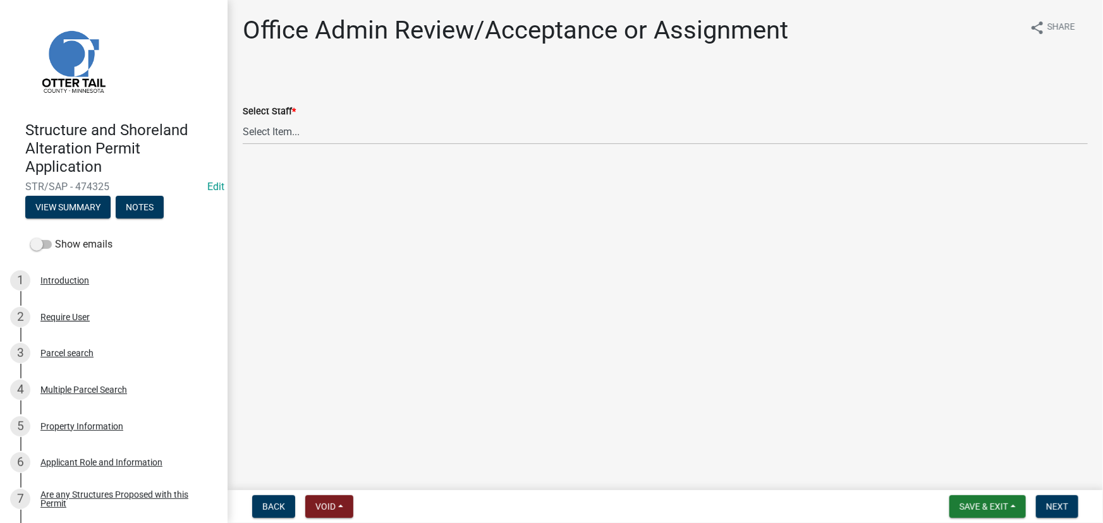
click at [327, 145] on wm-data-entity-input "Select Staff * Select Item... [PERSON_NAME] ([EMAIL_ADDRESS][DOMAIN_NAME]) [PER…" at bounding box center [665, 113] width 845 height 85
click at [282, 142] on select "Select Item... [PERSON_NAME] ([EMAIL_ADDRESS][DOMAIN_NAME]) [PERSON_NAME] ([EMA…" at bounding box center [665, 132] width 845 height 26
click at [243, 119] on select "Select Item... [PERSON_NAME] ([EMAIL_ADDRESS][DOMAIN_NAME]) [PERSON_NAME] ([EMA…" at bounding box center [665, 132] width 845 height 26
select select "587f38f5-c90e-4c12-9e10-d3e23909bbca"
click at [1038, 502] on button "Next" at bounding box center [1057, 507] width 42 height 23
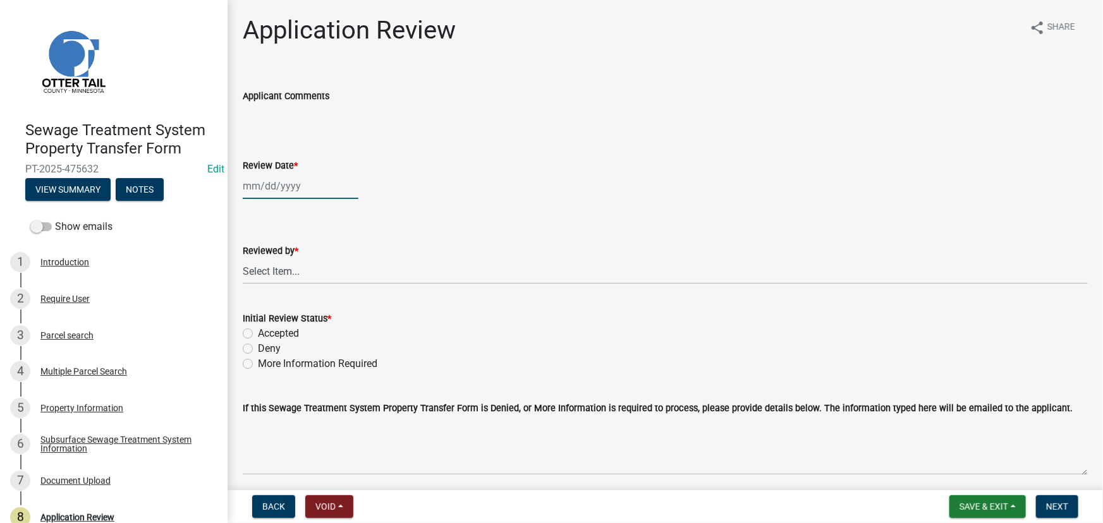
click at [305, 173] on div at bounding box center [301, 186] width 116 height 26
select select "9"
select select "2025"
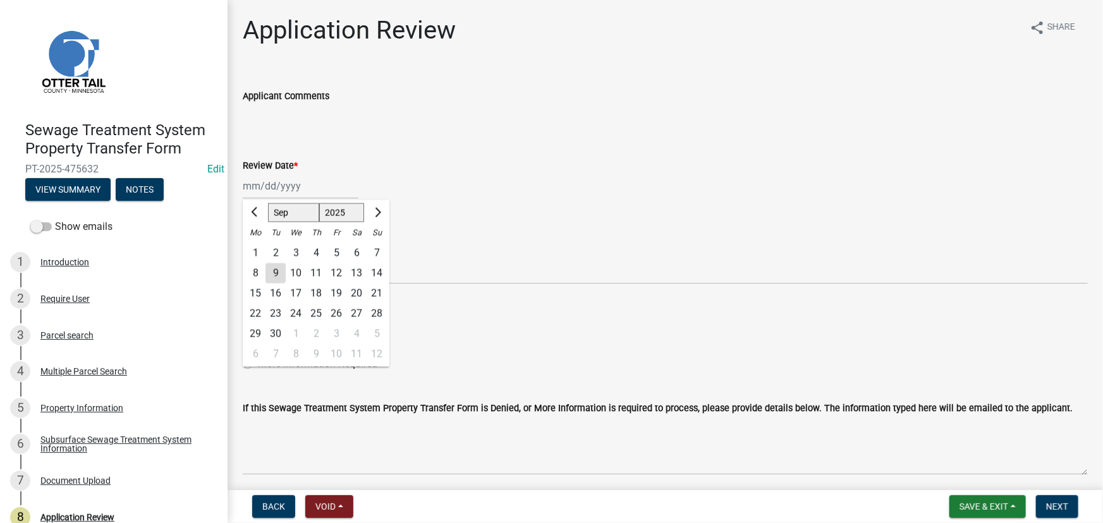
click at [283, 277] on div "9" at bounding box center [275, 274] width 20 height 20
type input "[DATE]"
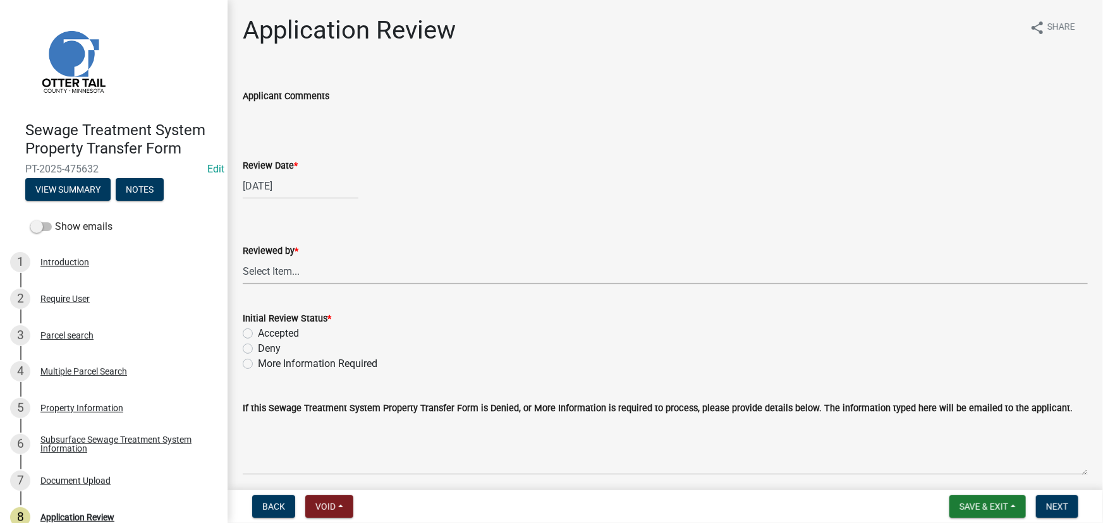
drag, startPoint x: 283, startPoint y: 277, endPoint x: 279, endPoint y: 265, distance: 13.0
click at [283, 277] on select "Select Item... Alexis Newark Amy Busko Andrea Perales Brittany Tollefson Christ…" at bounding box center [665, 272] width 845 height 26
click at [243, 259] on select "Select Item... Alexis Newark Amy Busko Andrea Perales Brittany Tollefson Christ…" at bounding box center [665, 272] width 845 height 26
select select "190fd4c8-42ef-492b-a4a0-a0213555944c"
click at [273, 341] on label "Deny" at bounding box center [269, 348] width 23 height 15
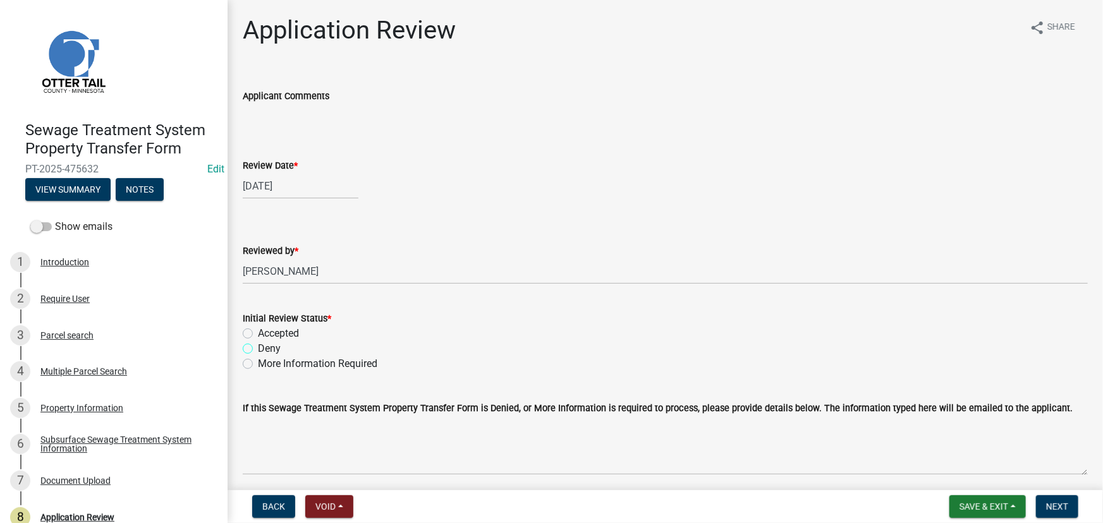
click at [266, 341] on input "Deny" at bounding box center [262, 345] width 8 height 8
radio input "true"
click at [271, 327] on label "Accepted" at bounding box center [278, 333] width 41 height 15
click at [266, 327] on input "Accepted" at bounding box center [262, 330] width 8 height 8
radio input "true"
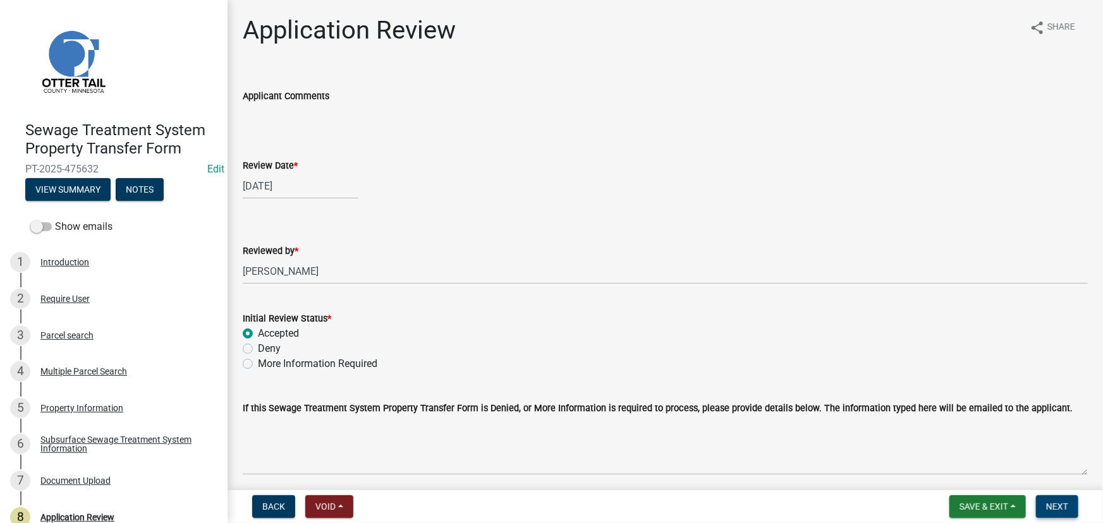
click at [1056, 508] on span "Next" at bounding box center [1057, 507] width 22 height 10
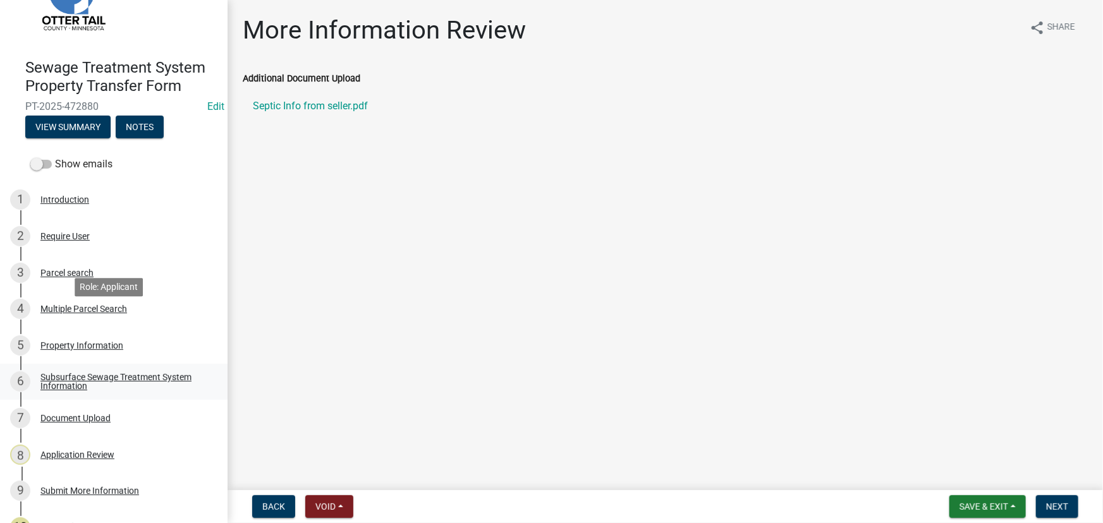
scroll to position [126, 0]
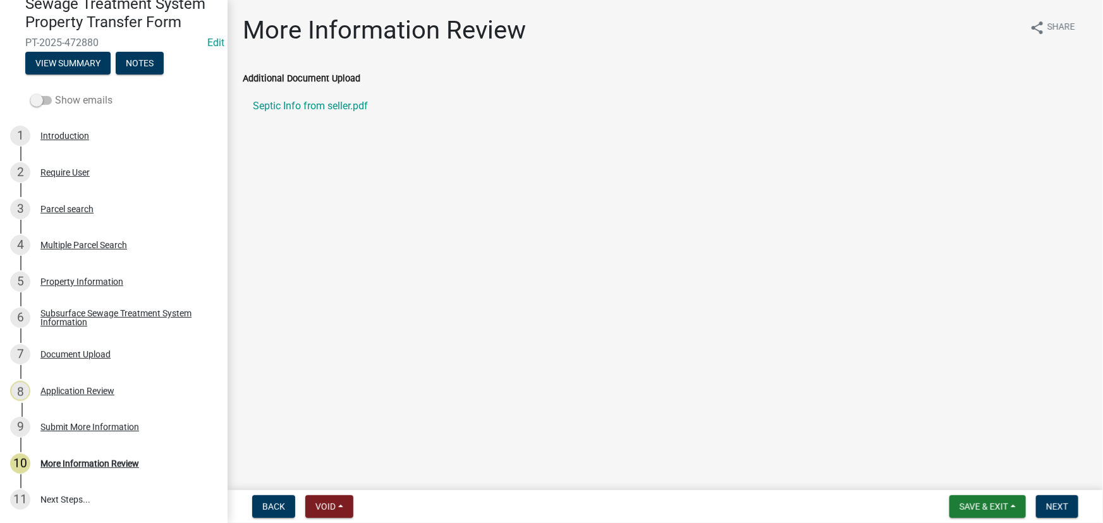
click at [63, 94] on label "Show emails" at bounding box center [71, 100] width 82 height 15
click at [55, 93] on input "Show emails" at bounding box center [55, 93] width 0 height 0
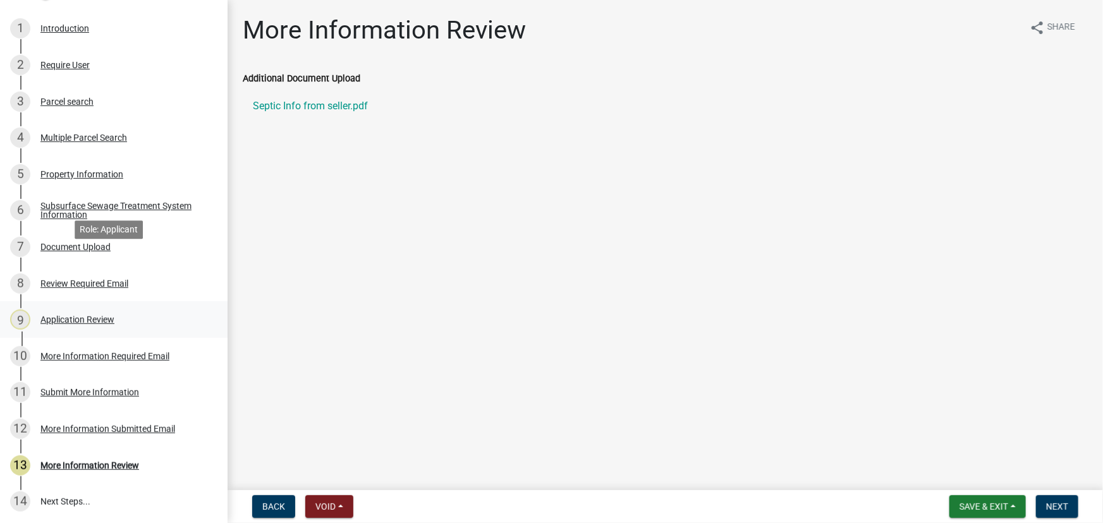
scroll to position [235, 0]
click at [116, 424] on div "More Information Submitted Email" at bounding box center [107, 427] width 135 height 9
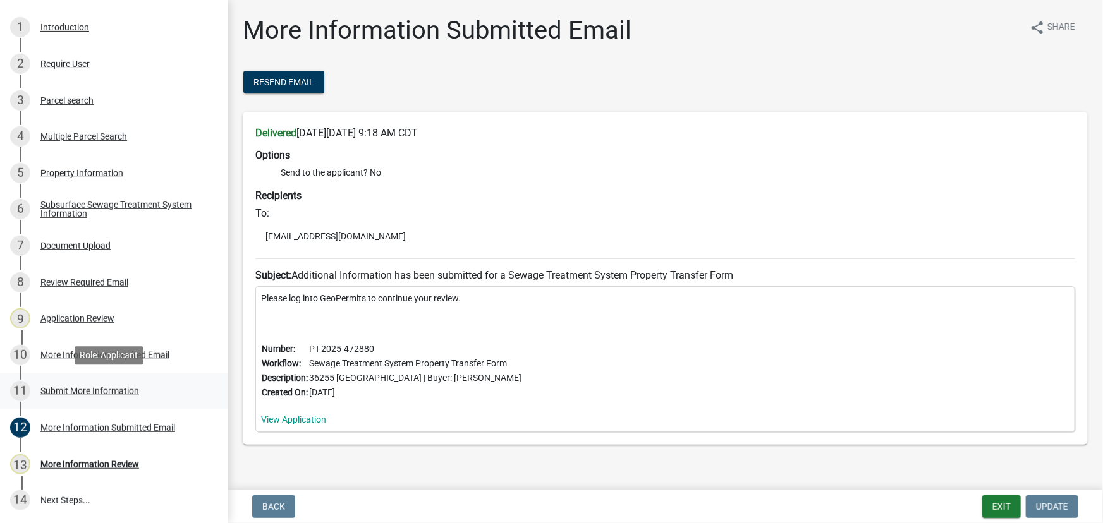
click at [87, 391] on div "Submit More Information" at bounding box center [89, 391] width 99 height 9
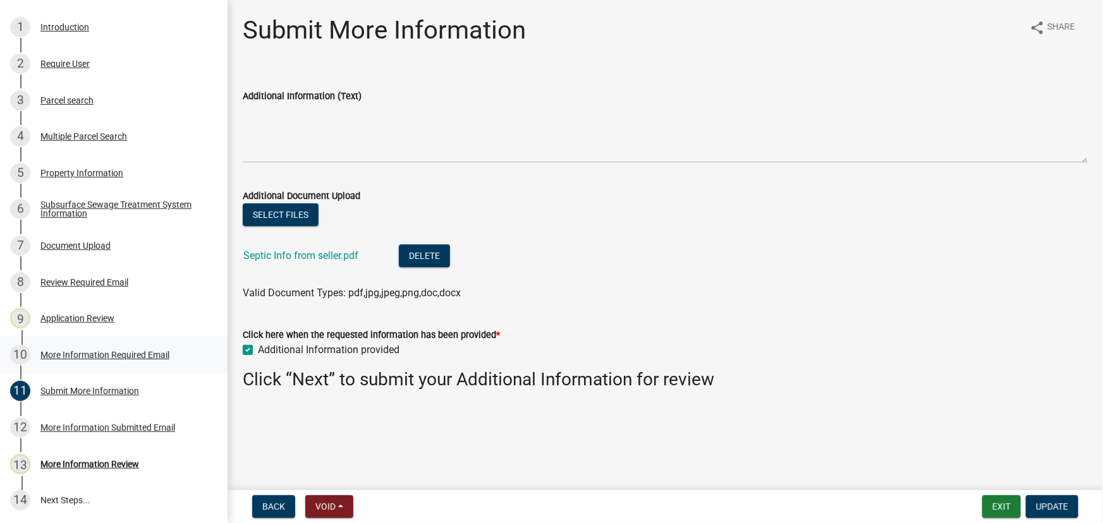
click at [82, 342] on link "10 More Information Required Email" at bounding box center [114, 355] width 228 height 37
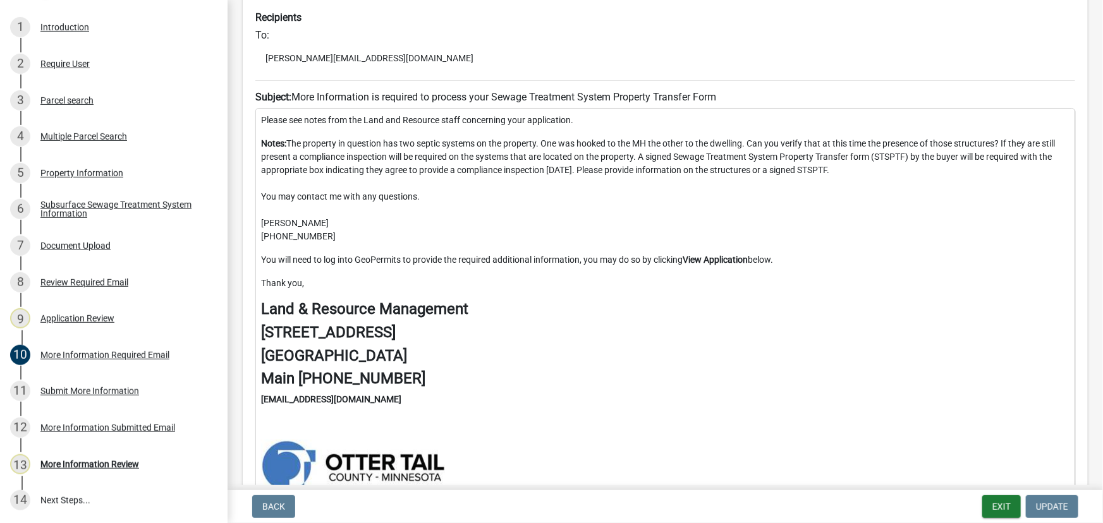
scroll to position [229, 0]
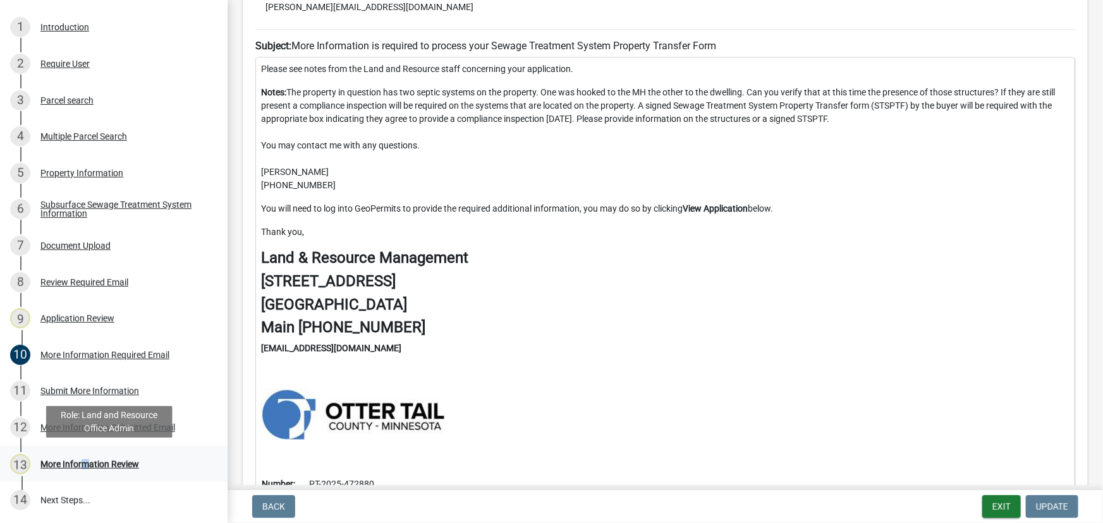
click at [83, 461] on div "More Information Review" at bounding box center [89, 464] width 99 height 9
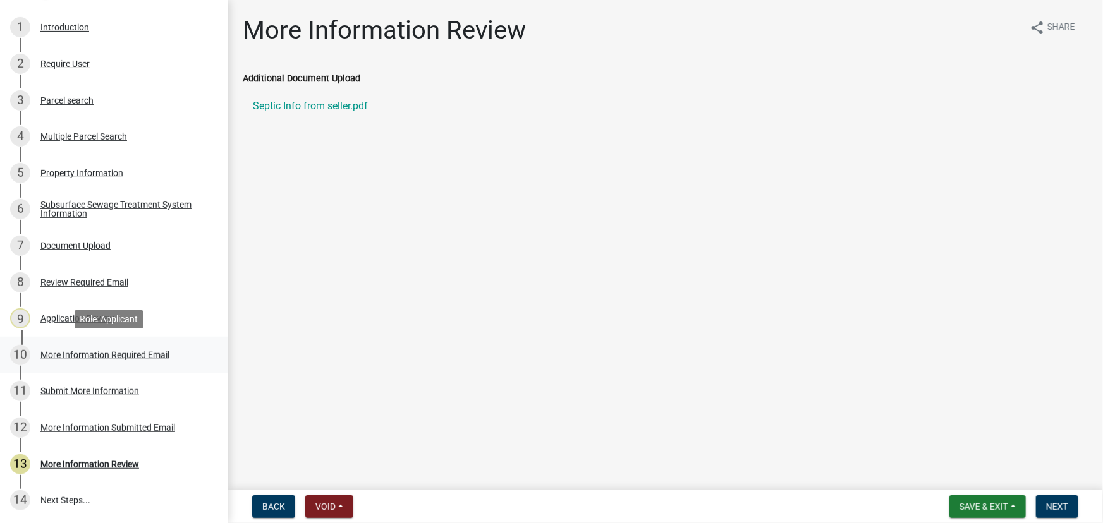
click at [77, 353] on div "More Information Required Email" at bounding box center [104, 355] width 129 height 9
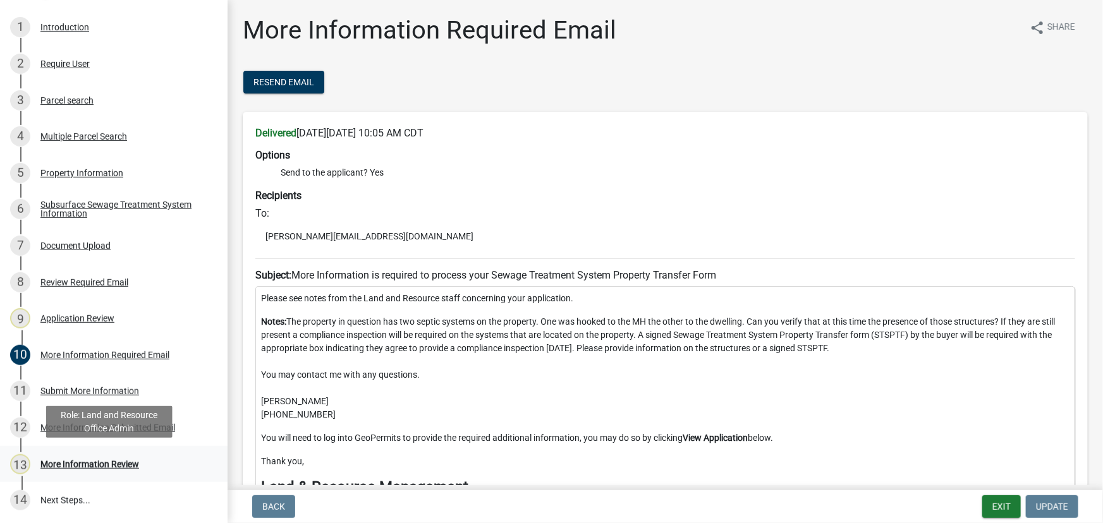
click at [92, 472] on div "13 More Information Review" at bounding box center [108, 464] width 197 height 20
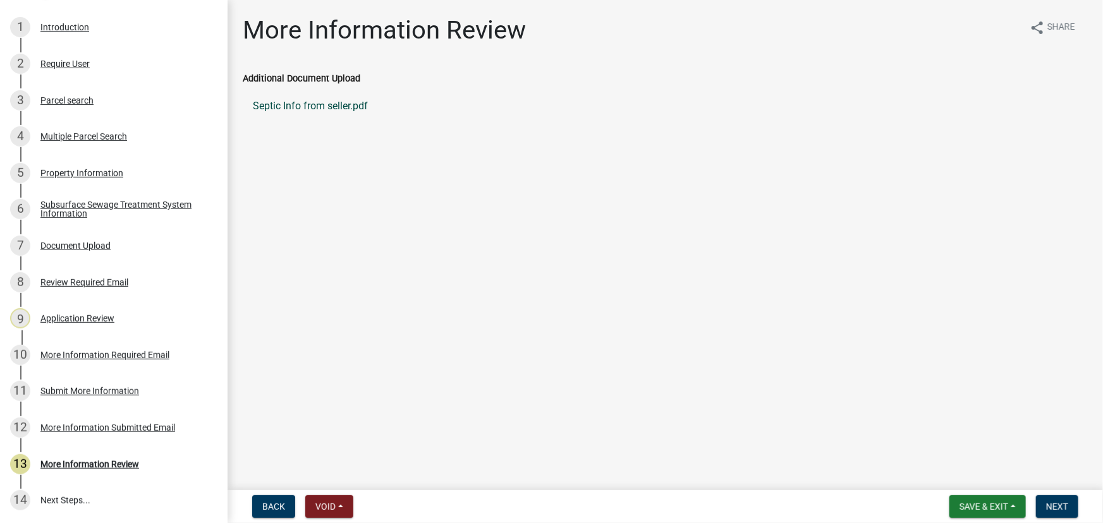
click at [296, 106] on link "Septic Info from seller.pdf" at bounding box center [665, 106] width 845 height 30
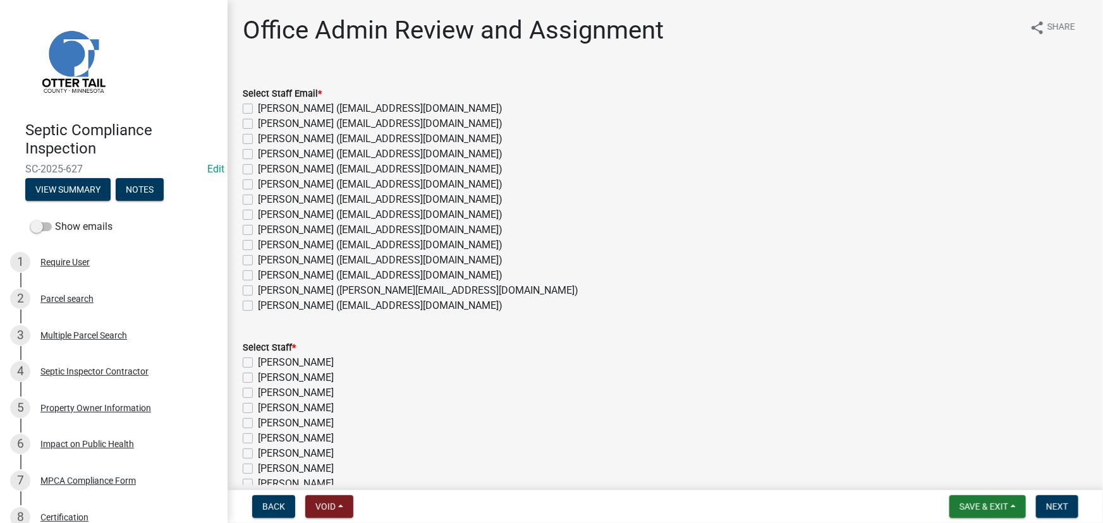
click at [271, 276] on label "[PERSON_NAME] ([EMAIL_ADDRESS][DOMAIN_NAME])" at bounding box center [380, 275] width 245 height 15
click at [266, 276] on input "[PERSON_NAME] ([EMAIL_ADDRESS][DOMAIN_NAME])" at bounding box center [262, 272] width 8 height 8
checkbox input "true"
checkbox input "false"
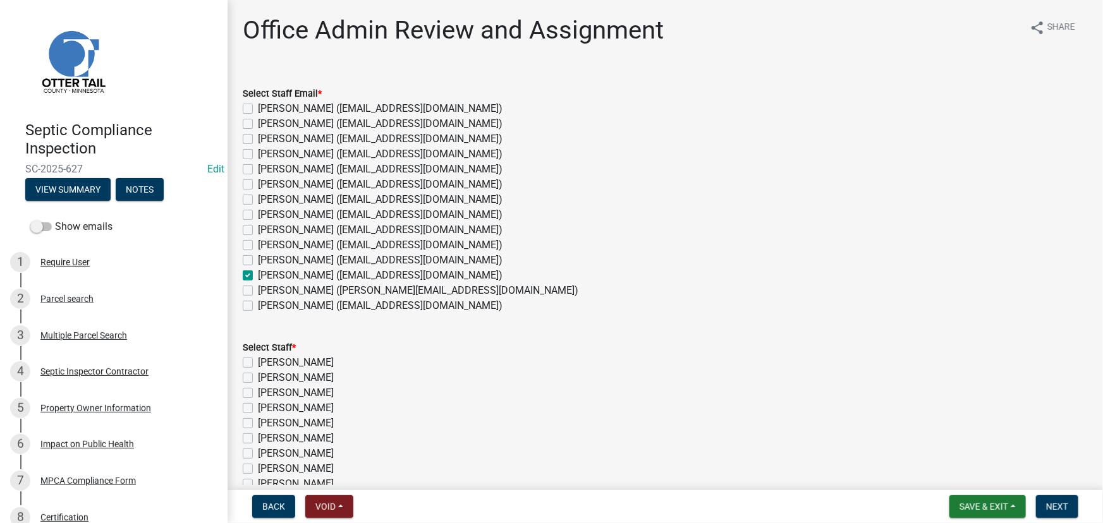
checkbox input "false"
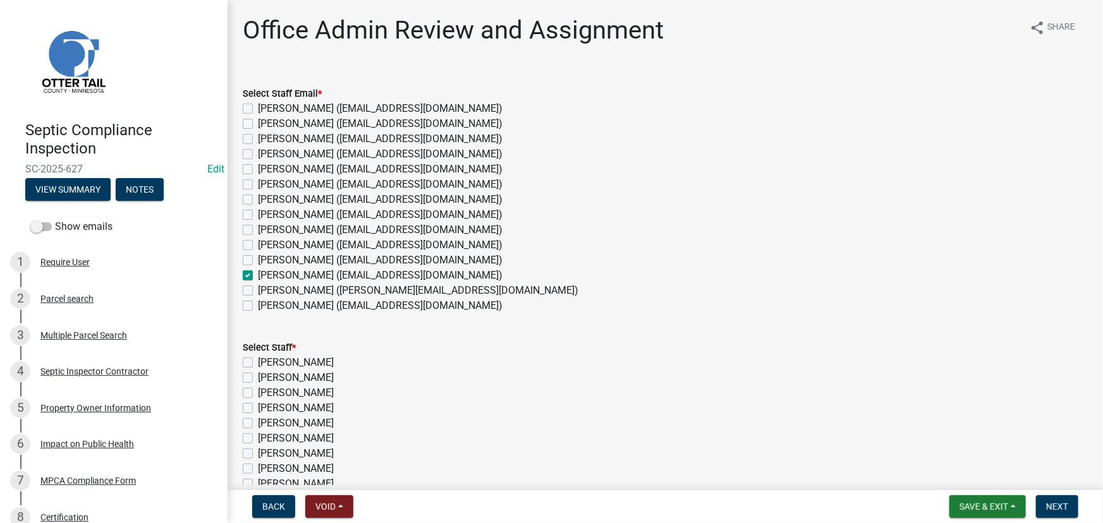
checkbox input "false"
checkbox input "true"
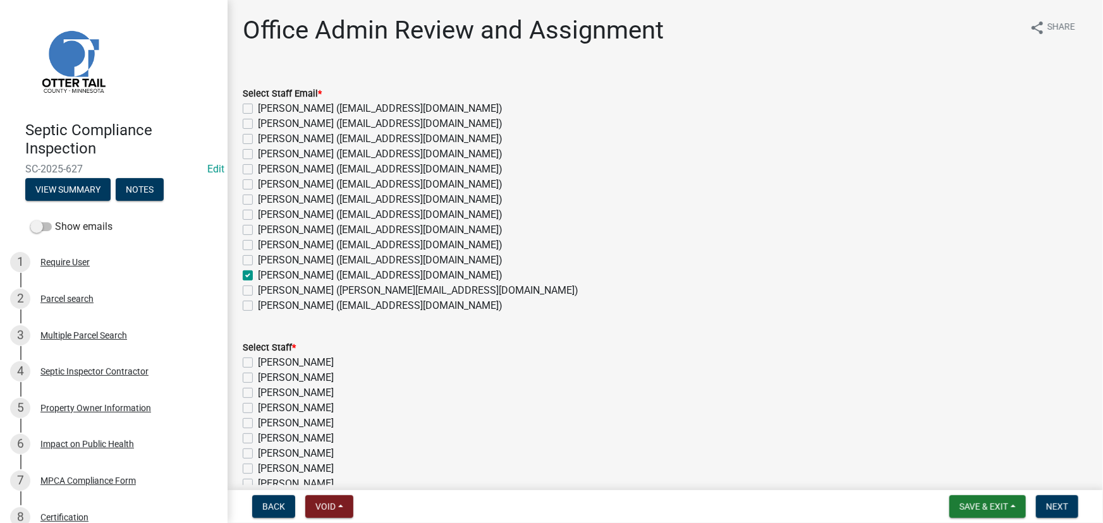
checkbox input "false"
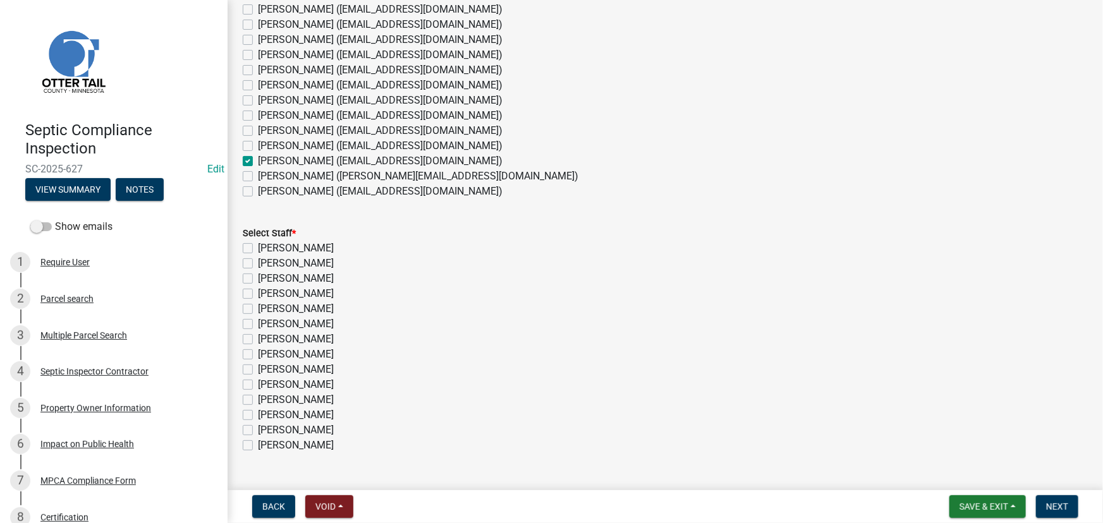
click at [283, 408] on label "[PERSON_NAME]" at bounding box center [296, 415] width 76 height 15
click at [266, 408] on input "[PERSON_NAME]" at bounding box center [262, 412] width 8 height 8
checkbox input "true"
checkbox input "false"
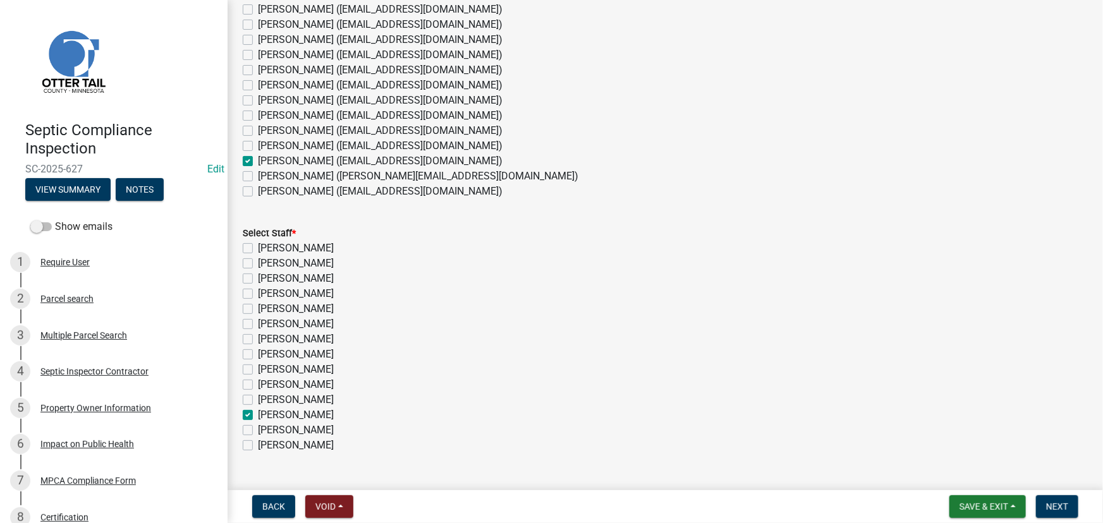
checkbox input "false"
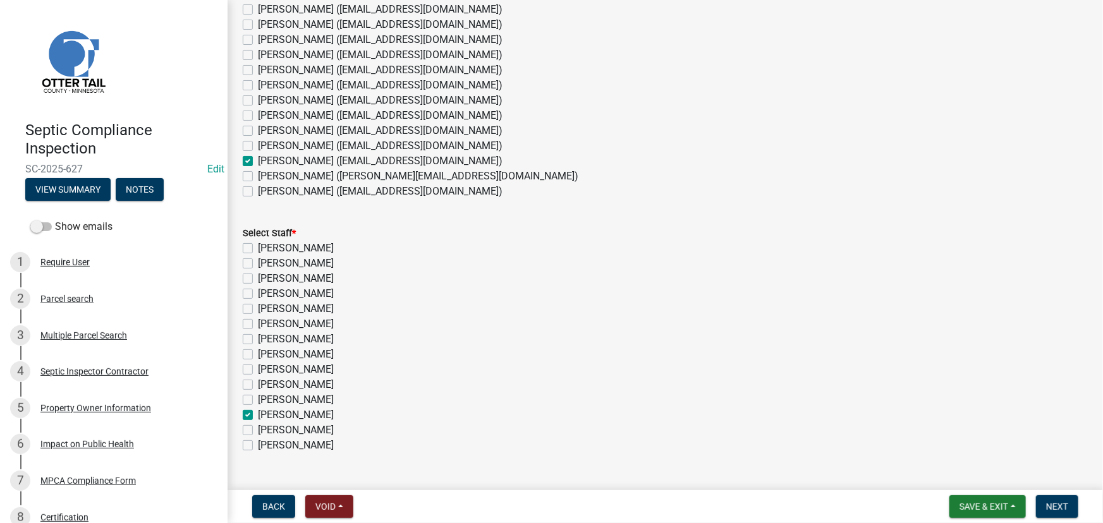
checkbox input "false"
checkbox input "true"
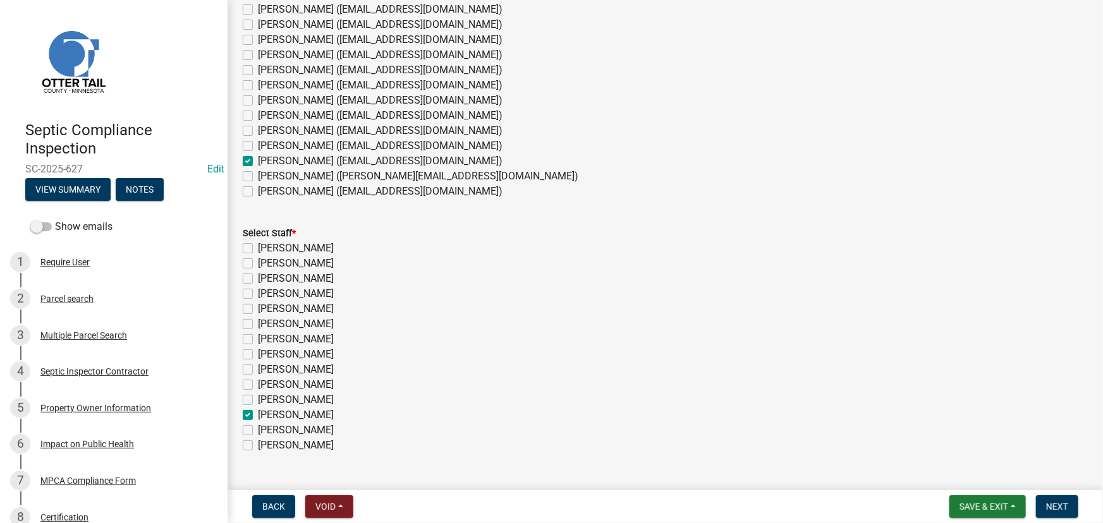
checkbox input "false"
click at [1064, 503] on span "Next" at bounding box center [1057, 507] width 22 height 10
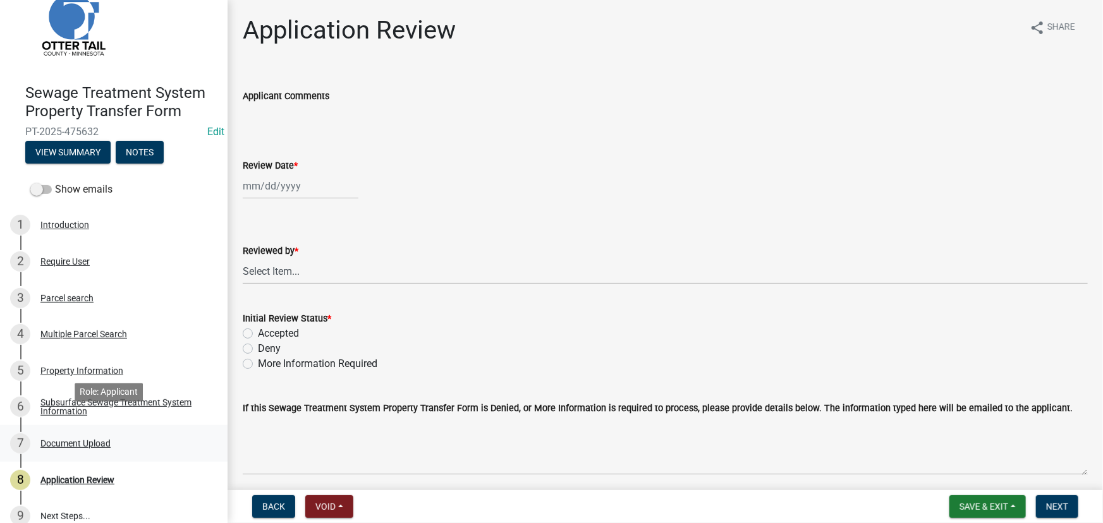
scroll to position [53, 0]
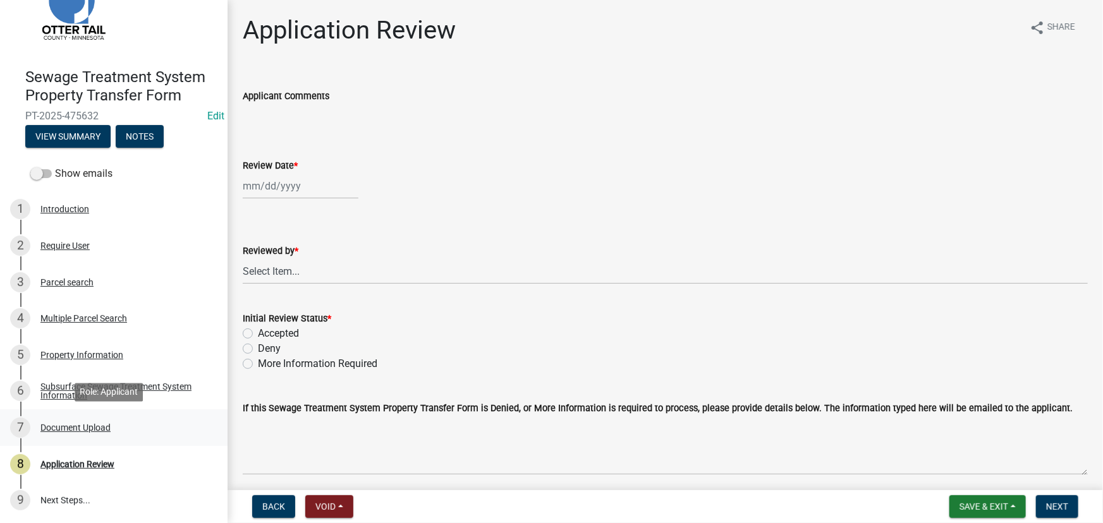
click at [79, 430] on div "Document Upload" at bounding box center [75, 427] width 70 height 9
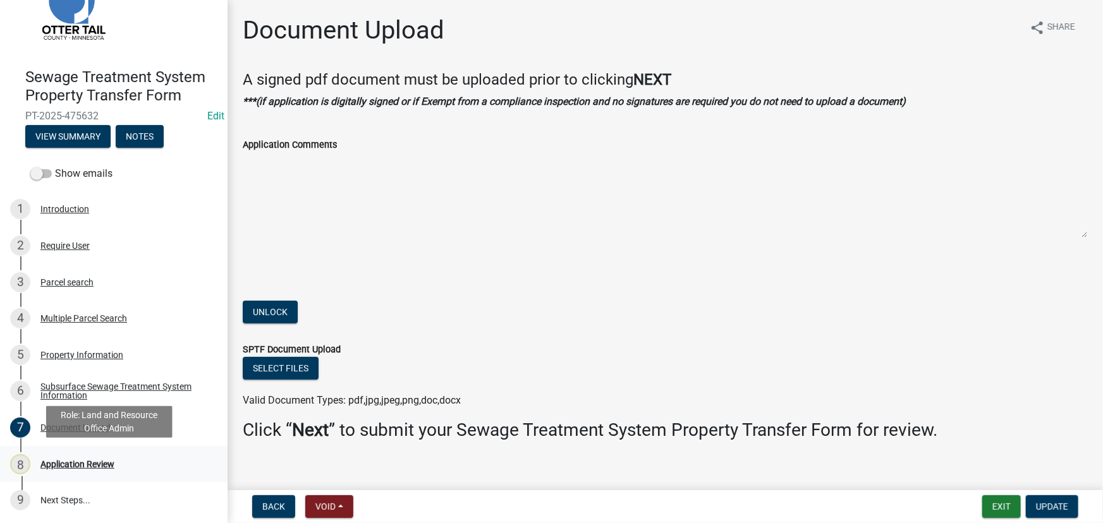
click at [65, 472] on div "8 Application Review" at bounding box center [108, 464] width 197 height 20
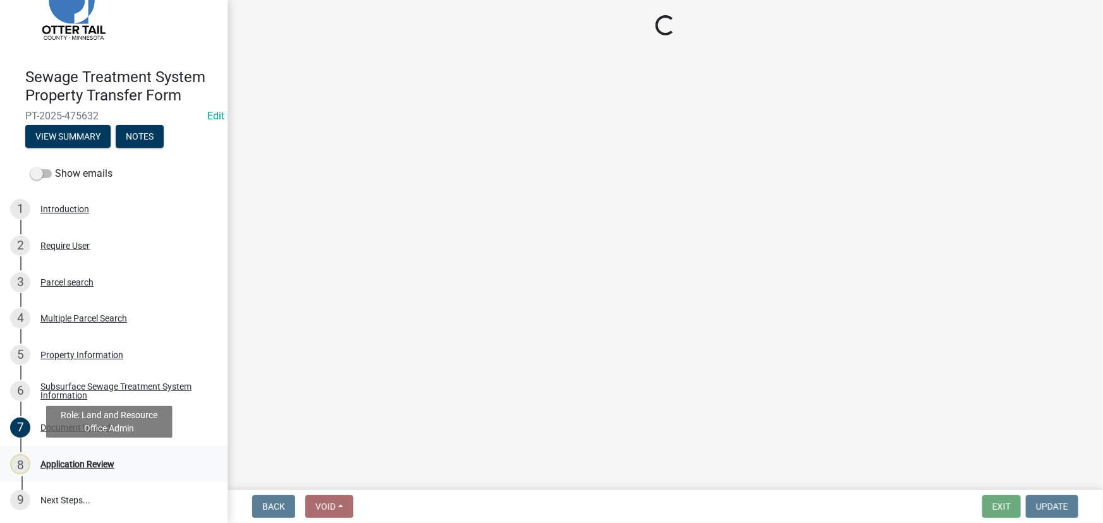
select select "190fd4c8-42ef-492b-a4a0-a0213555944c"
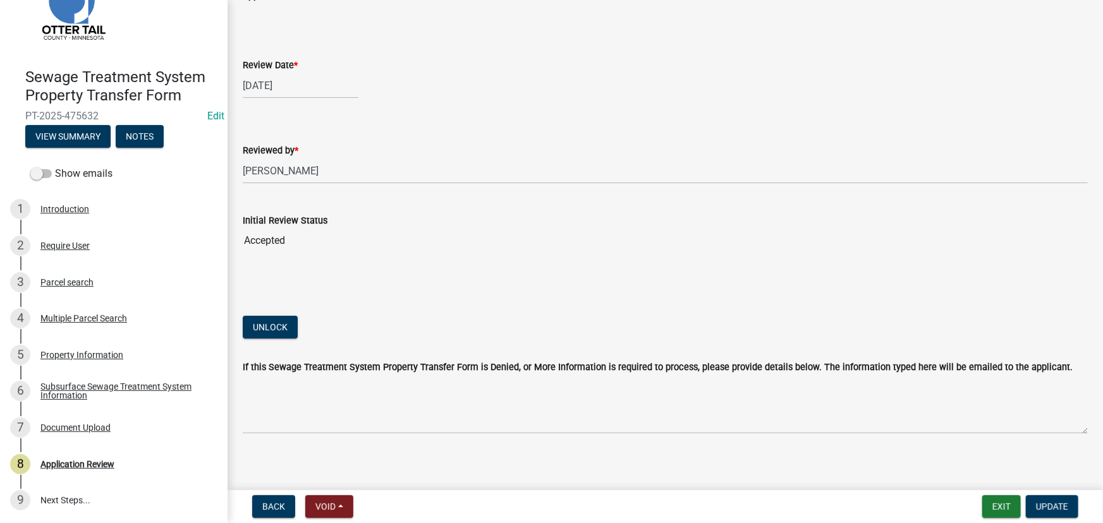
scroll to position [107, 0]
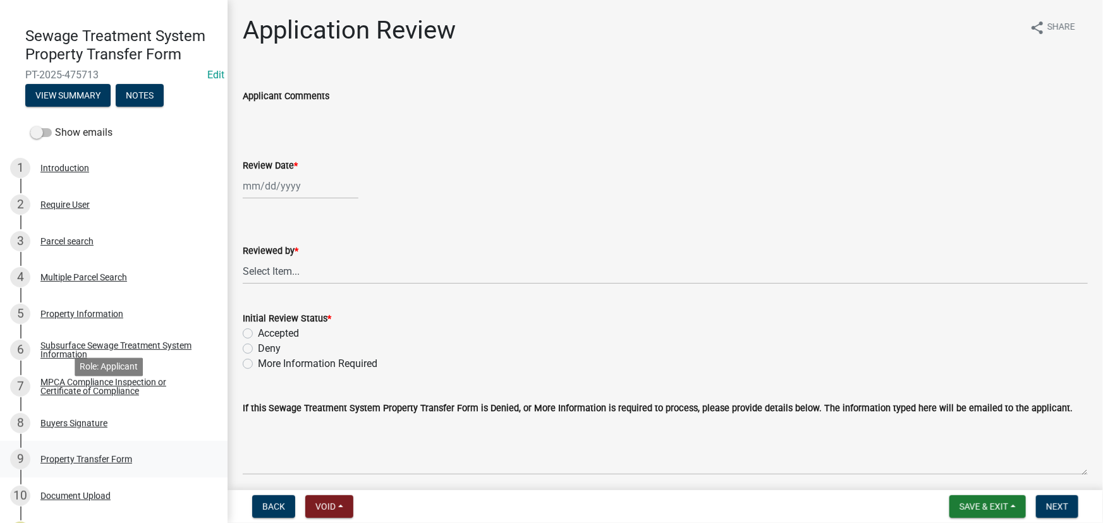
scroll to position [114, 0]
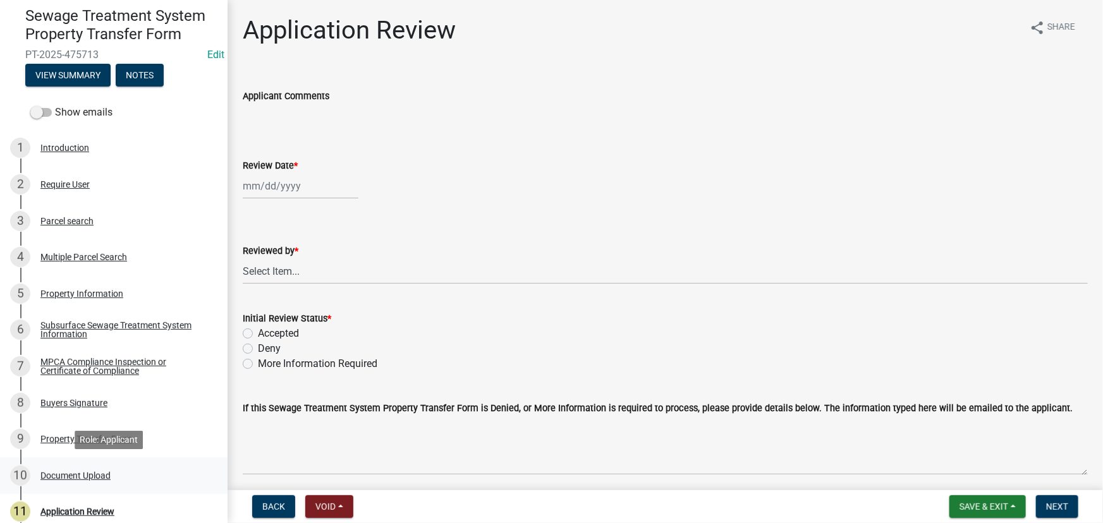
click at [88, 479] on div "Document Upload" at bounding box center [75, 476] width 70 height 9
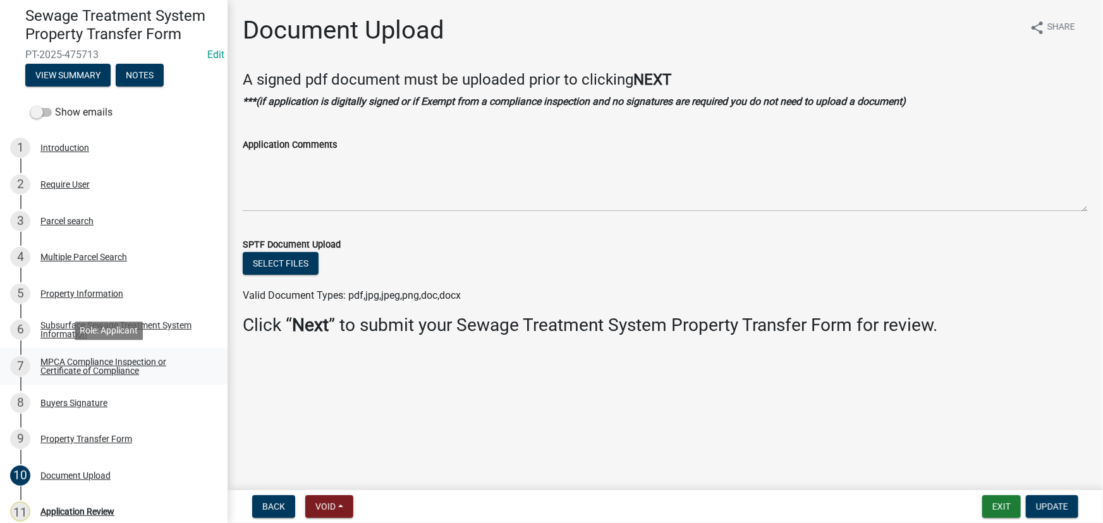
click at [95, 367] on div "MPCA Compliance Inspection or Certificate of Compliance" at bounding box center [123, 367] width 167 height 18
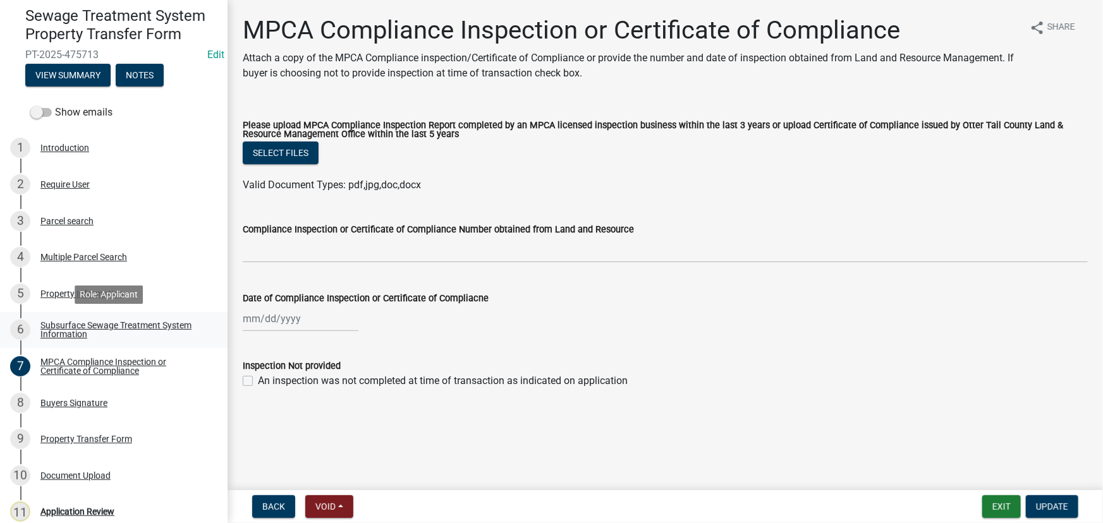
click at [88, 324] on div "Subsurface Sewage Treatment System Information" at bounding box center [123, 330] width 167 height 18
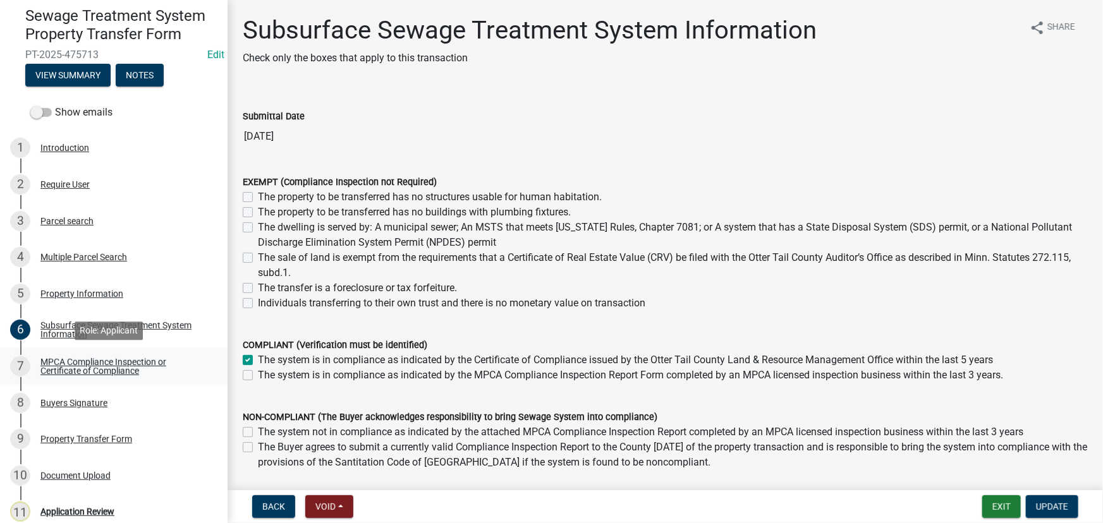
click at [107, 367] on div "MPCA Compliance Inspection or Certificate of Compliance" at bounding box center [123, 367] width 167 height 18
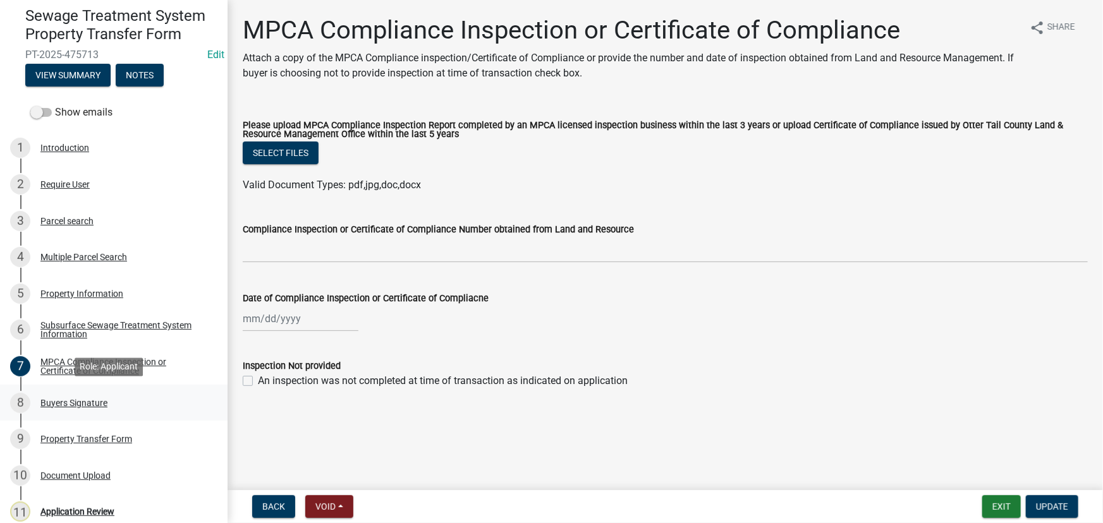
click at [88, 386] on link "8 Buyers Signature" at bounding box center [114, 403] width 228 height 37
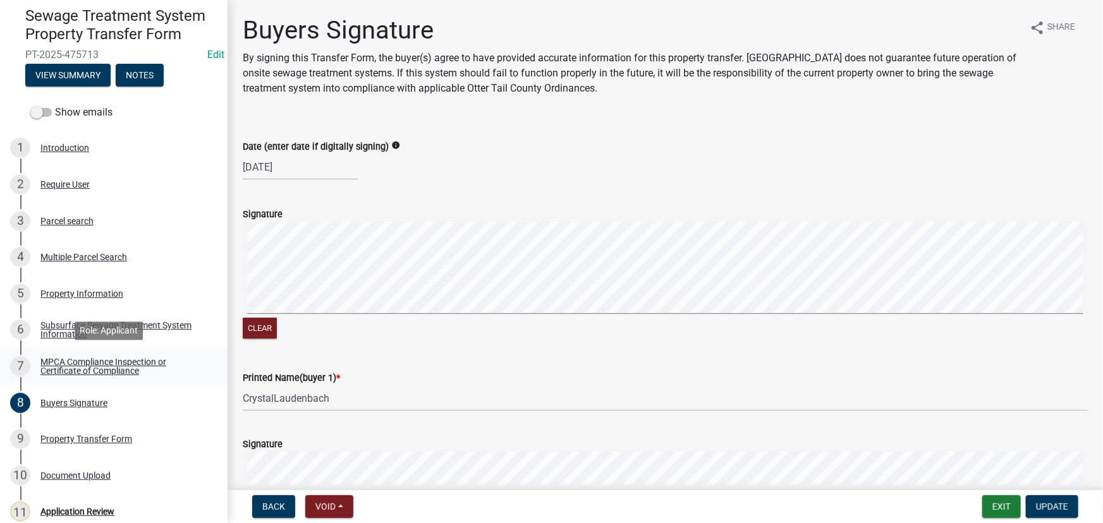
click at [92, 367] on div "MPCA Compliance Inspection or Certificate of Compliance" at bounding box center [123, 367] width 167 height 18
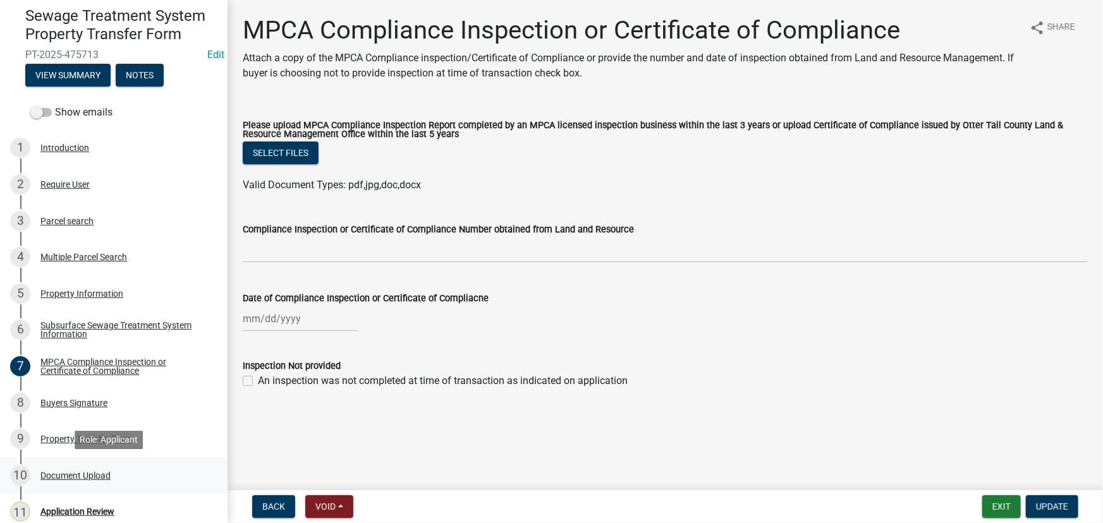
click at [77, 475] on div "Document Upload" at bounding box center [75, 476] width 70 height 9
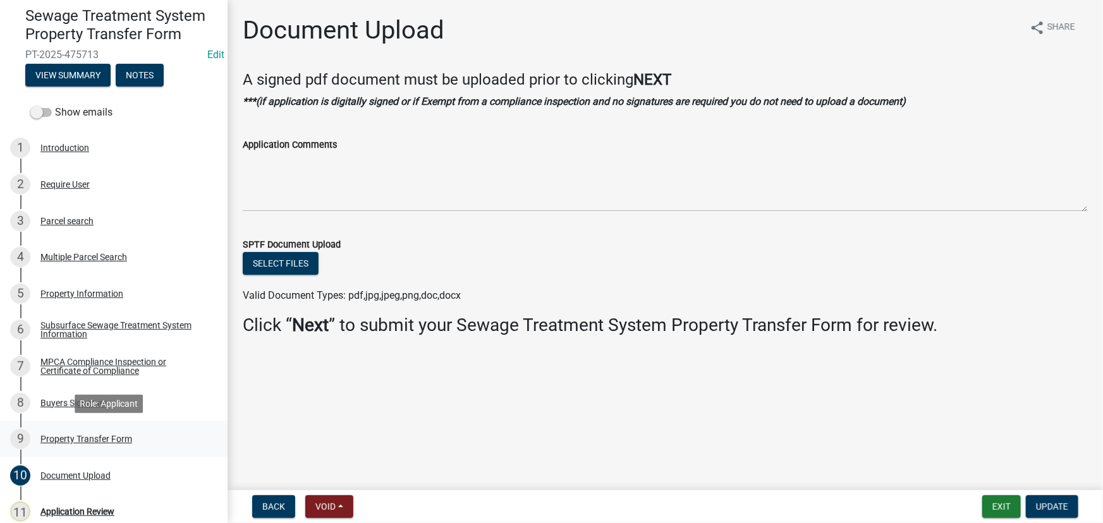
click at [64, 436] on div "Property Transfer Form" at bounding box center [86, 439] width 92 height 9
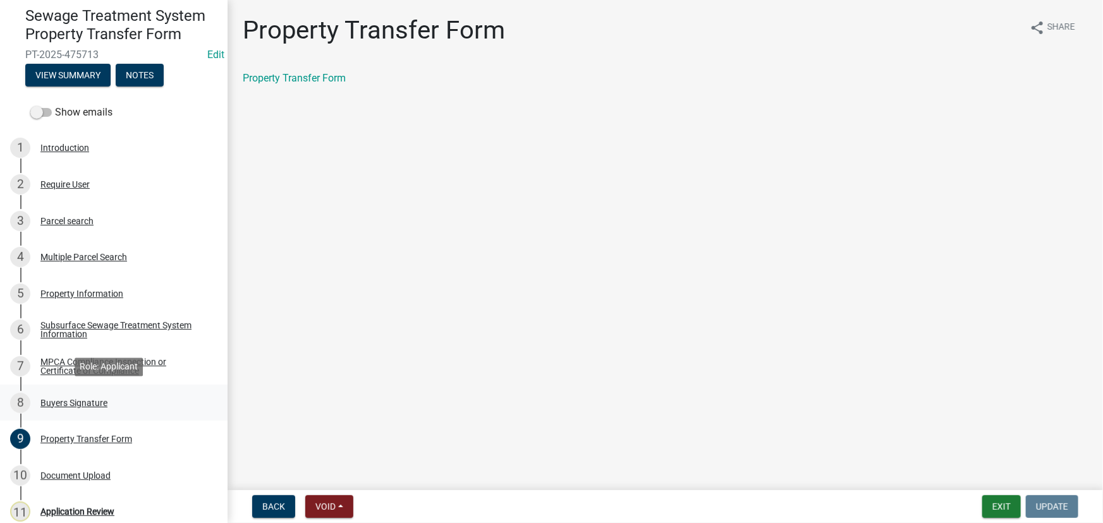
click at [55, 403] on div "Buyers Signature" at bounding box center [73, 403] width 67 height 9
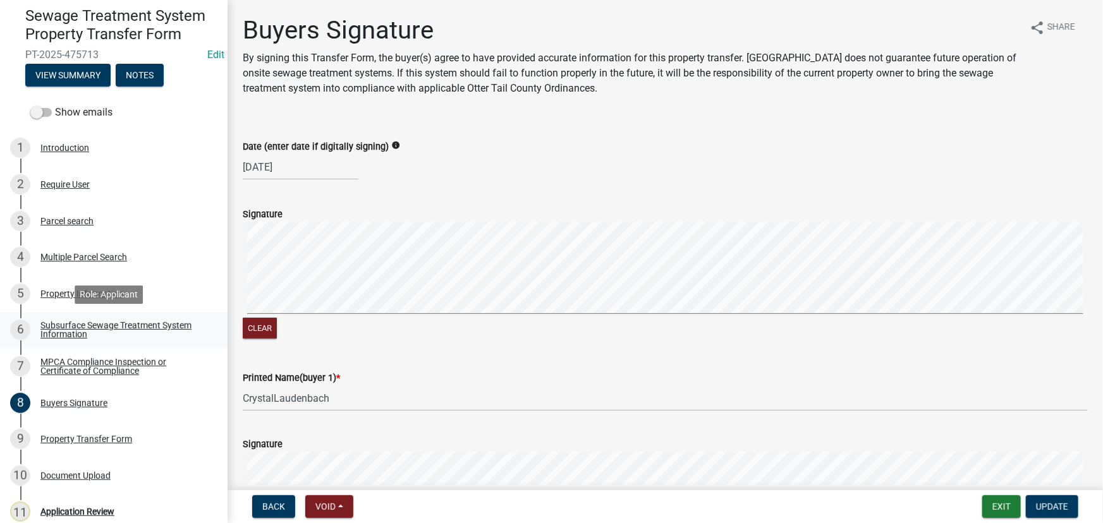
click at [68, 325] on div "Subsurface Sewage Treatment System Information" at bounding box center [123, 330] width 167 height 18
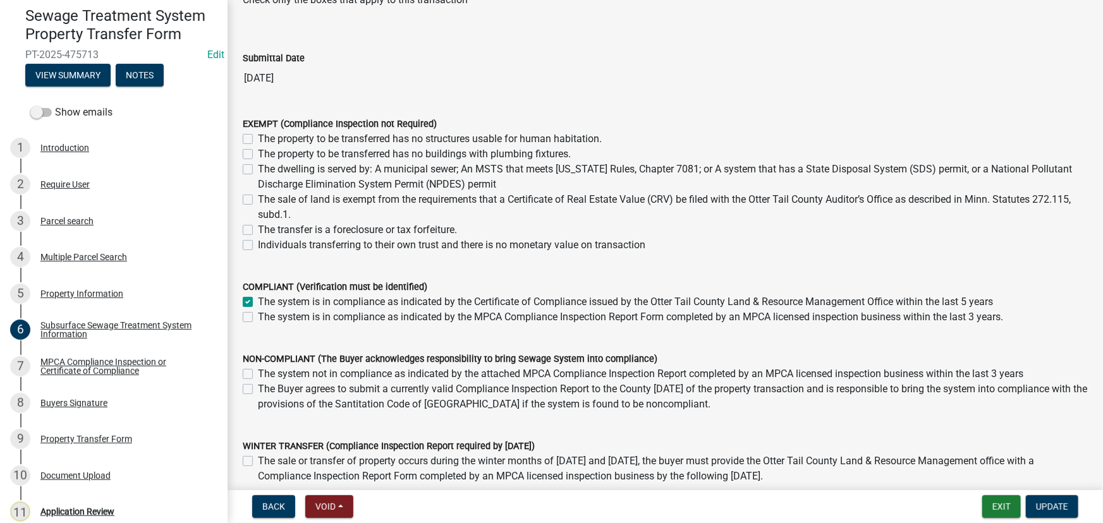
scroll to position [157, 0]
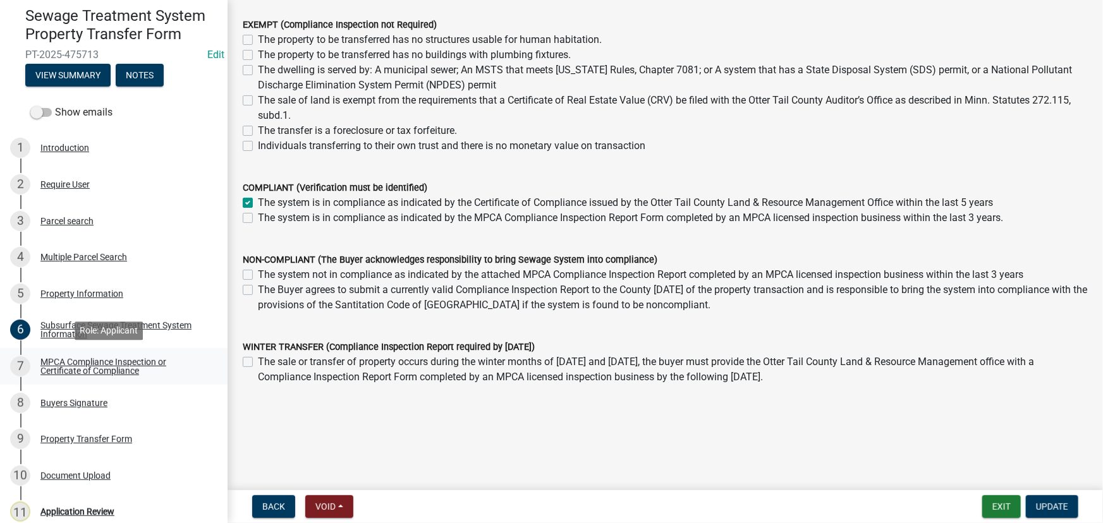
click at [88, 367] on div "MPCA Compliance Inspection or Certificate of Compliance" at bounding box center [123, 367] width 167 height 18
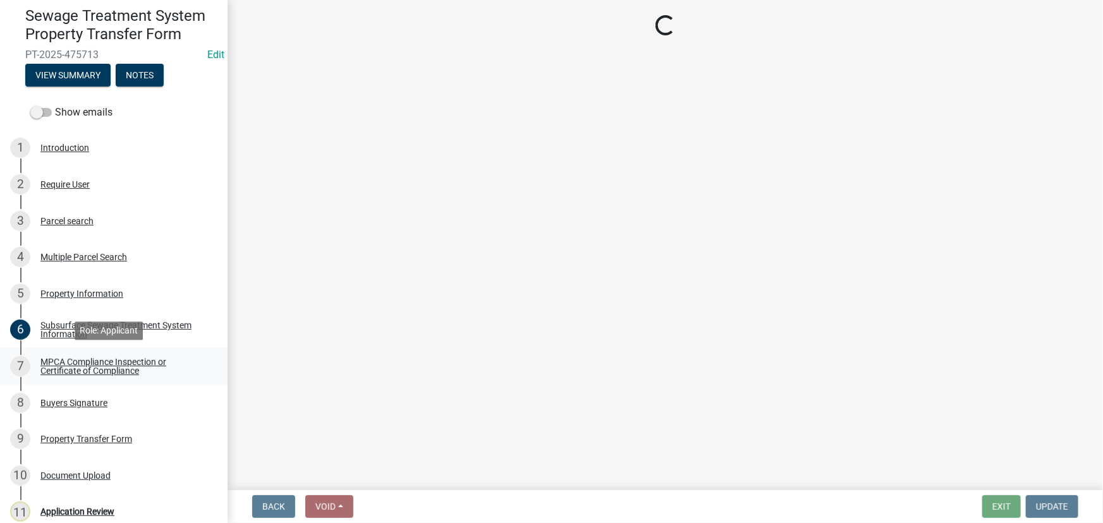
scroll to position [0, 0]
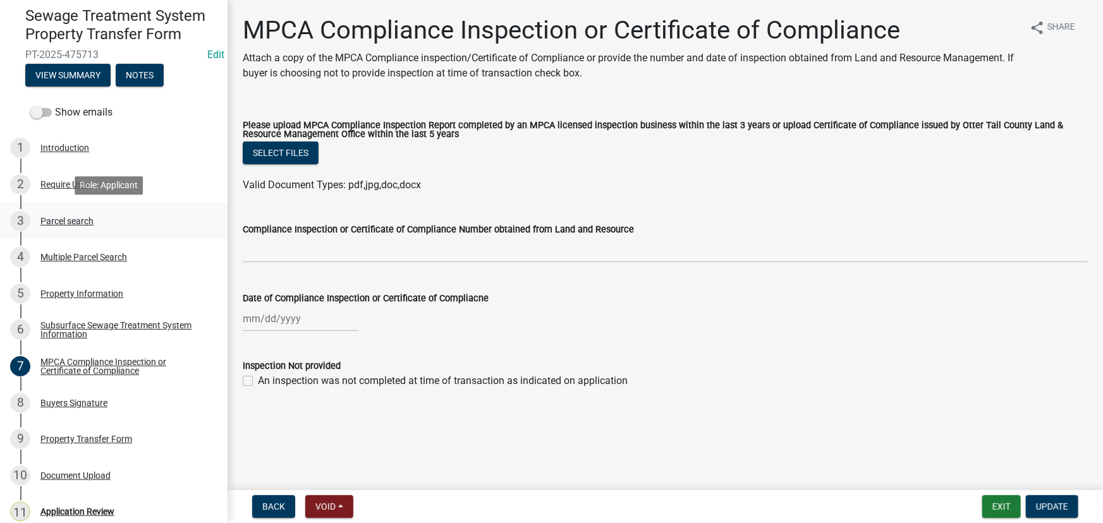
click at [66, 209] on link "3 Parcel search" at bounding box center [114, 221] width 228 height 37
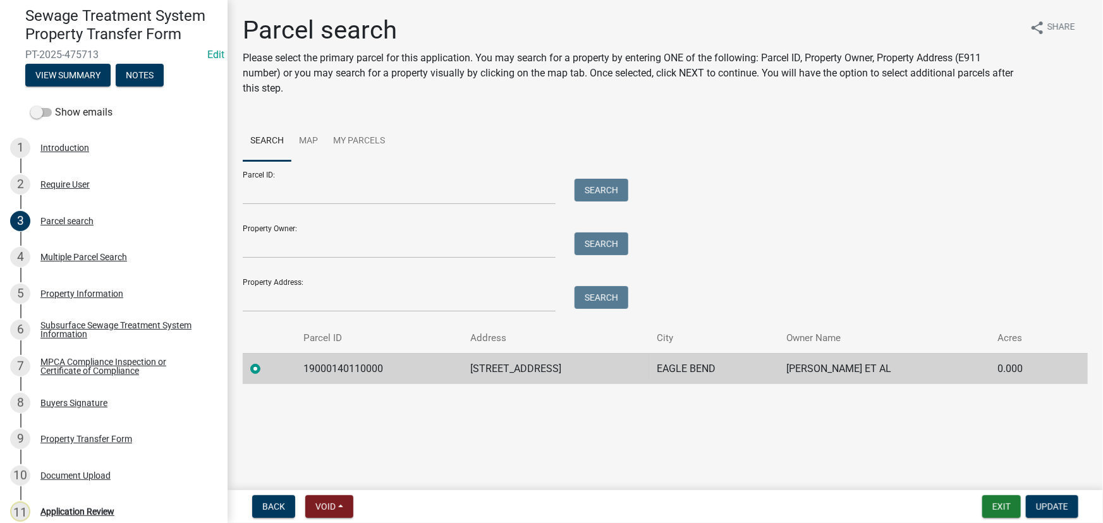
click at [327, 372] on td "19000140110000" at bounding box center [379, 368] width 167 height 31
copy td "19000140110000"
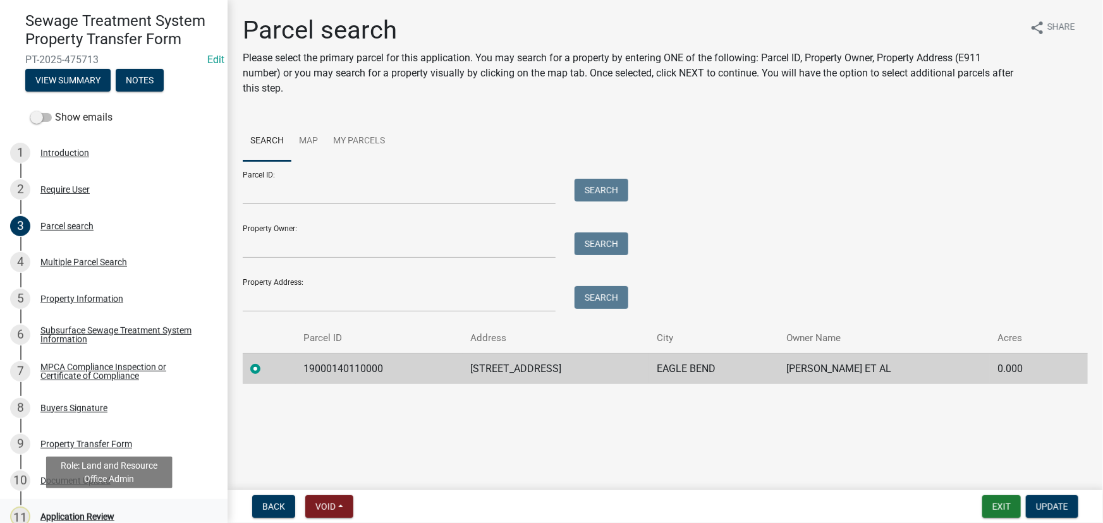
click at [87, 507] on link "11 Application Review" at bounding box center [114, 517] width 228 height 37
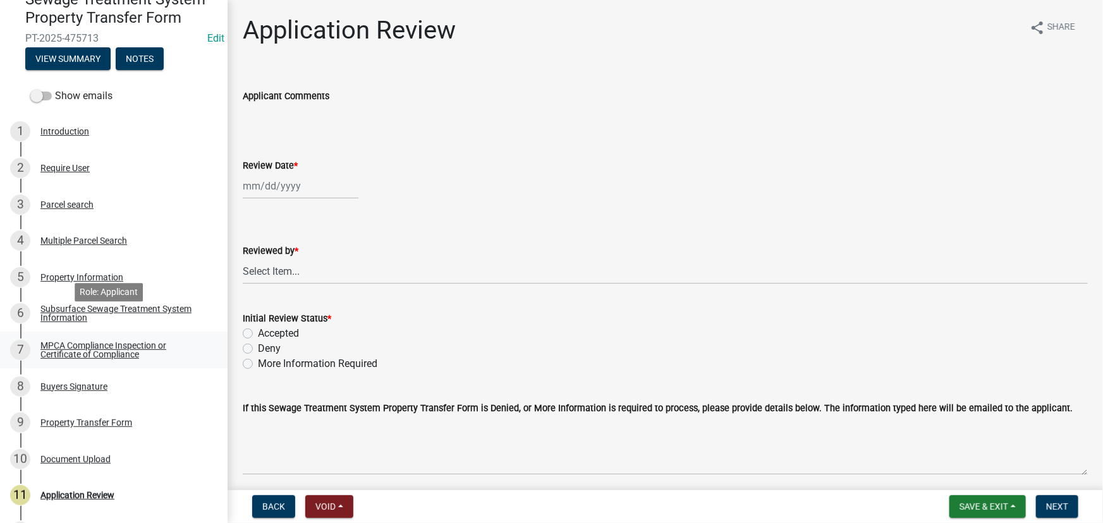
scroll to position [162, 0]
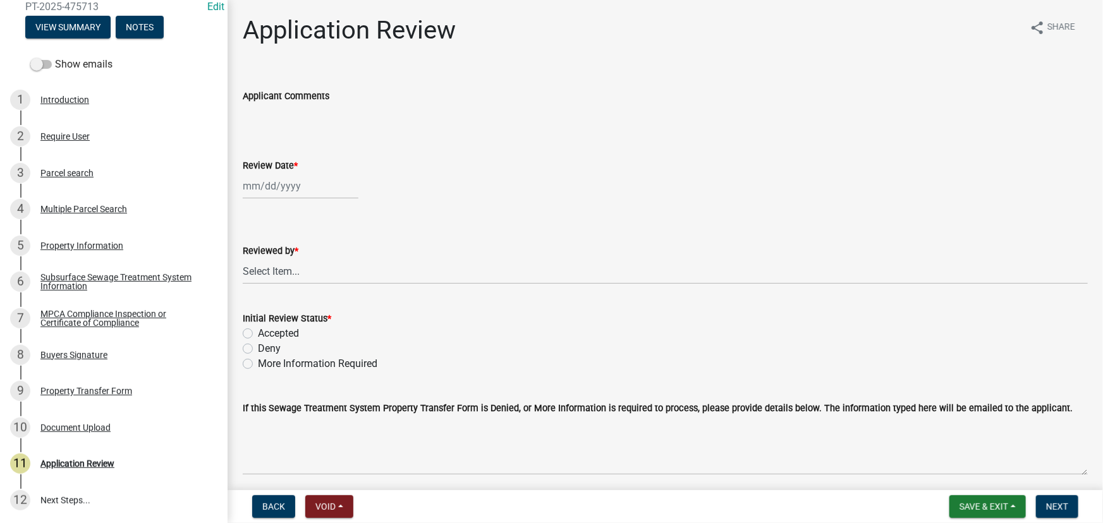
select select "9"
select select "2025"
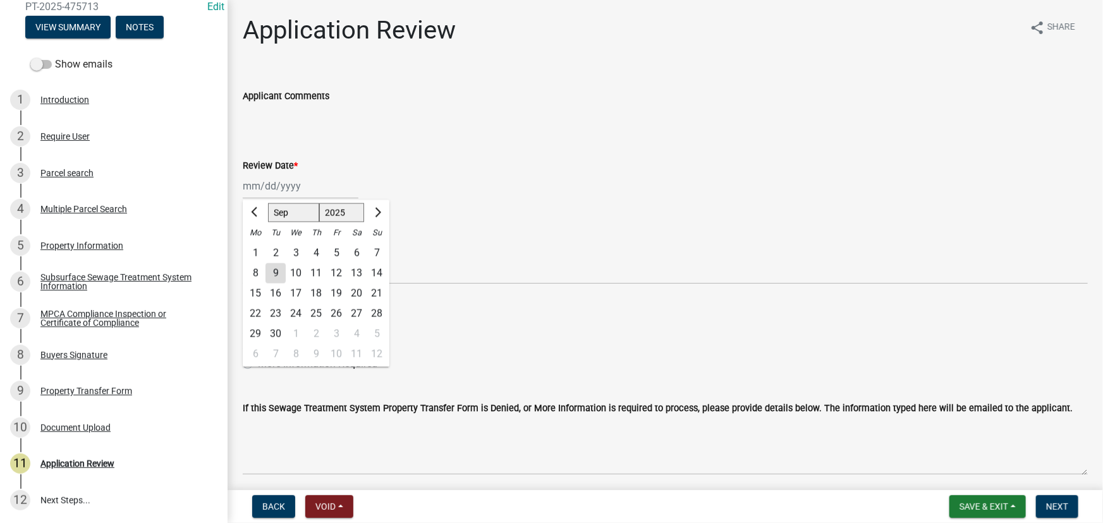
click at [266, 180] on div "Jan Feb Mar Apr May Jun Jul Aug Sep Oct Nov Dec 1525 1526 1527 1528 1529 1530 1…" at bounding box center [301, 186] width 116 height 26
click at [272, 271] on div "9" at bounding box center [275, 274] width 20 height 20
type input "09/09/2025"
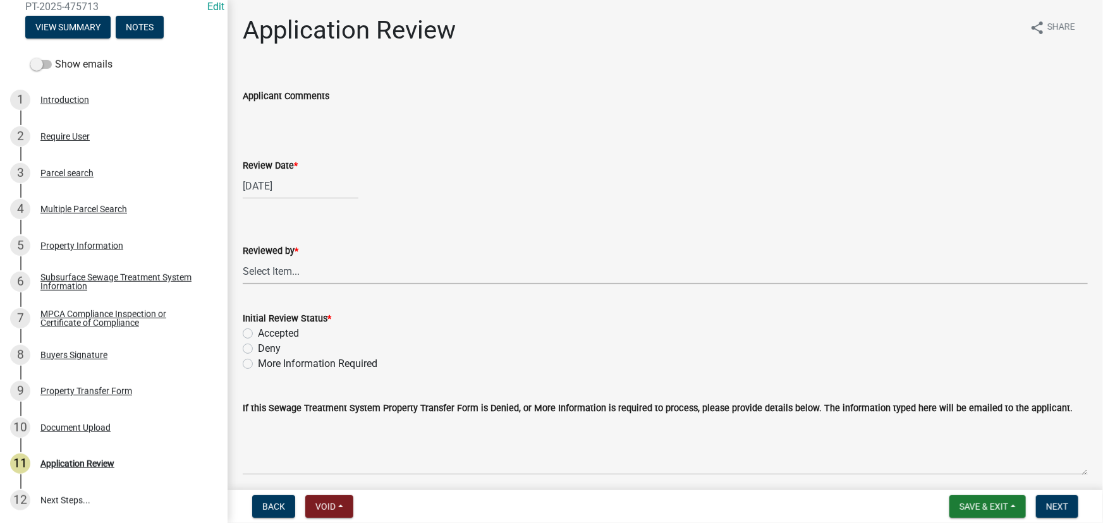
click at [285, 273] on select "Select Item... Alexis Newark Amy Busko Andrea Perales Brittany Tollefson Christ…" at bounding box center [665, 272] width 845 height 26
click at [243, 259] on select "Select Item... Alexis Newark Amy Busko Andrea Perales Brittany Tollefson Christ…" at bounding box center [665, 272] width 845 height 26
select select "190fd4c8-42ef-492b-a4a0-a0213555944c"
click at [295, 360] on label "More Information Required" at bounding box center [317, 363] width 119 height 15
click at [266, 360] on input "More Information Required" at bounding box center [262, 360] width 8 height 8
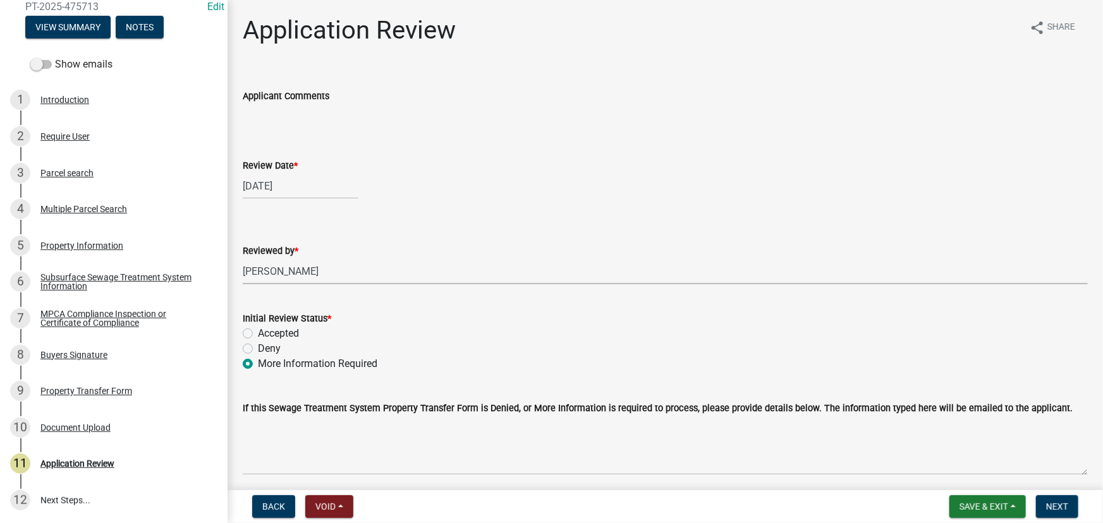
radio input "true"
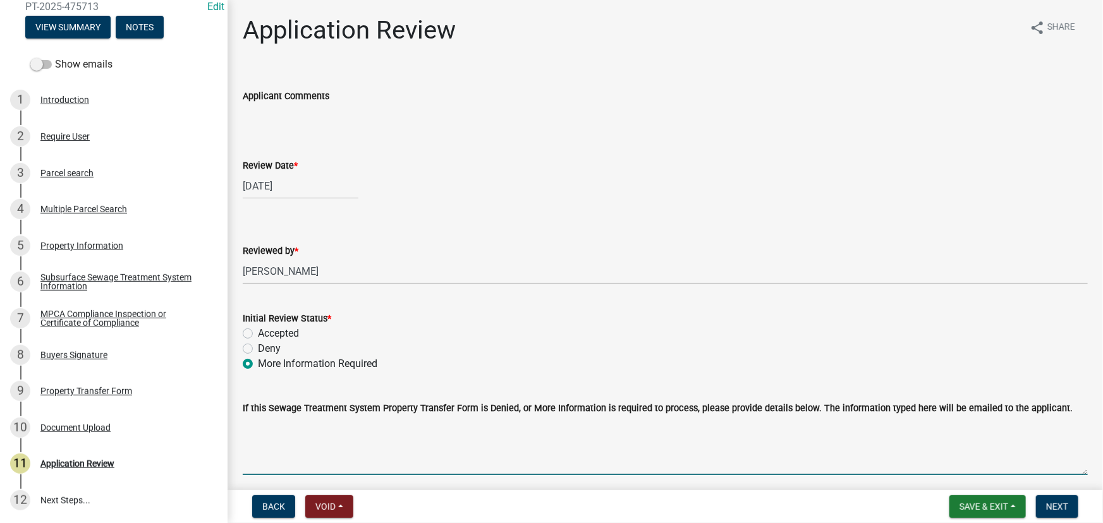
click at [307, 449] on textarea "If this Sewage Treatment System Property Transfer Form is Denied, or More Infor…" at bounding box center [665, 445] width 845 height 59
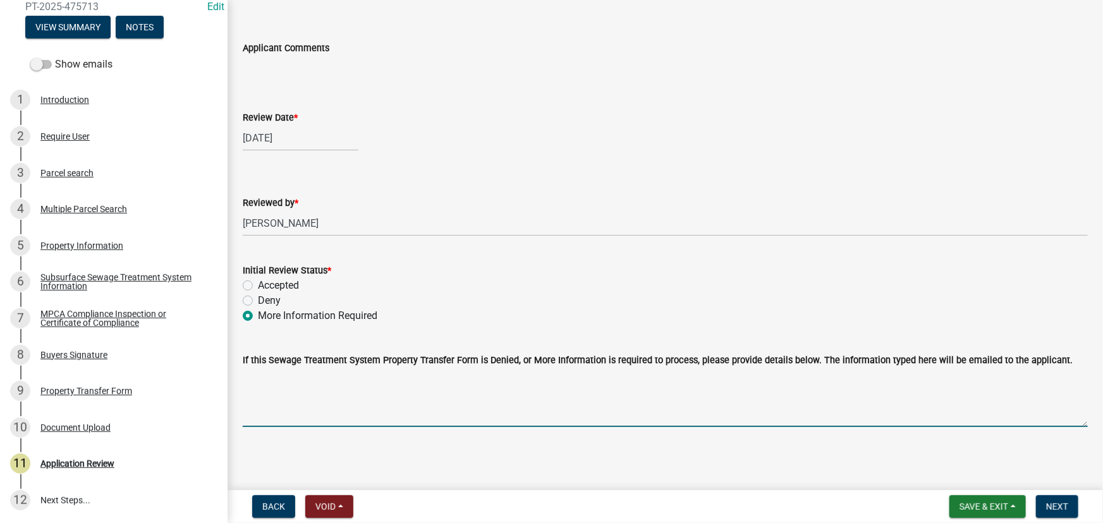
scroll to position [49, 0]
type textarea "Please attach the compliance inspection"
click at [1059, 501] on button "Next" at bounding box center [1057, 507] width 42 height 23
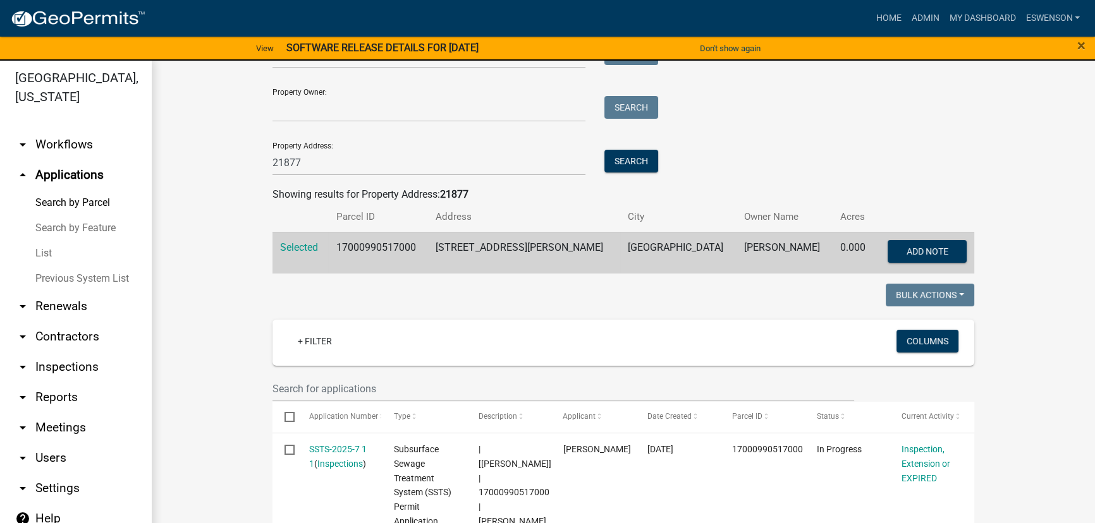
scroll to position [23, 0]
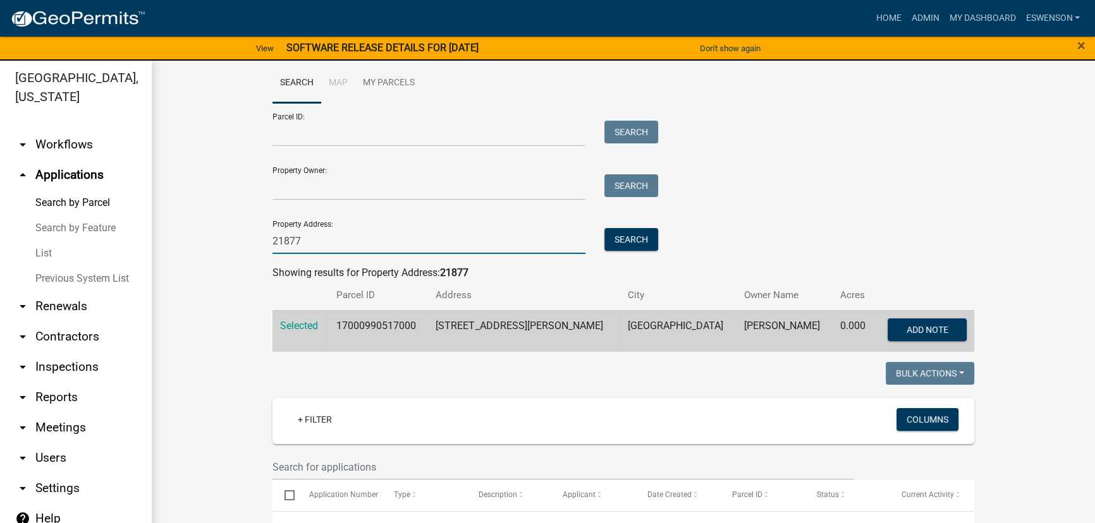
click at [352, 235] on input "21877" at bounding box center [428, 241] width 313 height 26
type input "\"
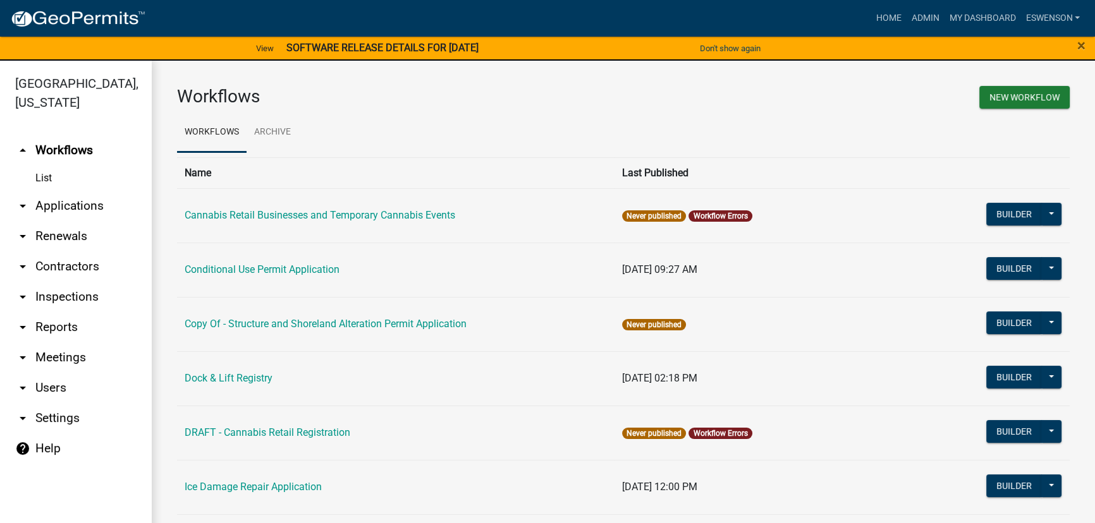
click at [90, 196] on link "arrow_drop_down Applications" at bounding box center [76, 206] width 152 height 30
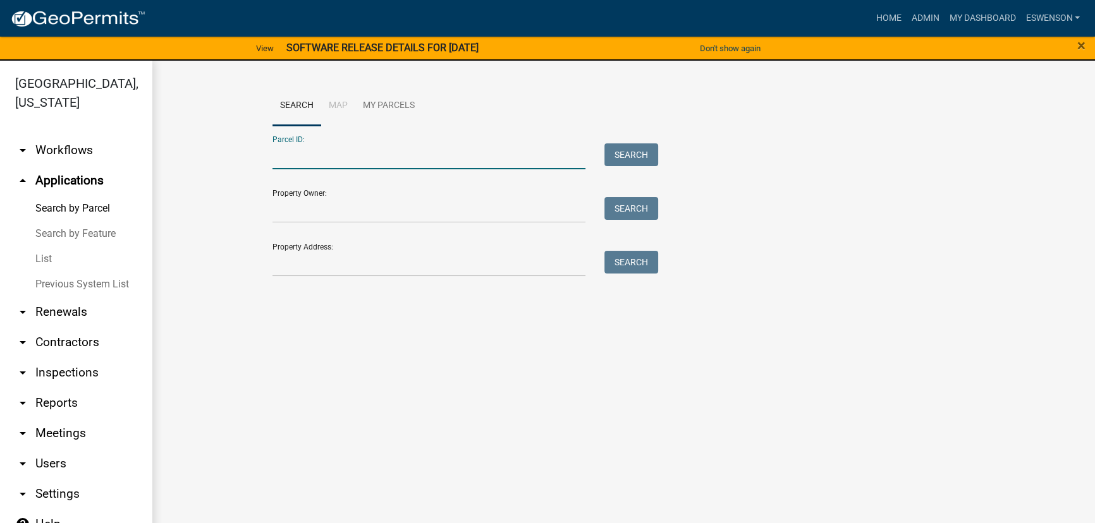
paste input "19000140110000"
click at [649, 149] on button "Search" at bounding box center [631, 154] width 54 height 23
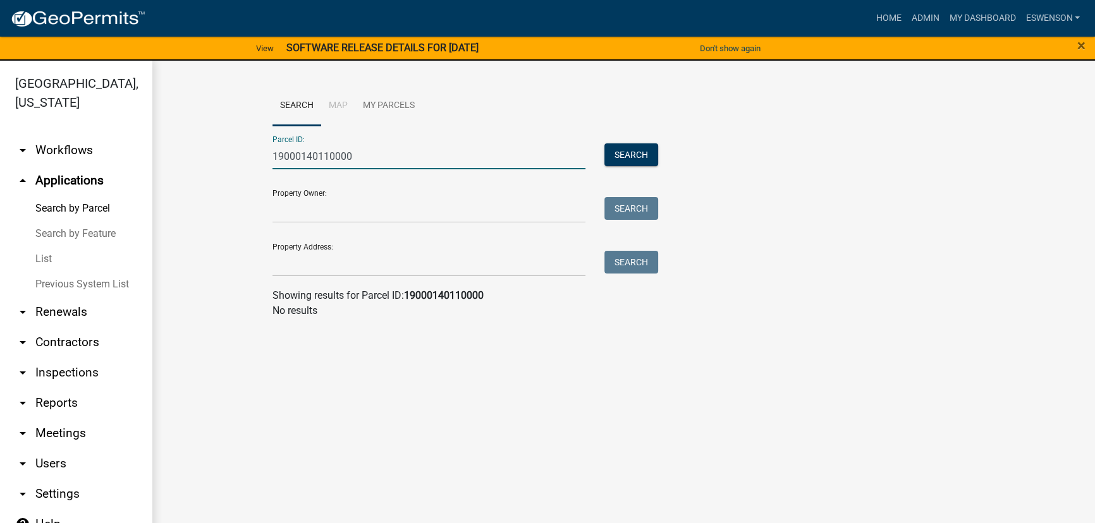
click at [451, 167] on input "19000140110000" at bounding box center [428, 156] width 313 height 26
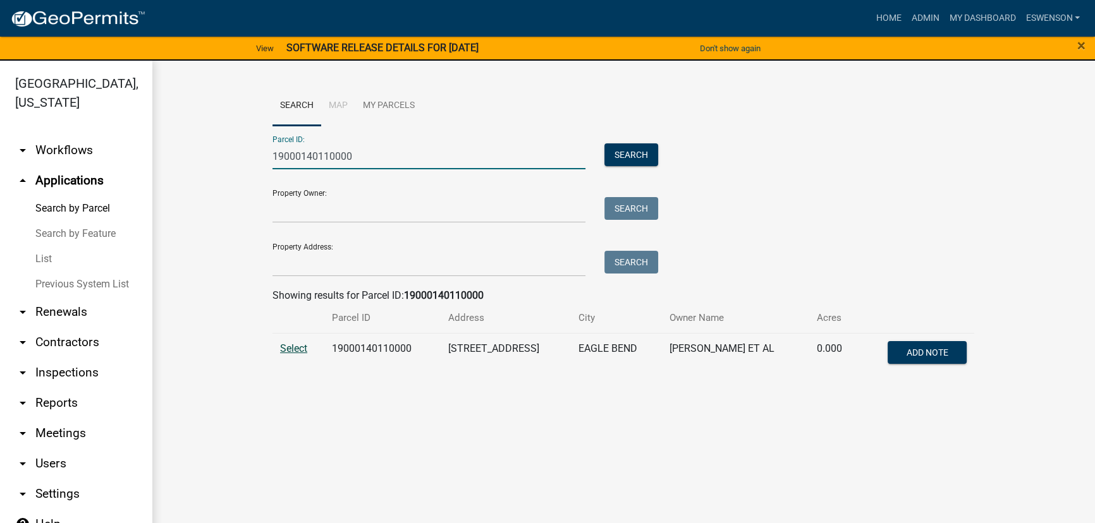
type input "19000140110000"
click at [298, 349] on span "Select" at bounding box center [293, 349] width 27 height 12
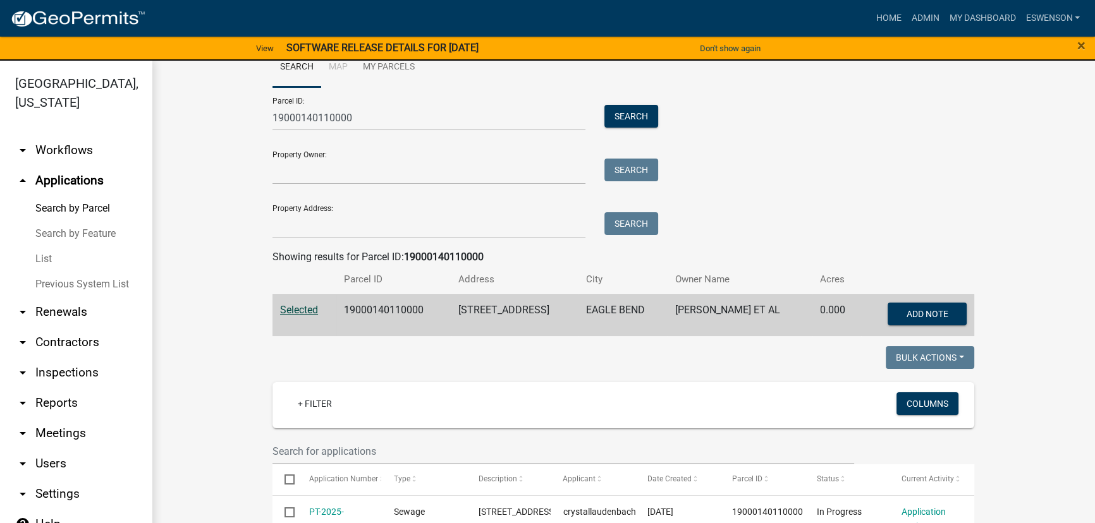
scroll to position [34, 0]
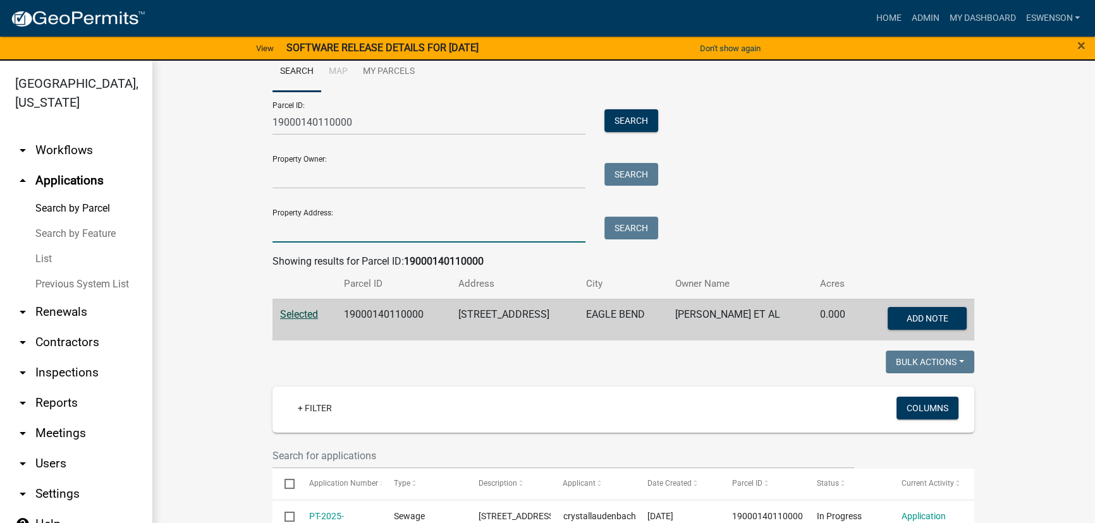
click at [306, 227] on input "Property Address:" at bounding box center [428, 230] width 313 height 26
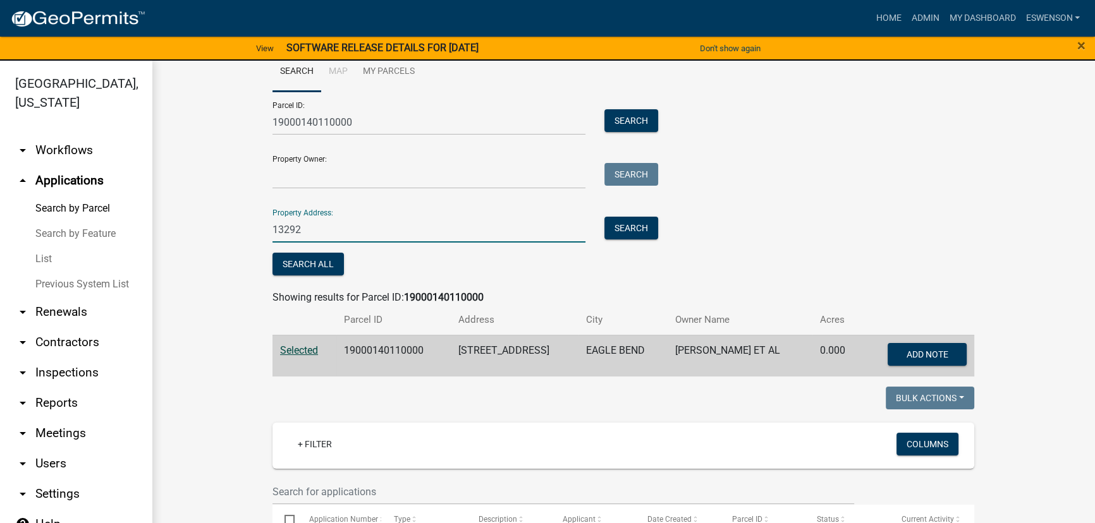
type input "13292"
click at [358, 120] on input "19000140110000" at bounding box center [428, 122] width 313 height 26
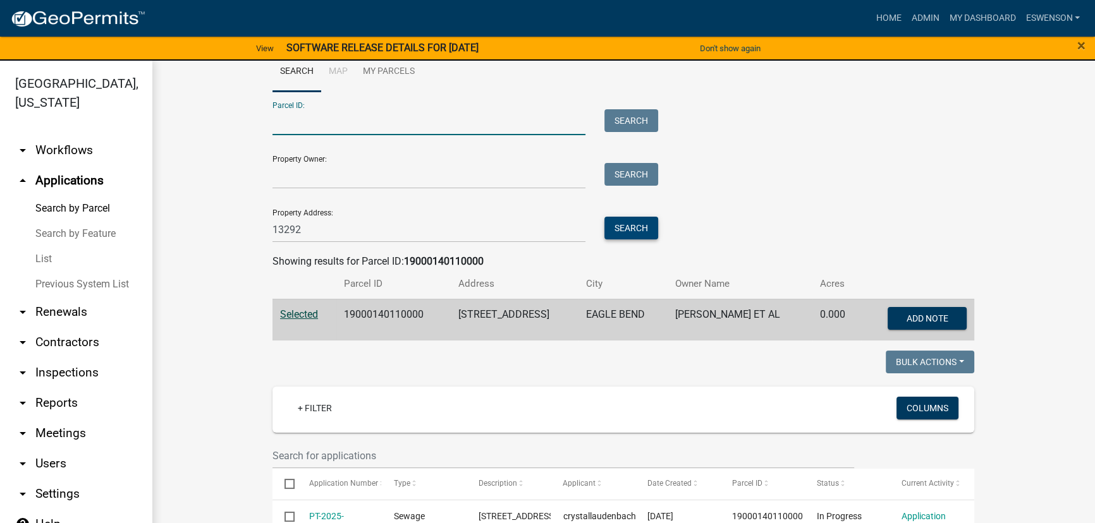
click at [624, 230] on button "Search" at bounding box center [631, 228] width 54 height 23
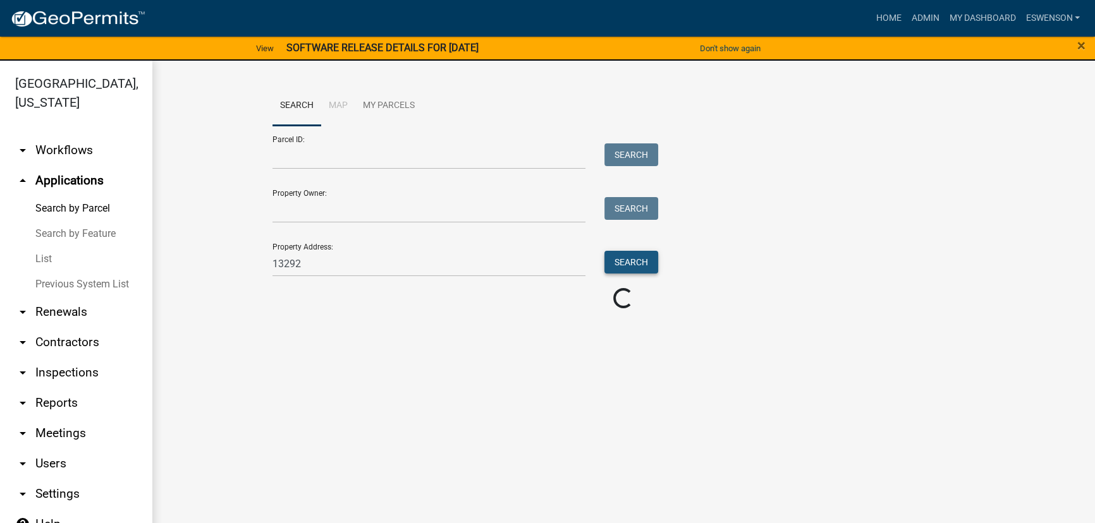
scroll to position [0, 0]
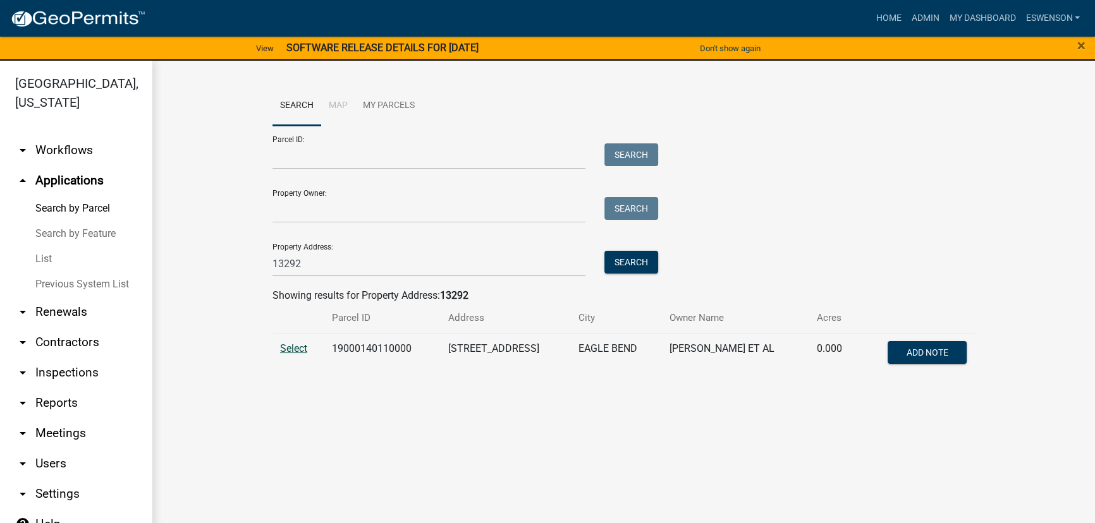
click at [285, 346] on span "Select" at bounding box center [293, 349] width 27 height 12
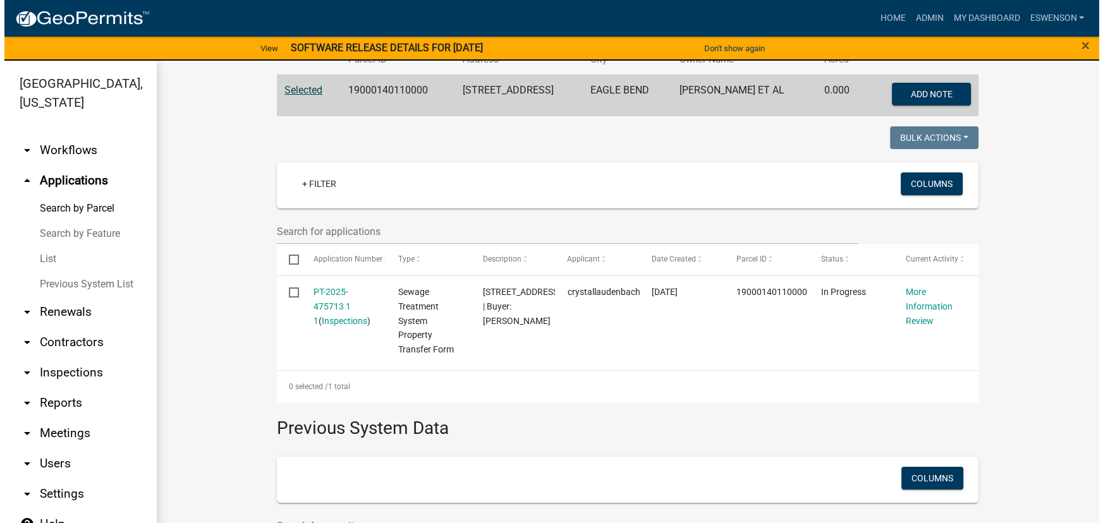
scroll to position [379, 0]
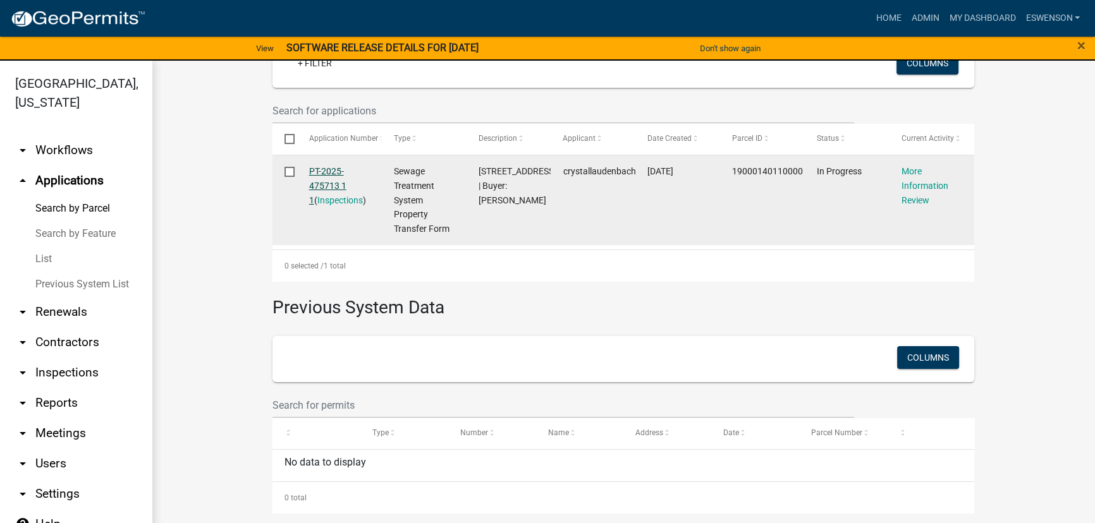
click at [326, 184] on link "PT-2025-475713 1 1" at bounding box center [327, 185] width 37 height 39
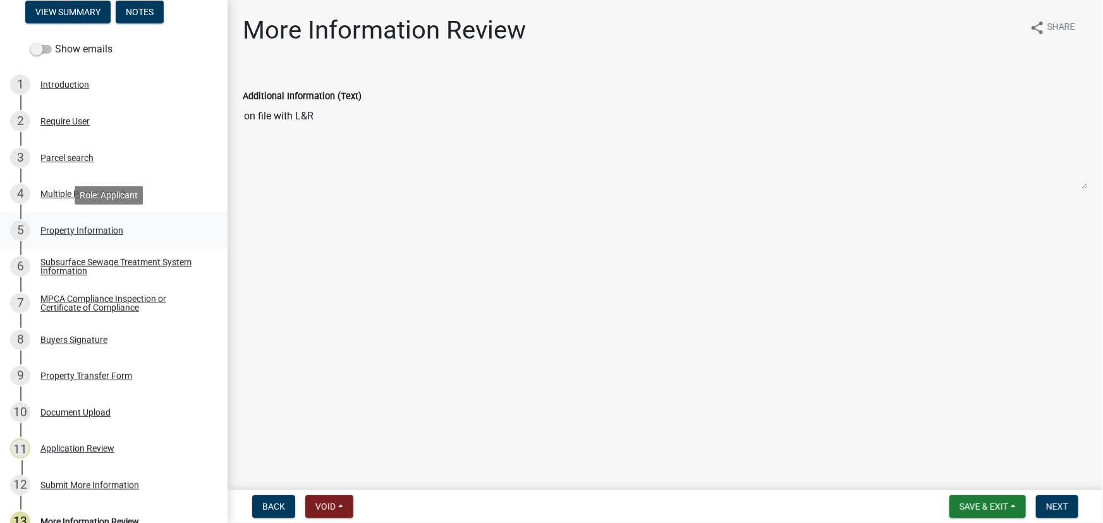
scroll to position [57, 0]
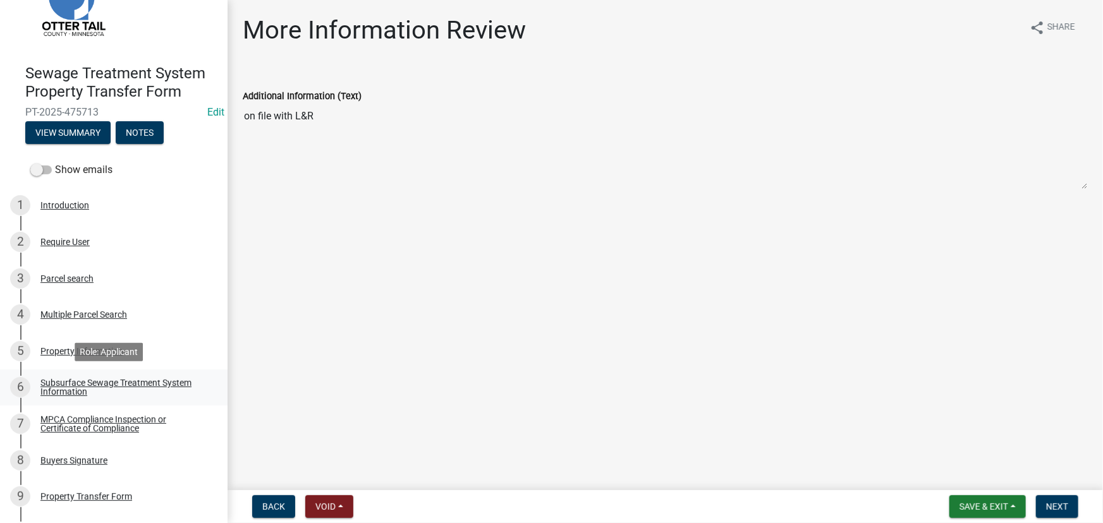
click at [52, 389] on div "Subsurface Sewage Treatment System Information" at bounding box center [123, 388] width 167 height 18
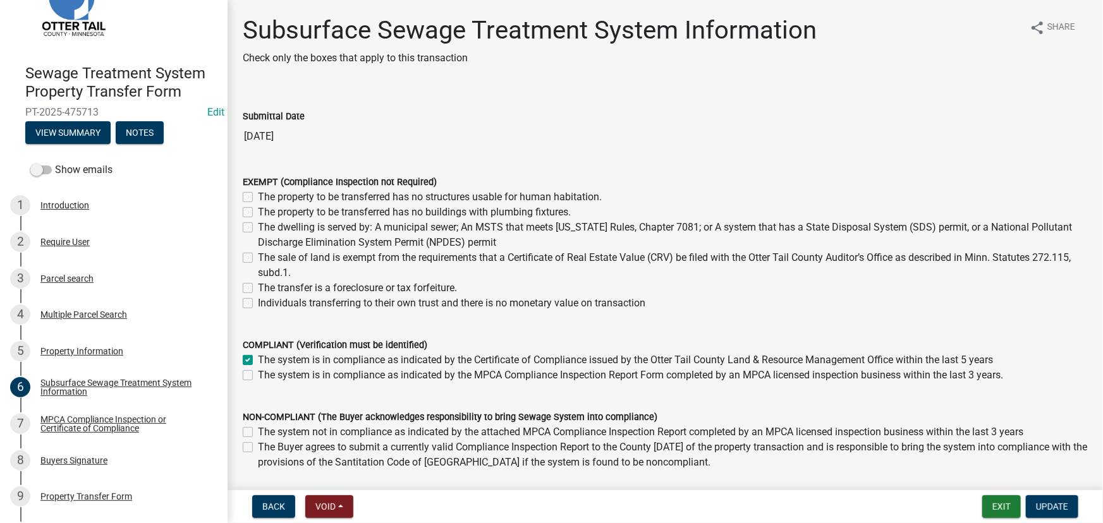
click at [311, 265] on label "The sale of land is exempt from the requirements that a Certificate of Real Est…" at bounding box center [673, 265] width 830 height 30
click at [266, 259] on input "The sale of land is exempt from the requirements that a Certificate of Real Est…" at bounding box center [262, 254] width 8 height 8
checkbox input "true"
checkbox input "false"
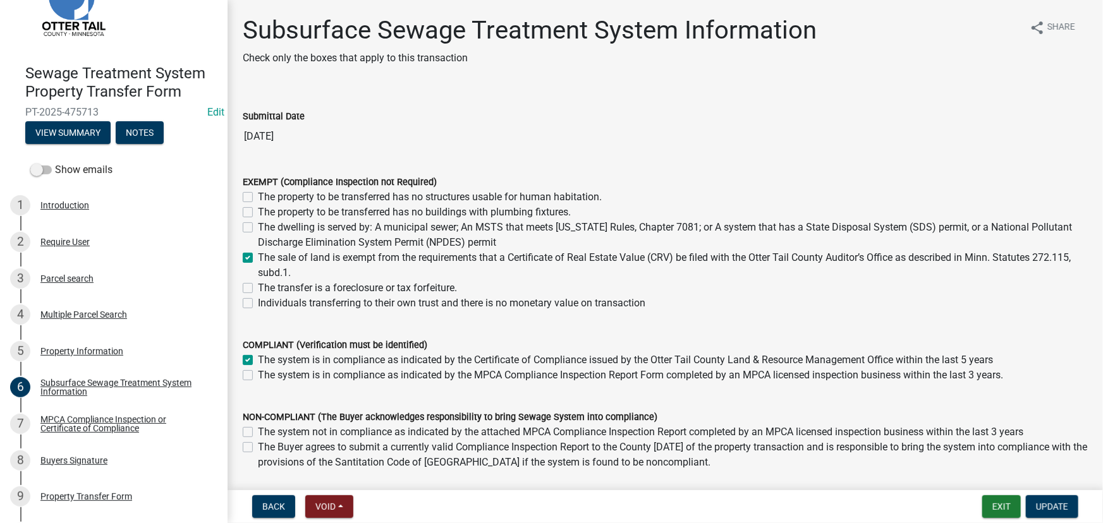
checkbox input "false"
checkbox input "true"
checkbox input "false"
click at [265, 353] on label "The system is in compliance as indicated by the Certificate of Compliance issue…" at bounding box center [625, 360] width 735 height 15
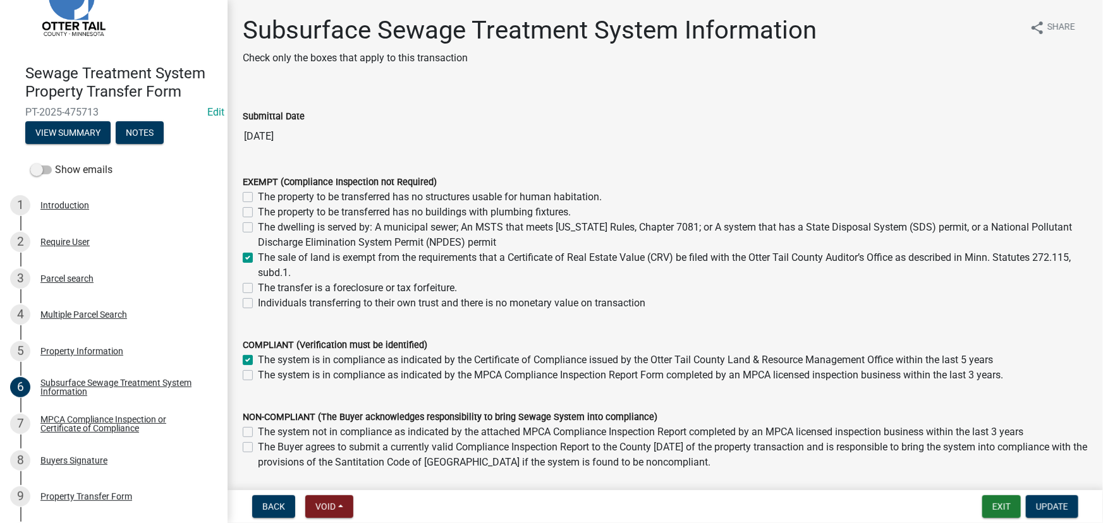
click at [265, 353] on input "The system is in compliance as indicated by the Certificate of Compliance issue…" at bounding box center [262, 357] width 8 height 8
checkbox input "false"
click at [1036, 503] on span "Update" at bounding box center [1052, 507] width 32 height 10
click at [1056, 508] on span "Update" at bounding box center [1052, 507] width 32 height 10
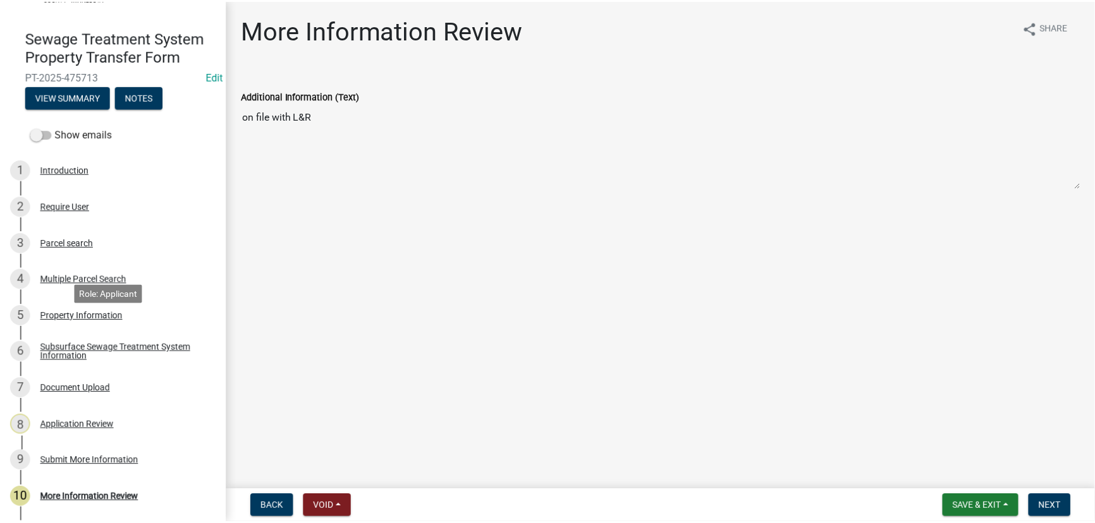
scroll to position [126, 0]
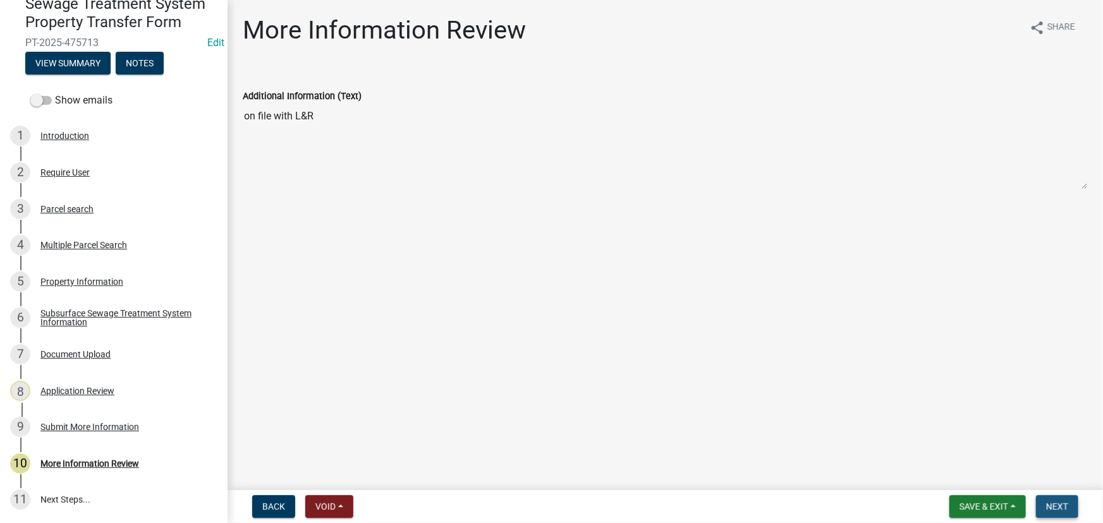
click at [1068, 513] on button "Next" at bounding box center [1057, 507] width 42 height 23
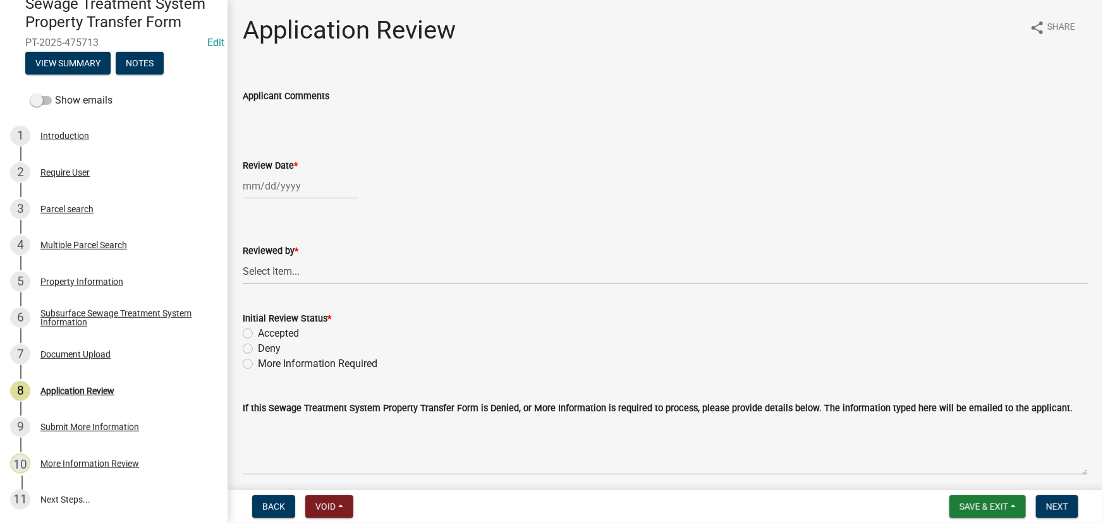
click at [343, 200] on wm-data-entity-input "Review Date *" at bounding box center [665, 175] width 845 height 70
select select "9"
select select "2025"
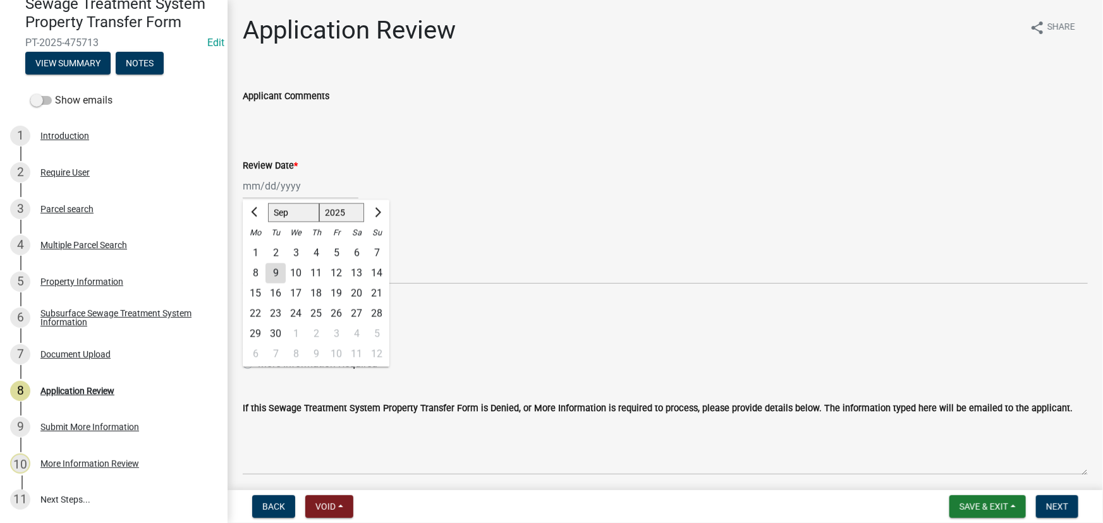
click at [332, 193] on div "Jan Feb Mar Apr May Jun Jul Aug Sep Oct Nov Dec 1525 1526 1527 1528 1529 1530 1…" at bounding box center [301, 186] width 116 height 26
click at [271, 274] on div "9" at bounding box center [275, 274] width 20 height 20
type input "09/09/2025"
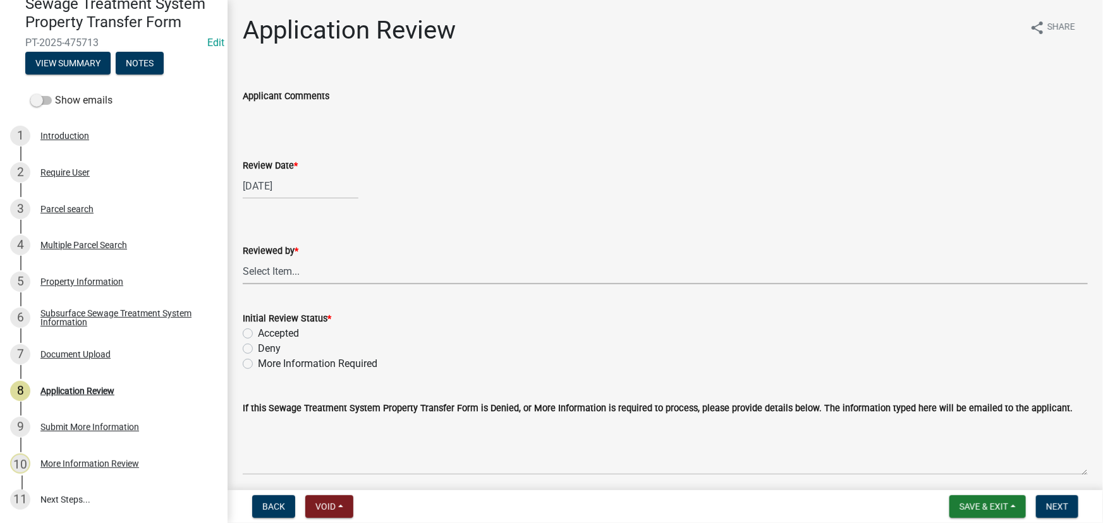
click at [271, 271] on select "Select Item... Alexis Newark Amy Busko Andrea Perales Brittany Tollefson Christ…" at bounding box center [665, 272] width 845 height 26
click at [243, 259] on select "Select Item... Alexis Newark Amy Busko Andrea Perales Brittany Tollefson Christ…" at bounding box center [665, 272] width 845 height 26
select select "190fd4c8-42ef-492b-a4a0-a0213555944c"
click at [272, 326] on label "Accepted" at bounding box center [278, 333] width 41 height 15
click at [266, 326] on input "Accepted" at bounding box center [262, 330] width 8 height 8
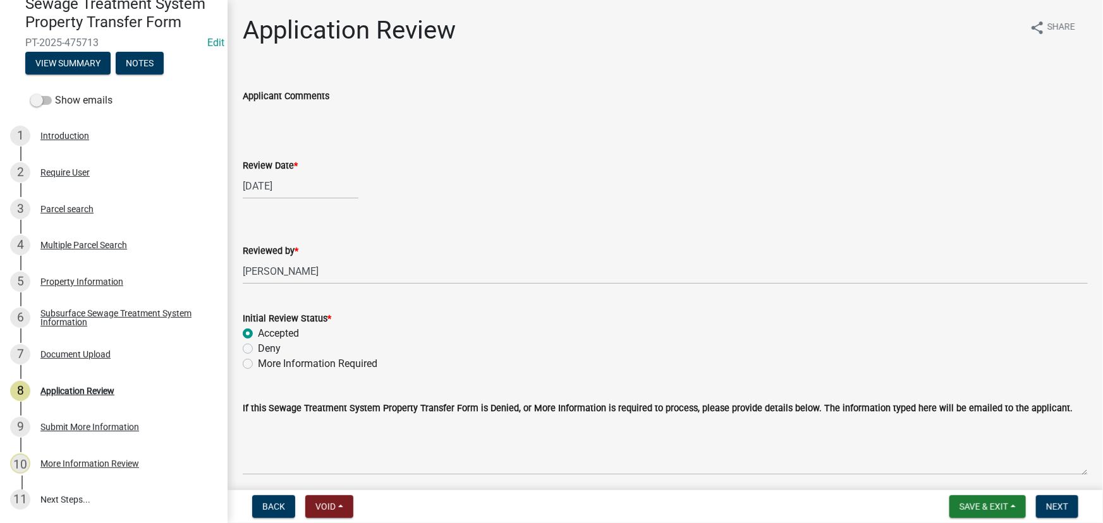
radio input "true"
click at [1056, 515] on button "Next" at bounding box center [1057, 507] width 42 height 23
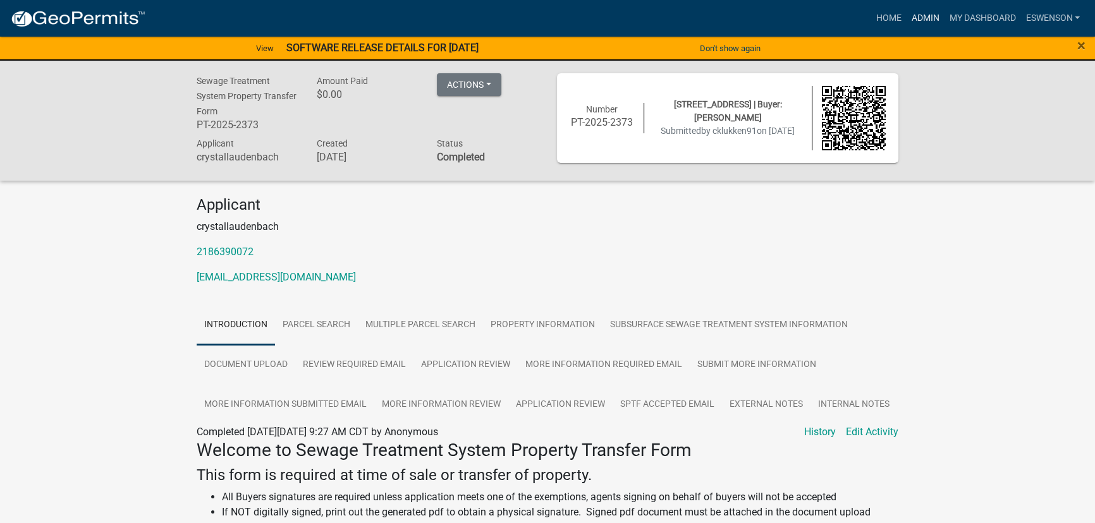
click at [906, 13] on link "Admin" at bounding box center [925, 18] width 38 height 24
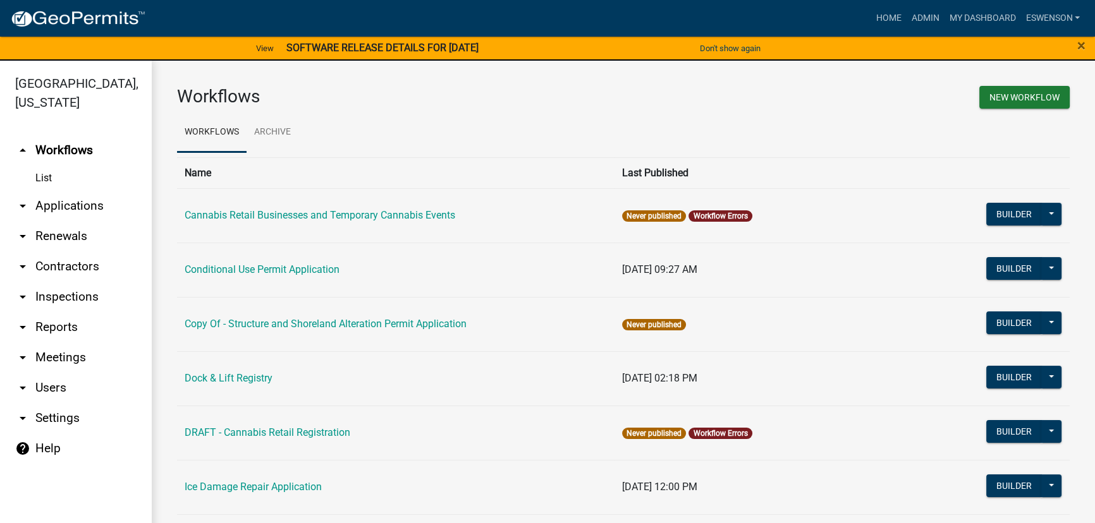
click at [75, 199] on link "arrow_drop_down Applications" at bounding box center [76, 206] width 152 height 30
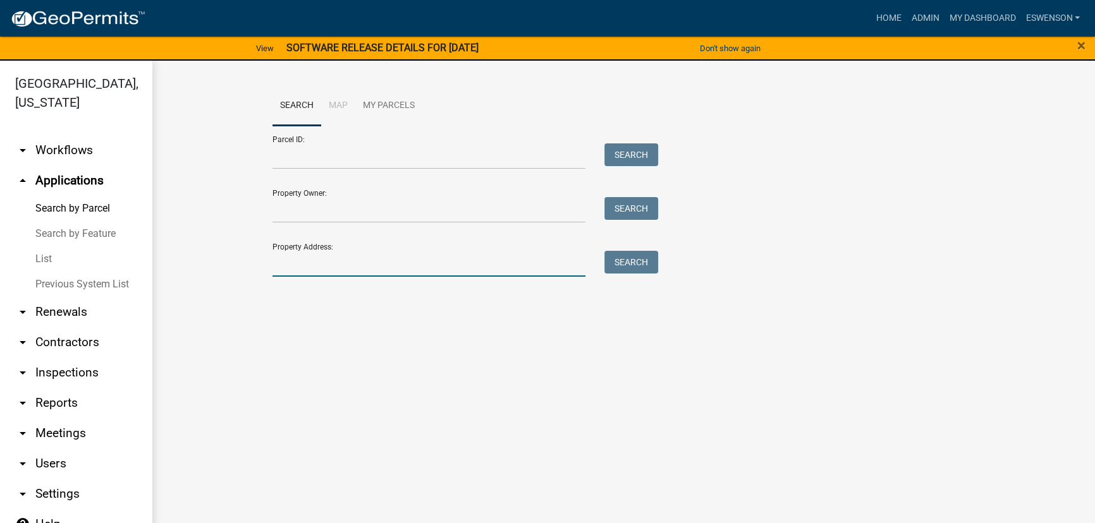
click at [326, 259] on input "Property Address:" at bounding box center [428, 264] width 313 height 26
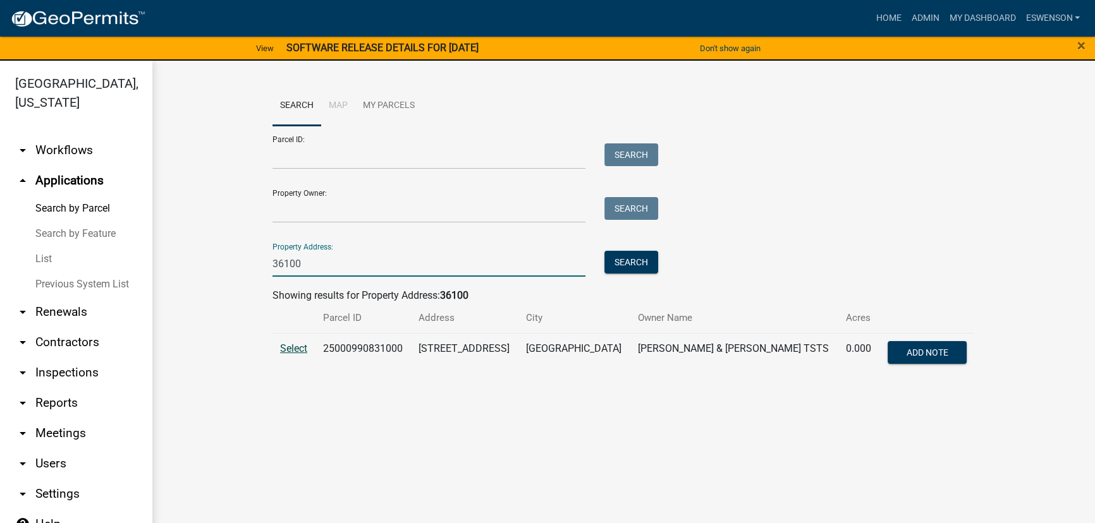
type input "36100"
click at [286, 345] on span "Select" at bounding box center [293, 349] width 27 height 12
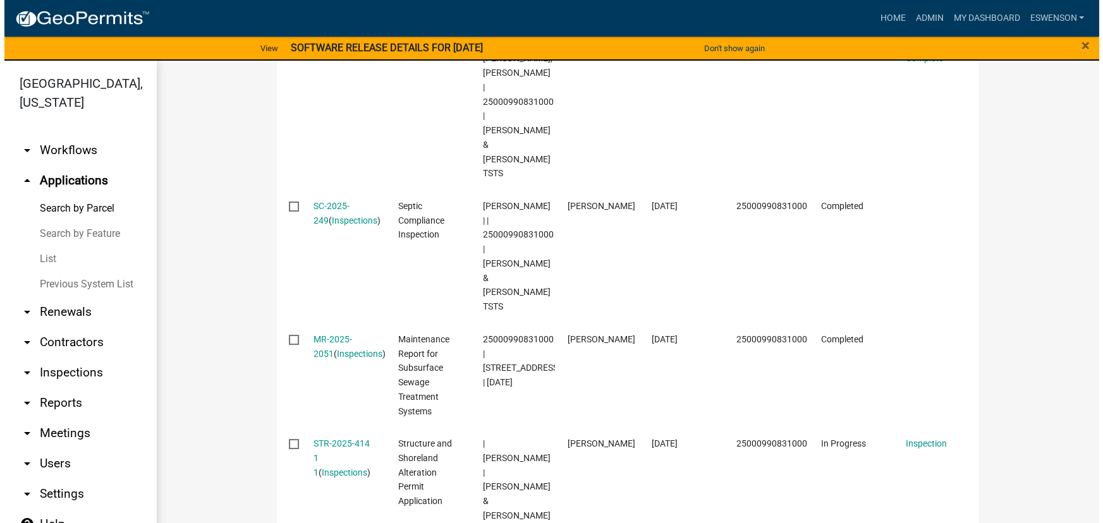
scroll to position [827, 0]
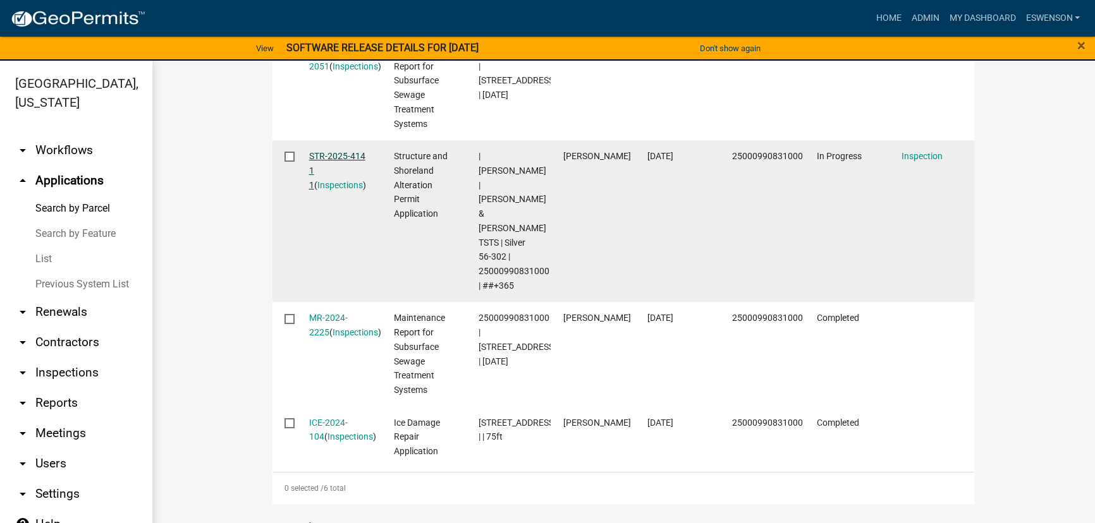
click at [316, 151] on link "STR-2025-414 1 1" at bounding box center [337, 170] width 56 height 39
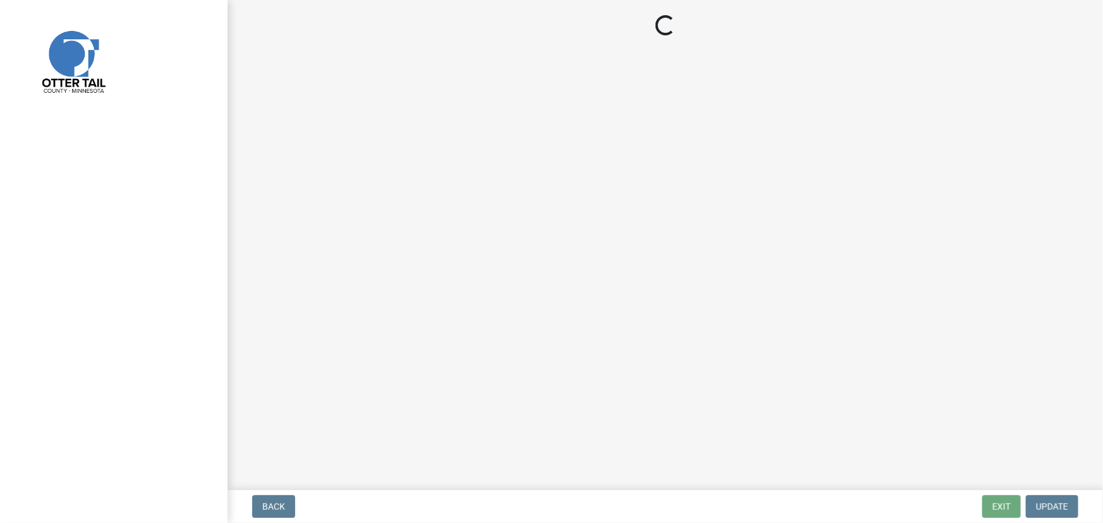
select select "710d5f49-2663-4e73-9718-d0c4e189f5ed"
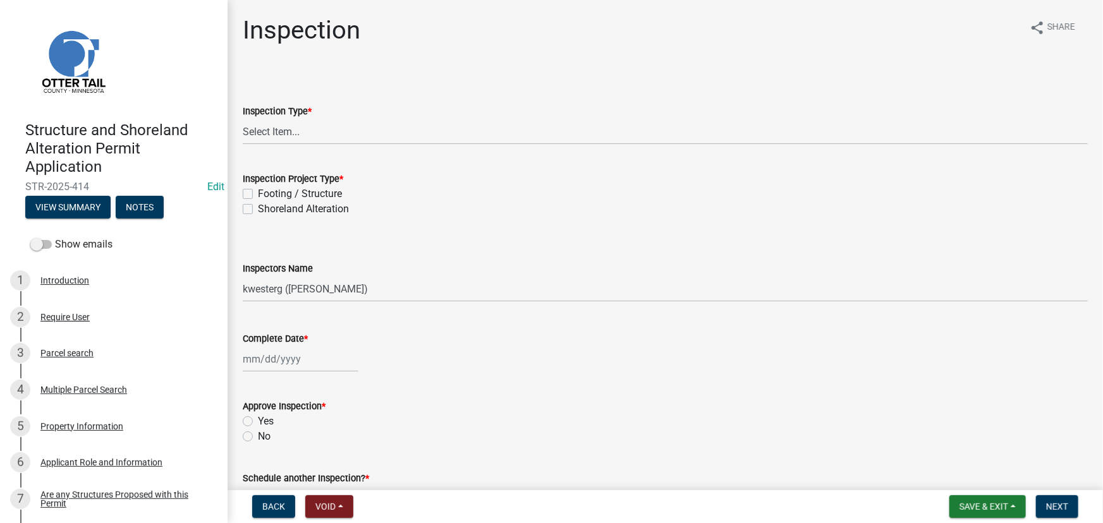
scroll to position [229, 0]
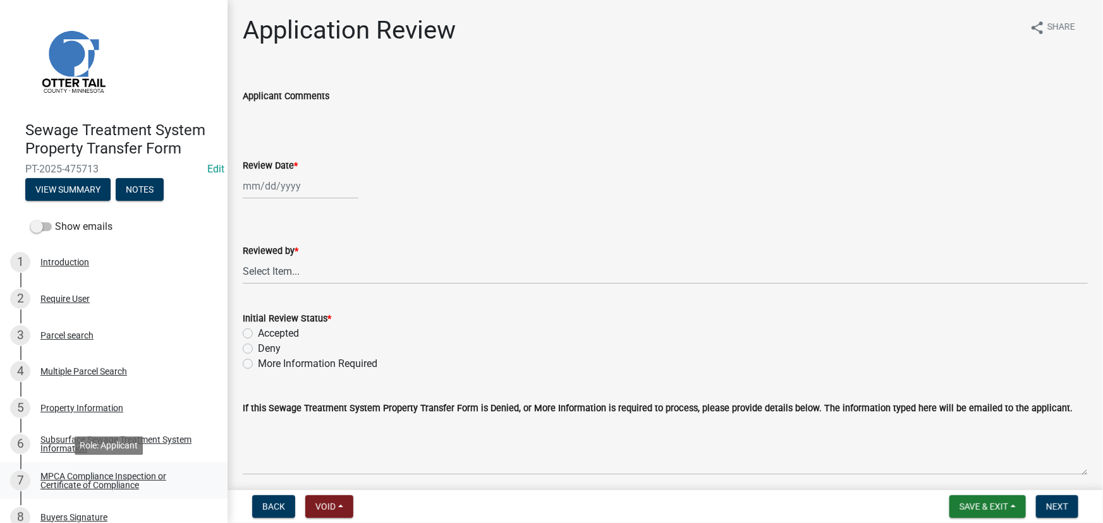
click at [133, 472] on div "MPCA Compliance Inspection or Certificate of Compliance" at bounding box center [123, 481] width 167 height 18
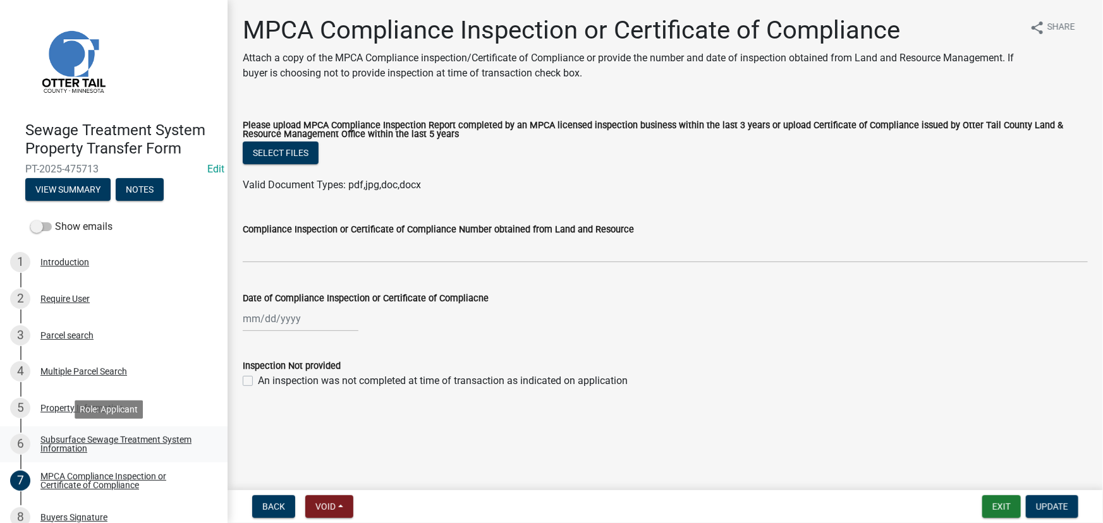
click at [69, 443] on div "Subsurface Sewage Treatment System Information" at bounding box center [123, 444] width 167 height 18
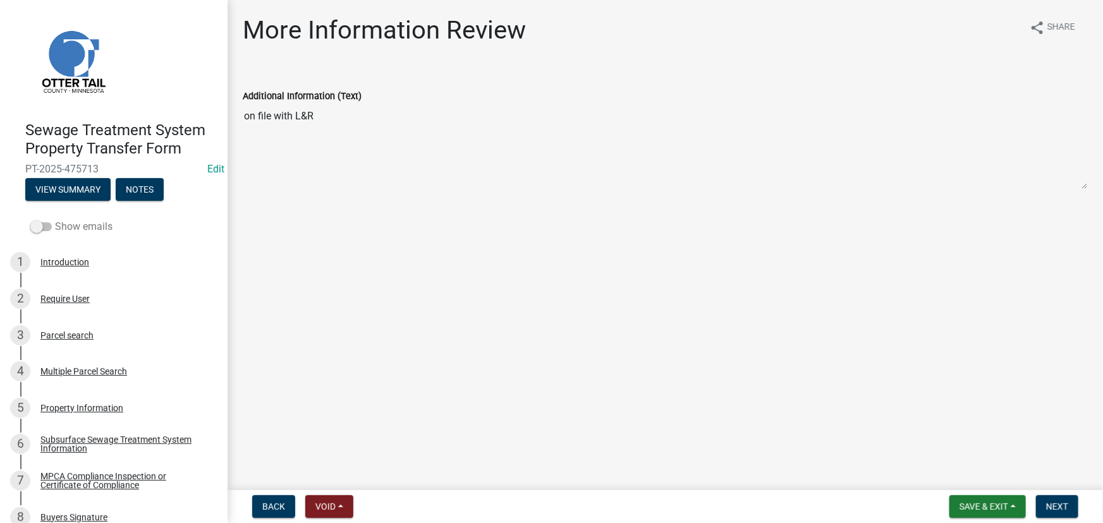
click at [39, 224] on span at bounding box center [40, 226] width 21 height 9
click at [55, 219] on input "Show emails" at bounding box center [55, 219] width 0 height 0
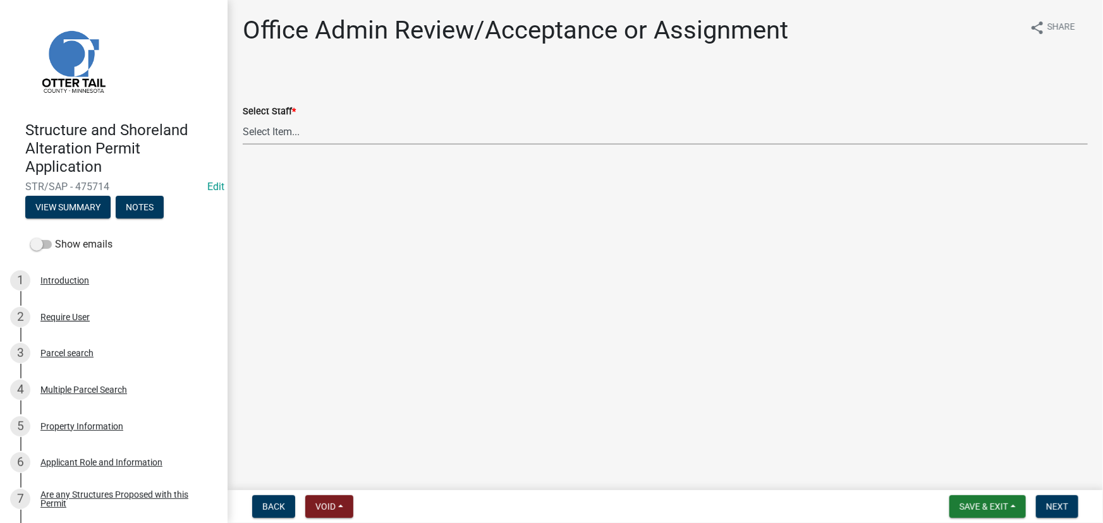
drag, startPoint x: 272, startPoint y: 134, endPoint x: 281, endPoint y: 143, distance: 12.1
click at [272, 134] on select "Select Item... [PERSON_NAME] ([EMAIL_ADDRESS][DOMAIN_NAME]) [PERSON_NAME] ([EMA…" at bounding box center [665, 132] width 845 height 26
click at [243, 119] on select "Select Item... [PERSON_NAME] ([EMAIL_ADDRESS][DOMAIN_NAME]) [PERSON_NAME] ([EMA…" at bounding box center [665, 132] width 845 height 26
click at [375, 149] on wm-data-entity-input "Select Staff * Select Item... Alexis Newark (anewark@ottertailcounty.gov) Amy B…" at bounding box center [665, 113] width 845 height 85
drag, startPoint x: 365, startPoint y: 134, endPoint x: 363, endPoint y: 142, distance: 7.7
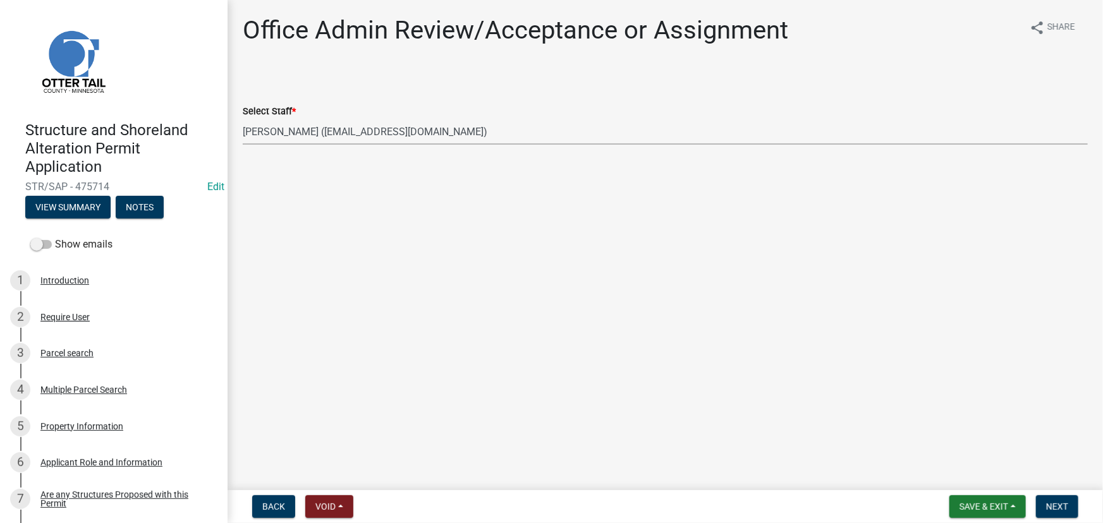
click at [365, 134] on select "Select Item... Alexis Newark (anewark@ottertailcounty.gov) Amy Busko (abusko@ot…" at bounding box center [665, 132] width 845 height 26
click at [243, 119] on select "Select Item... Alexis Newark (anewark@ottertailcounty.gov) Amy Busko (abusko@ot…" at bounding box center [665, 132] width 845 height 26
select select "587f38f5-c90e-4c12-9e10-d3e23909bbca"
click at [1047, 512] on span "Next" at bounding box center [1057, 507] width 22 height 10
